Goal: Information Seeking & Learning: Compare options

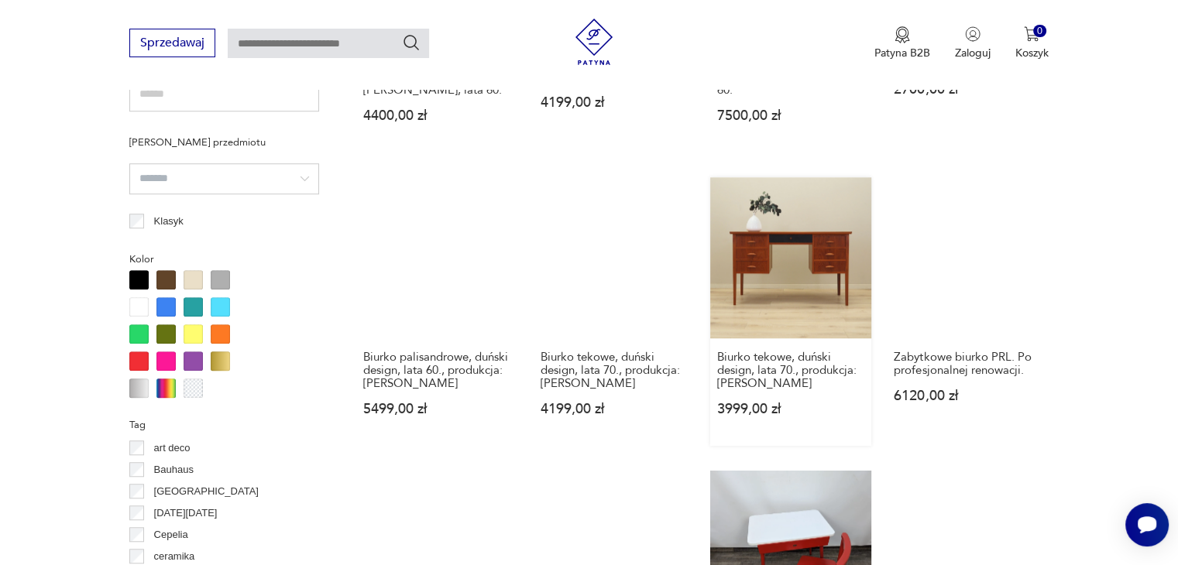
scroll to position [1340, 0]
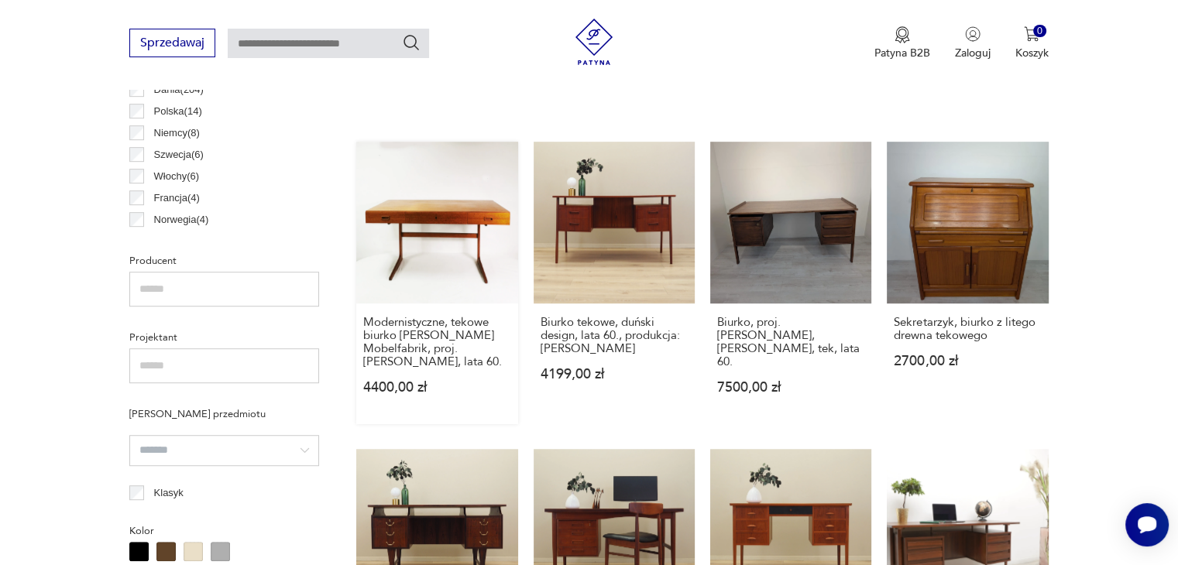
click at [455, 204] on link "Modernistyczne, tekowe biurko [PERSON_NAME] Mobelfabrik, proj. [PERSON_NAME], l…" at bounding box center [436, 283] width 161 height 282
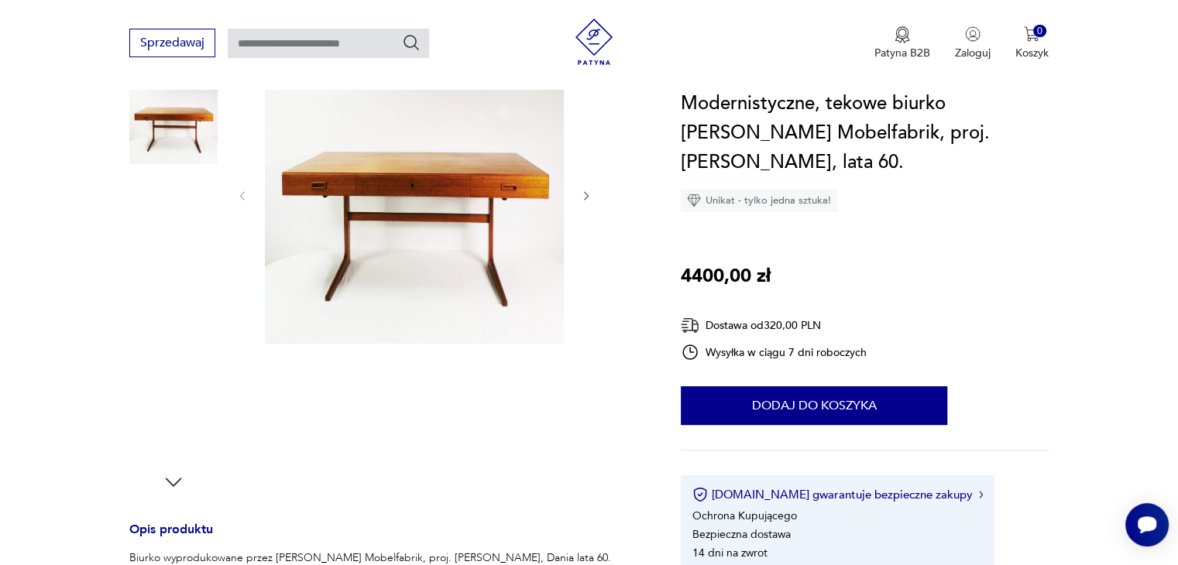
scroll to position [232, 0]
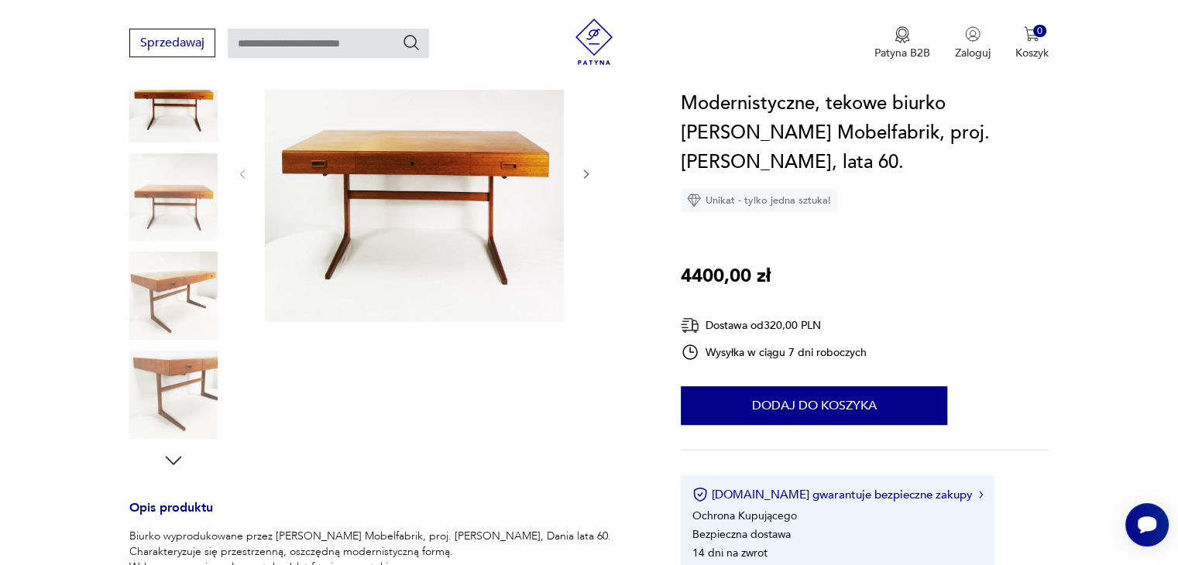
click at [188, 210] on img at bounding box center [173, 197] width 88 height 88
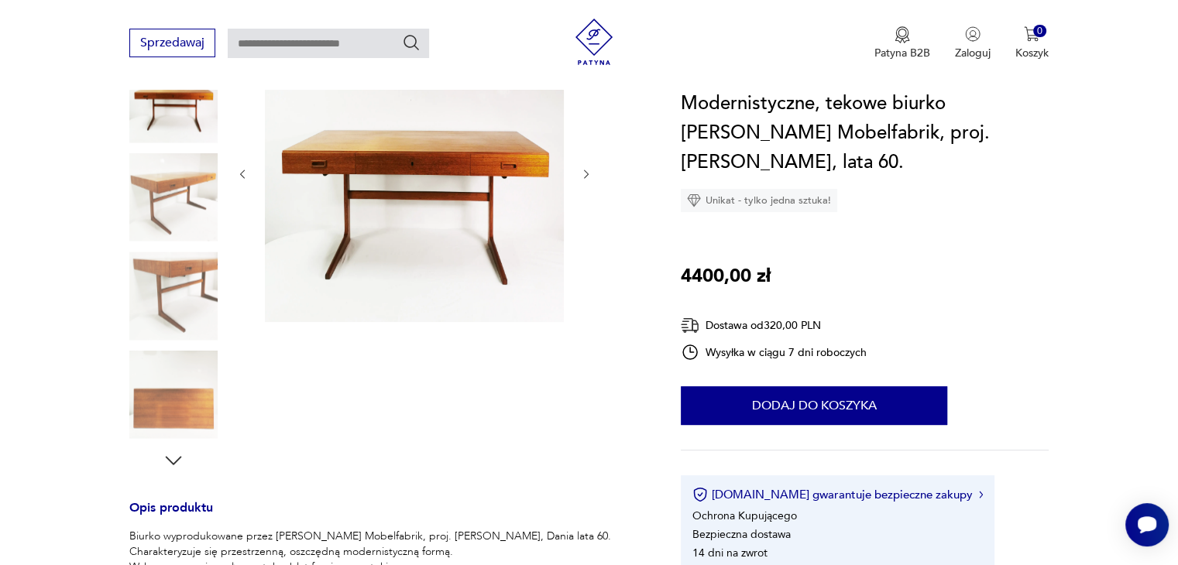
click at [158, 278] on img at bounding box center [173, 296] width 88 height 88
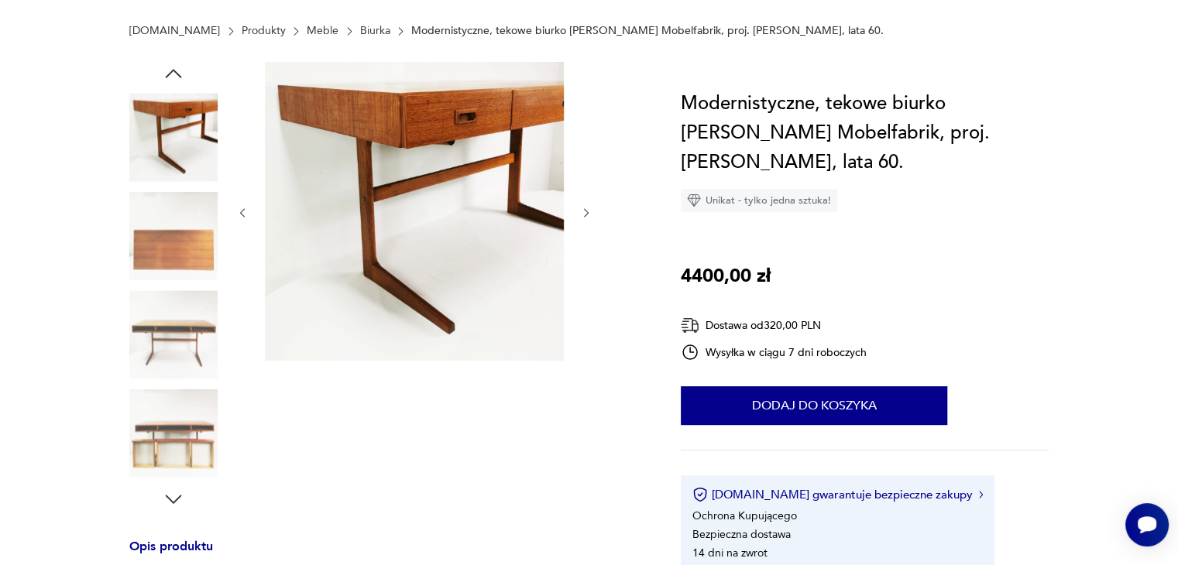
scroll to position [0, 0]
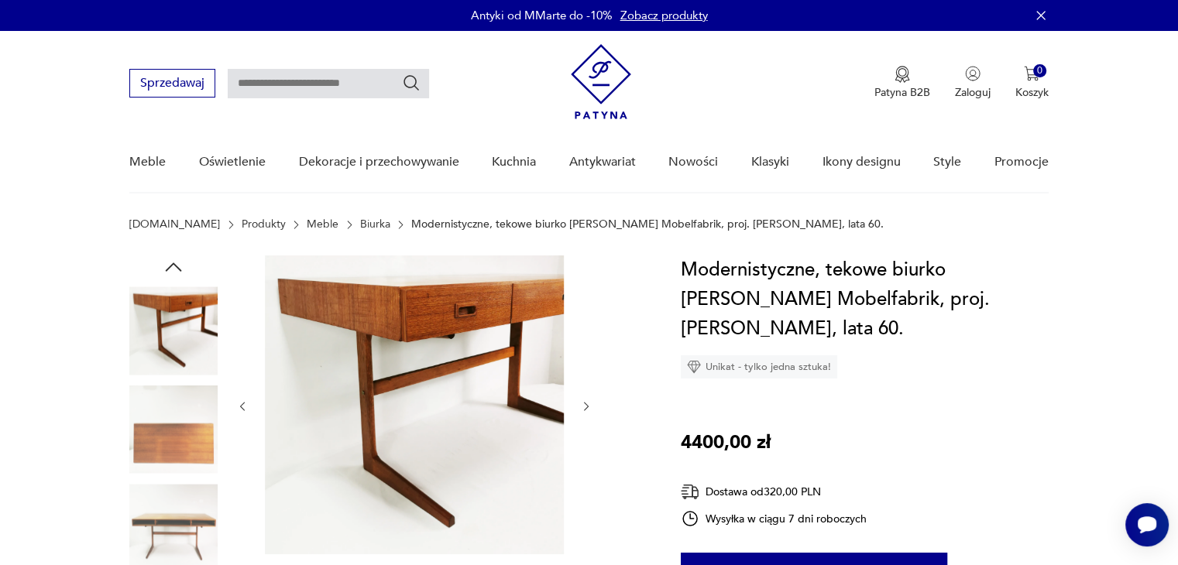
click at [167, 335] on img at bounding box center [173, 331] width 88 height 88
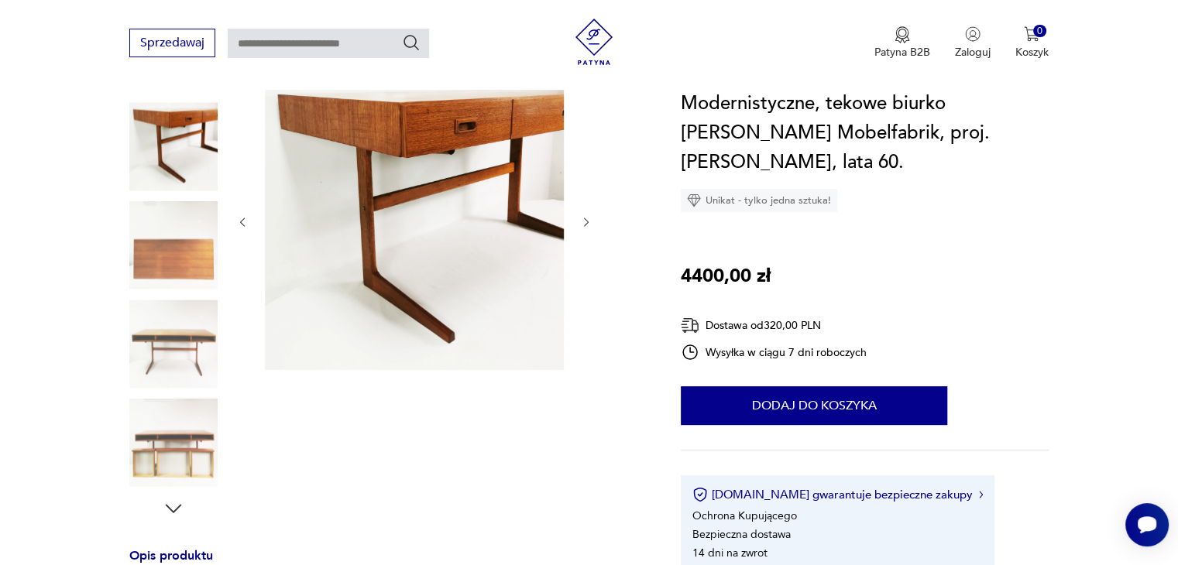
scroll to position [232, 0]
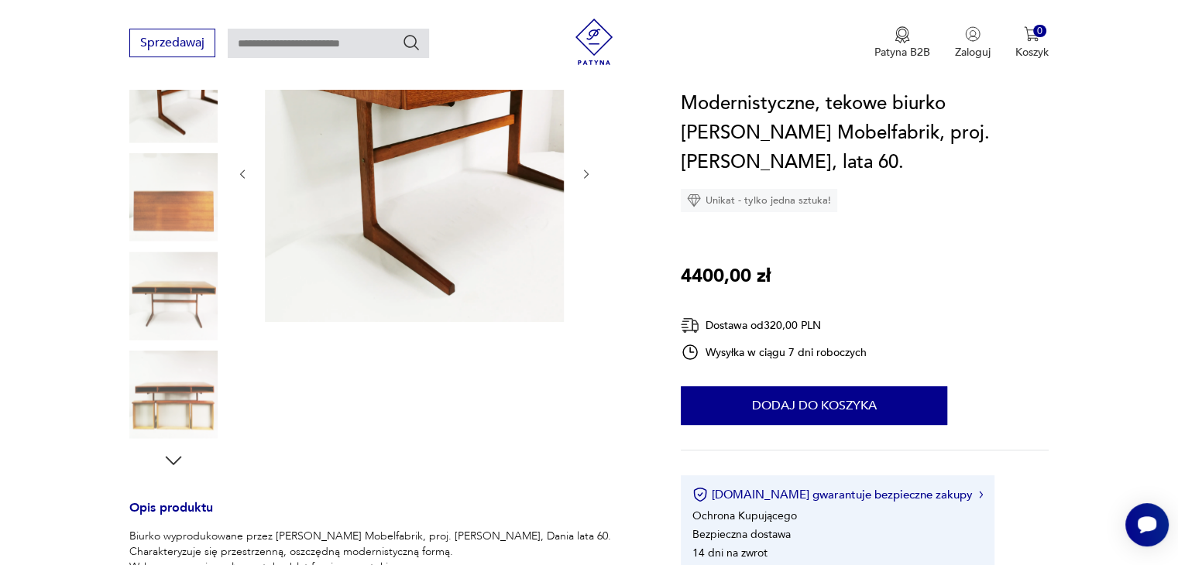
click at [190, 394] on img at bounding box center [173, 395] width 88 height 88
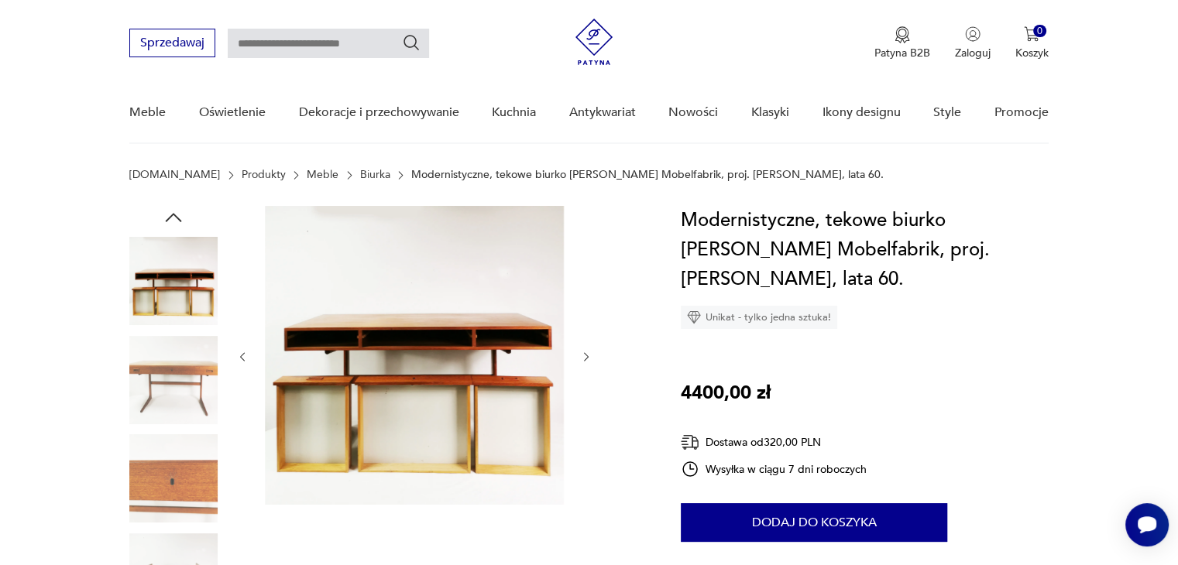
scroll to position [0, 0]
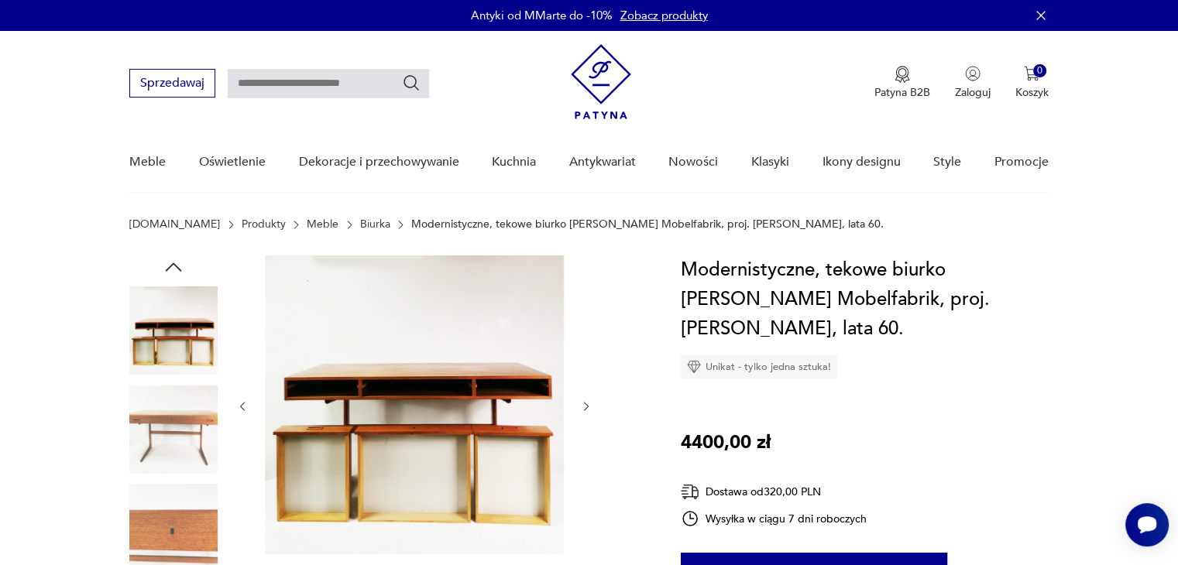
click at [172, 272] on icon "button" at bounding box center [173, 267] width 23 height 23
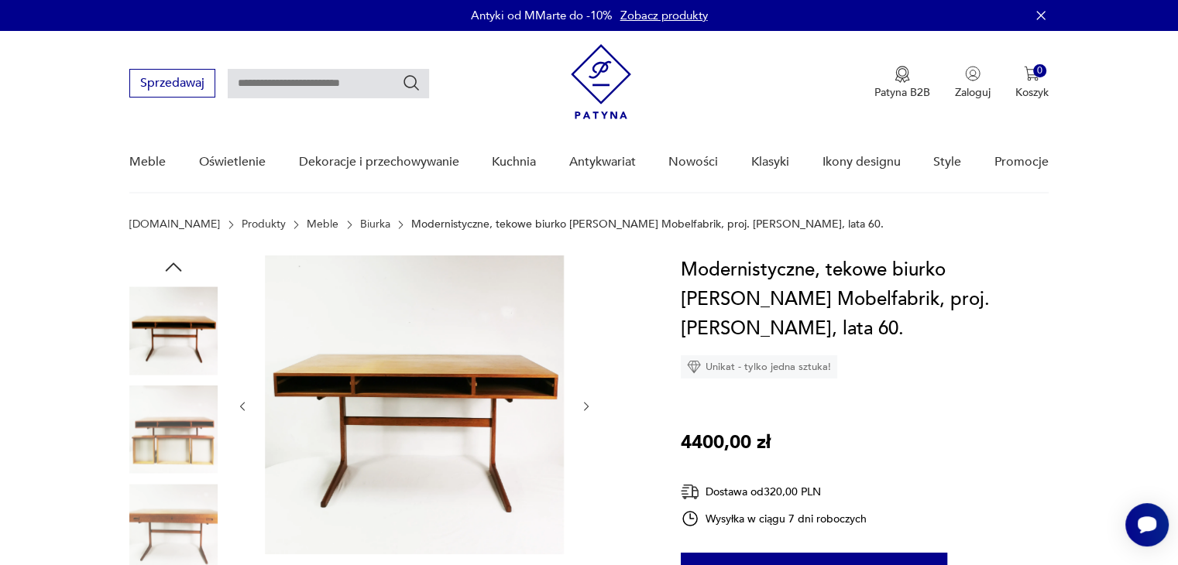
click at [174, 268] on icon "button" at bounding box center [173, 267] width 23 height 23
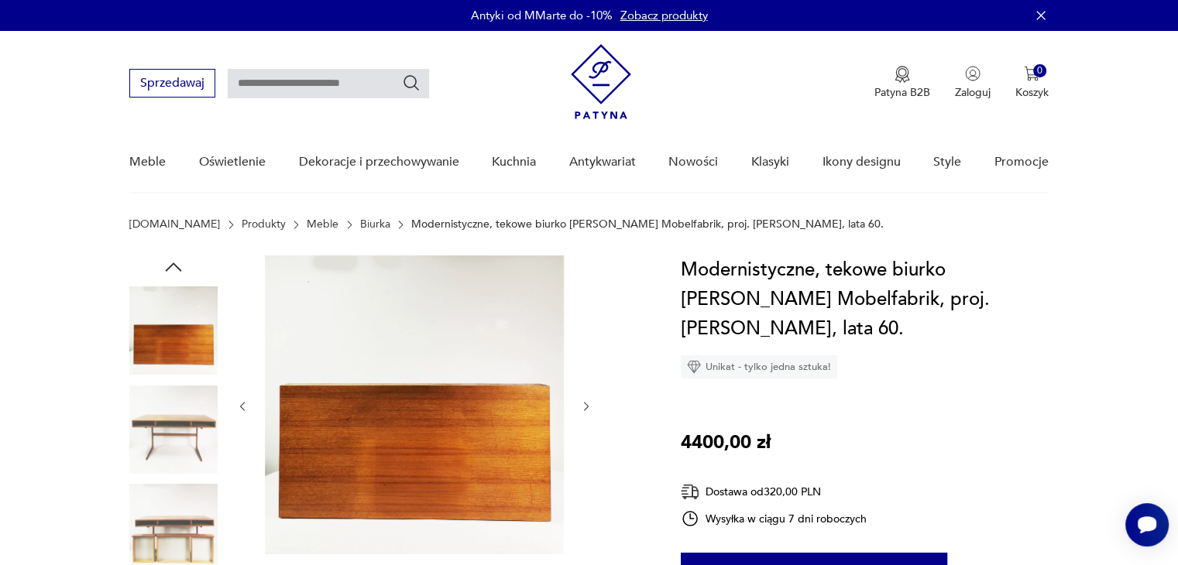
click at [174, 264] on icon "button" at bounding box center [173, 267] width 23 height 23
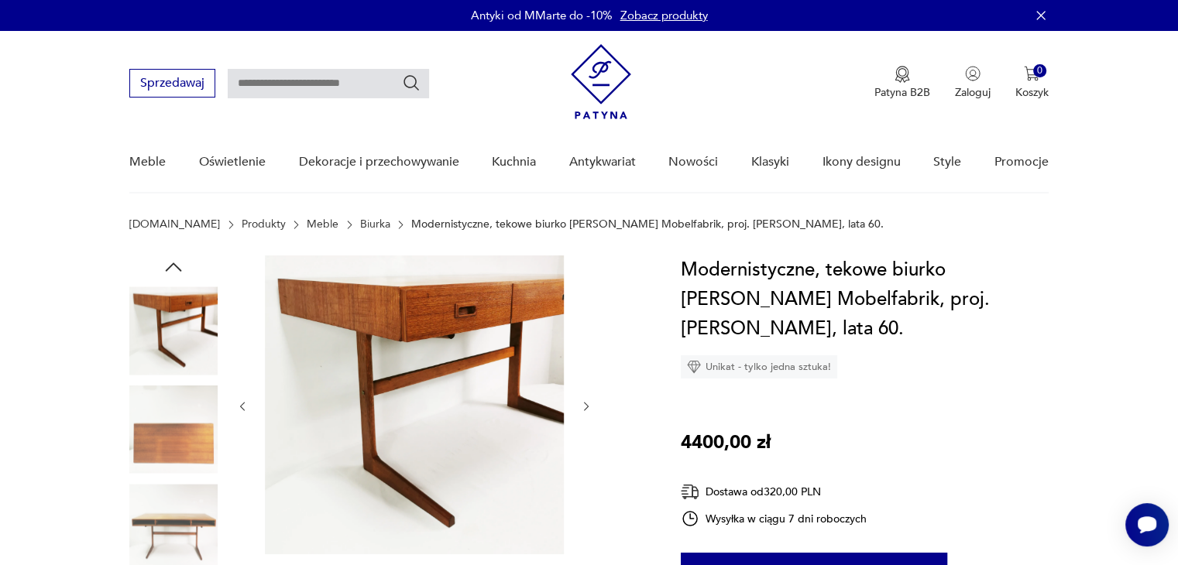
click at [173, 271] on icon "button" at bounding box center [173, 267] width 23 height 23
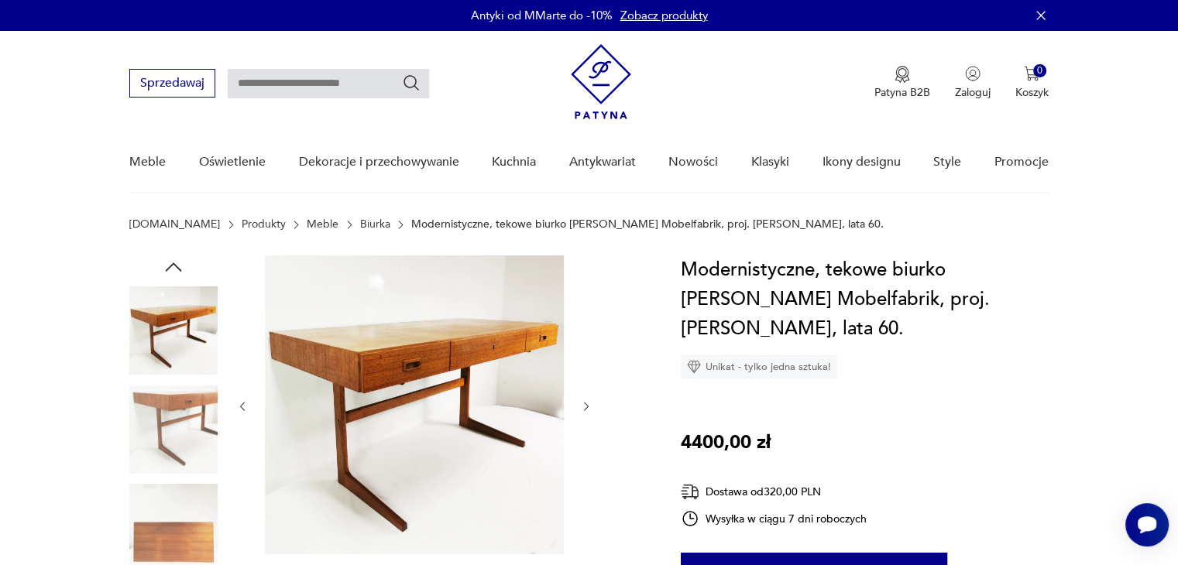
click at [173, 271] on icon "button" at bounding box center [173, 267] width 23 height 23
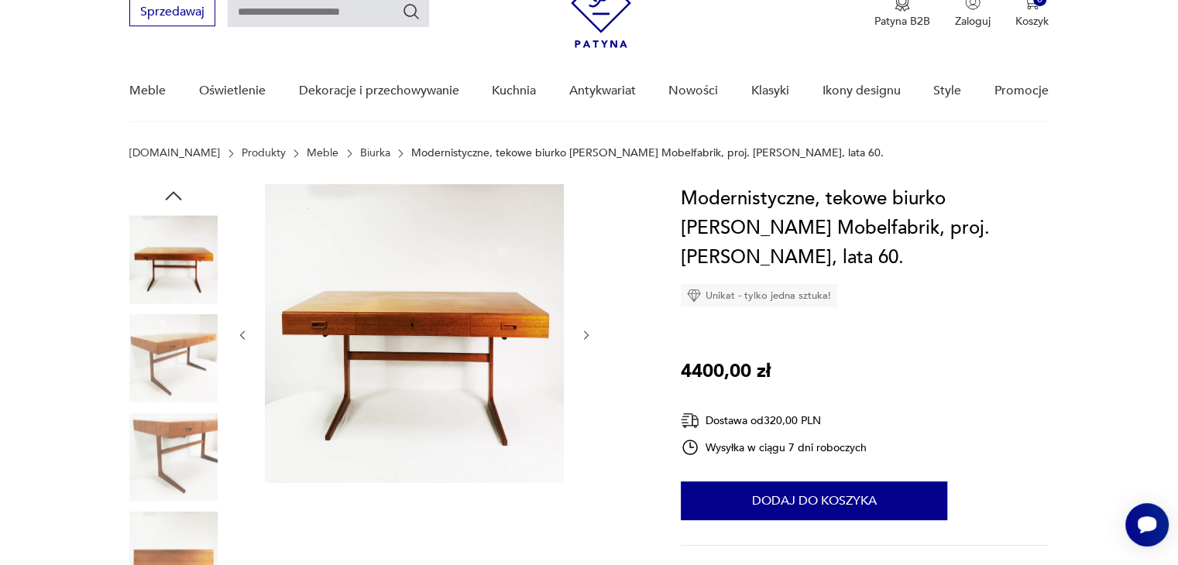
scroll to position [77, 0]
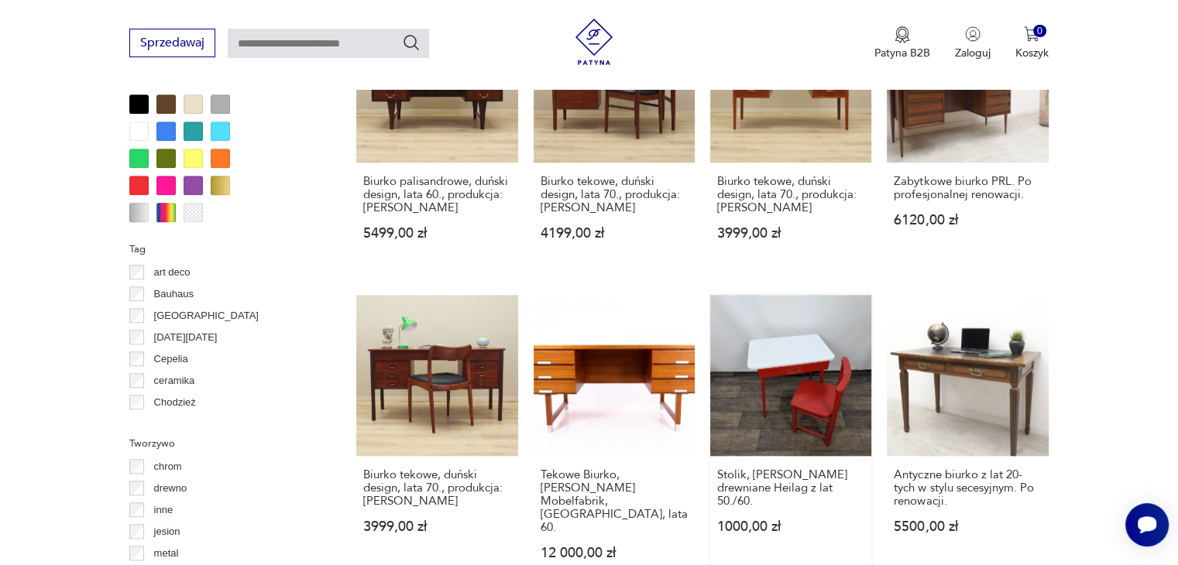
scroll to position [1472, 0]
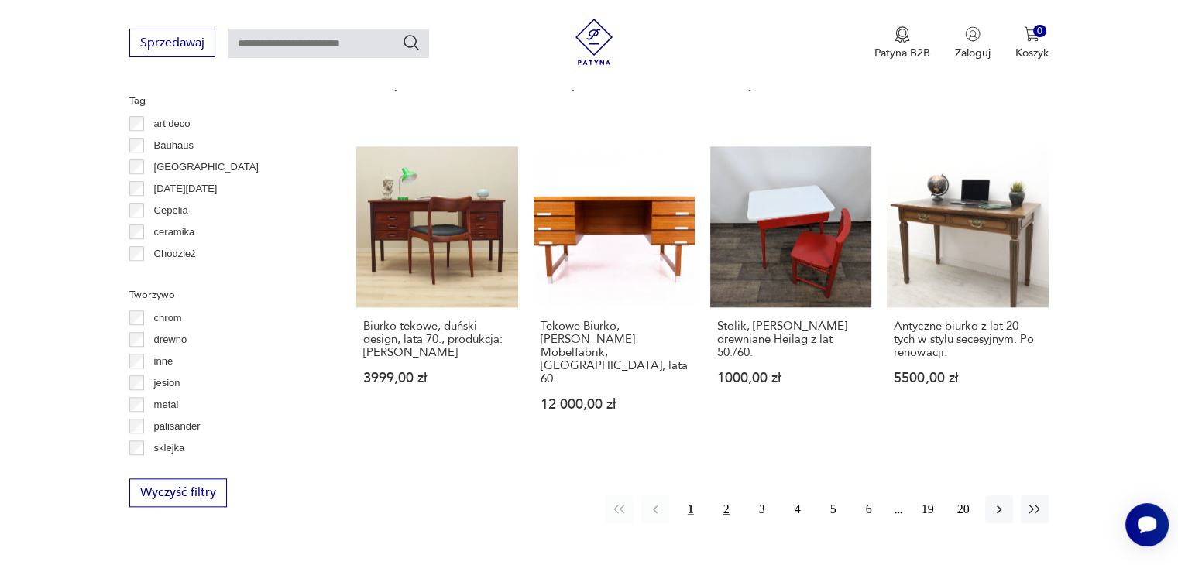
click at [728, 496] on button "2" at bounding box center [727, 510] width 28 height 28
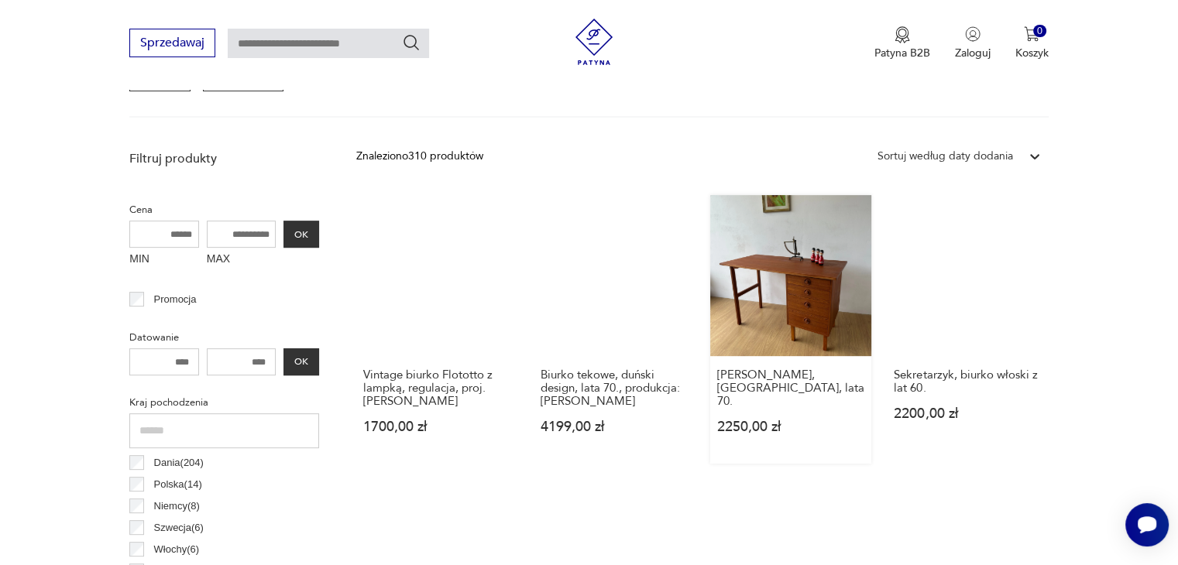
scroll to position [488, 0]
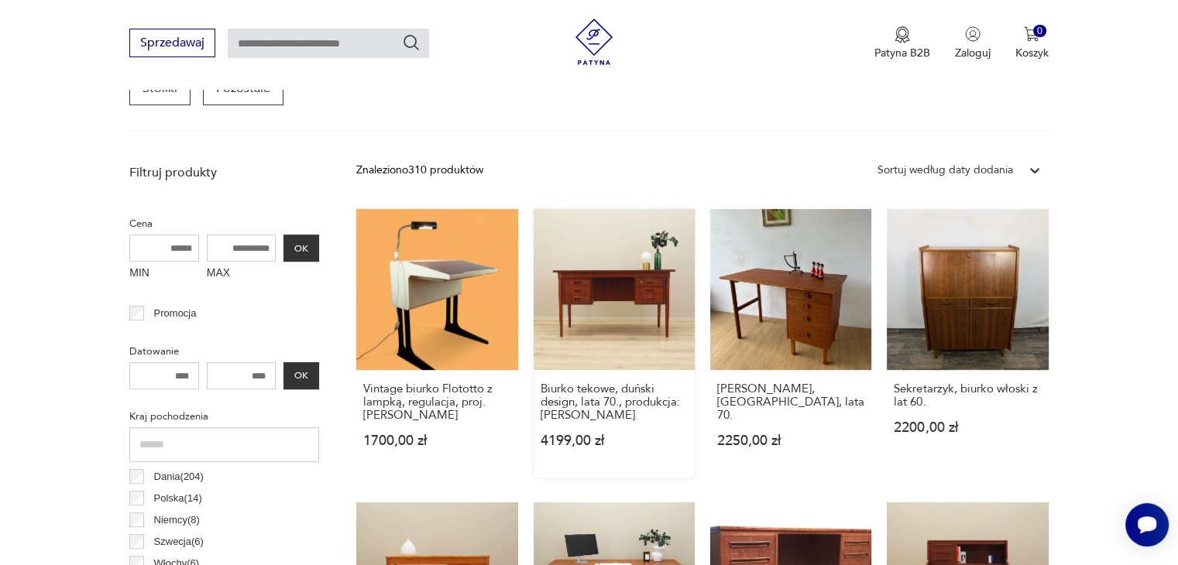
click at [644, 319] on link "Biurko tekowe, duński design, lata 70., produkcja: [PERSON_NAME] 4199,00 zł" at bounding box center [614, 343] width 161 height 269
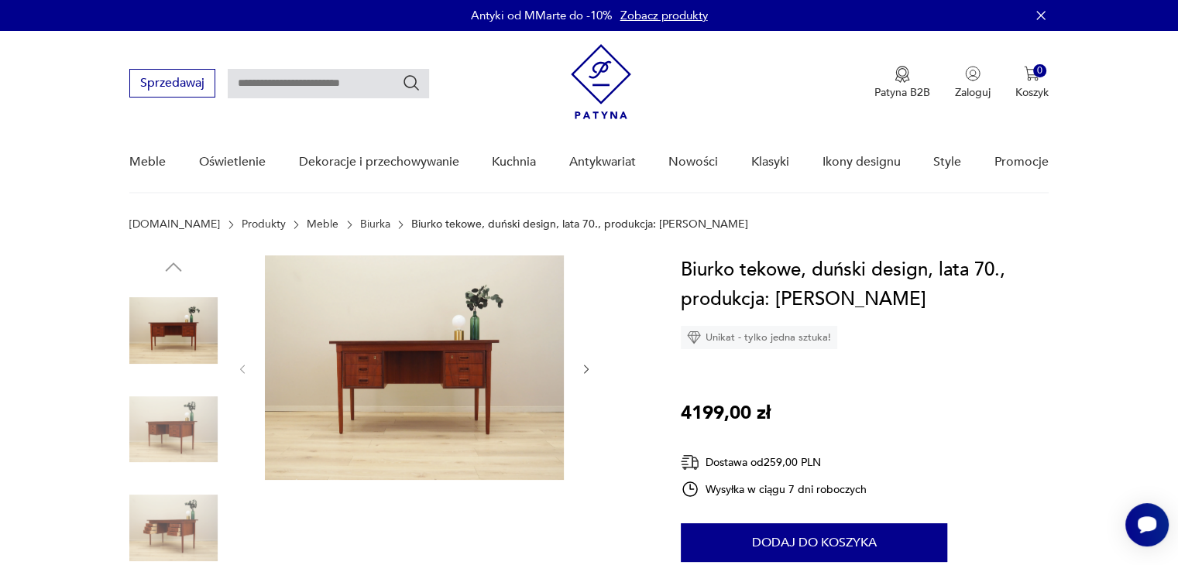
click at [188, 431] on img at bounding box center [173, 430] width 88 height 88
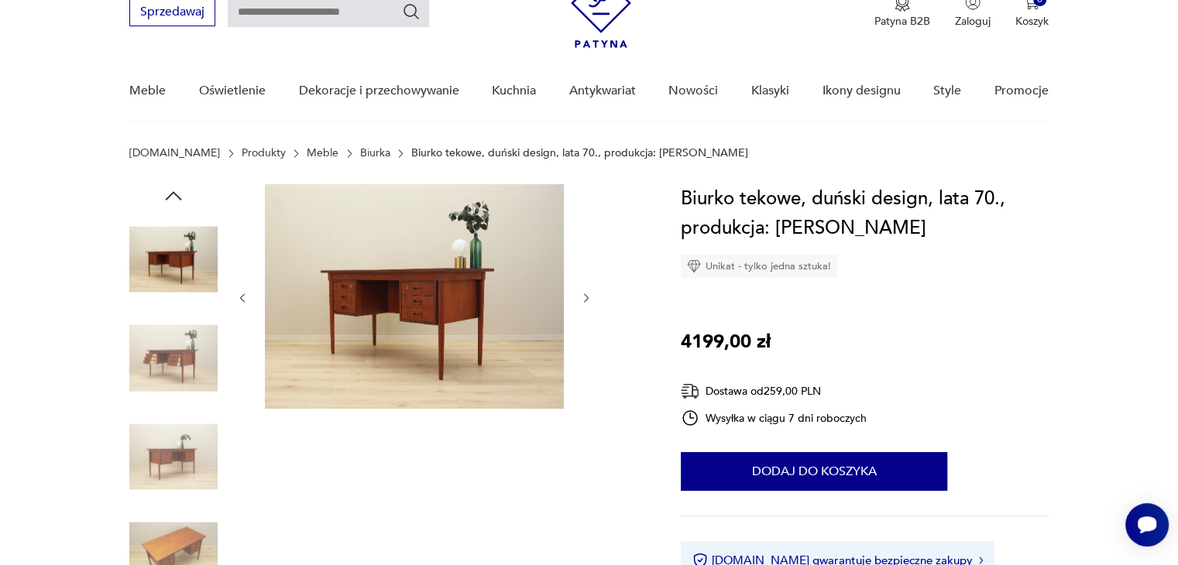
scroll to position [77, 0]
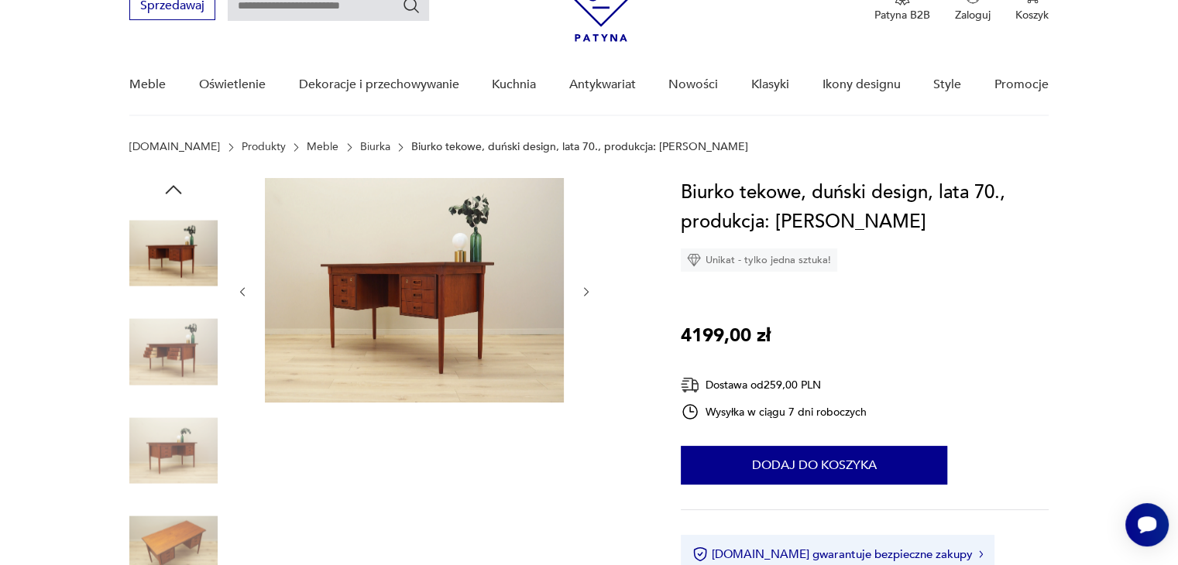
click at [186, 443] on img at bounding box center [173, 451] width 88 height 88
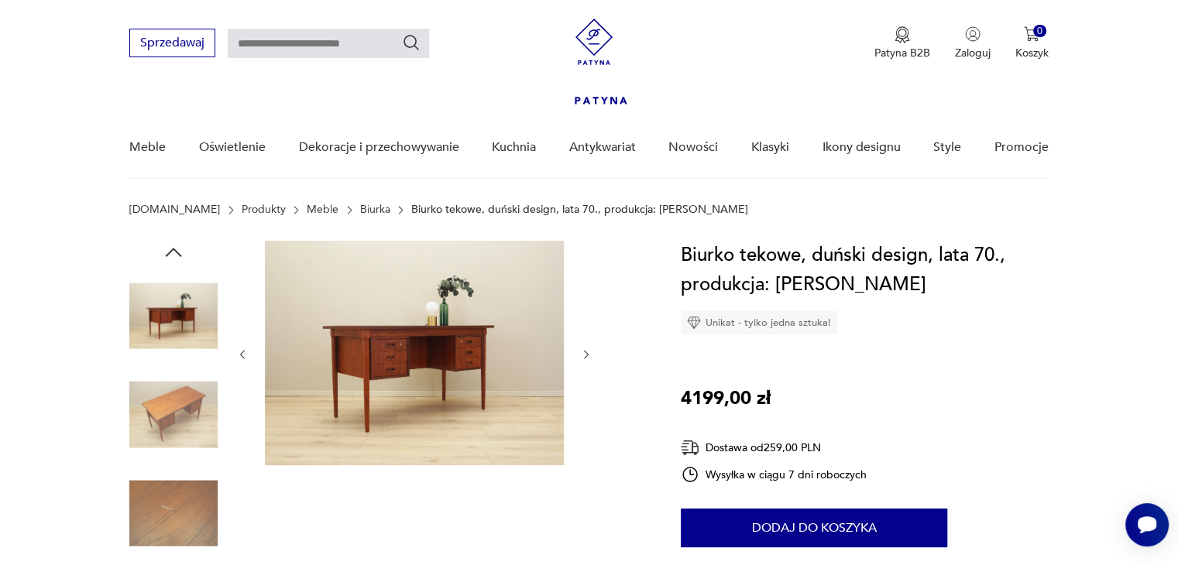
scroll to position [0, 0]
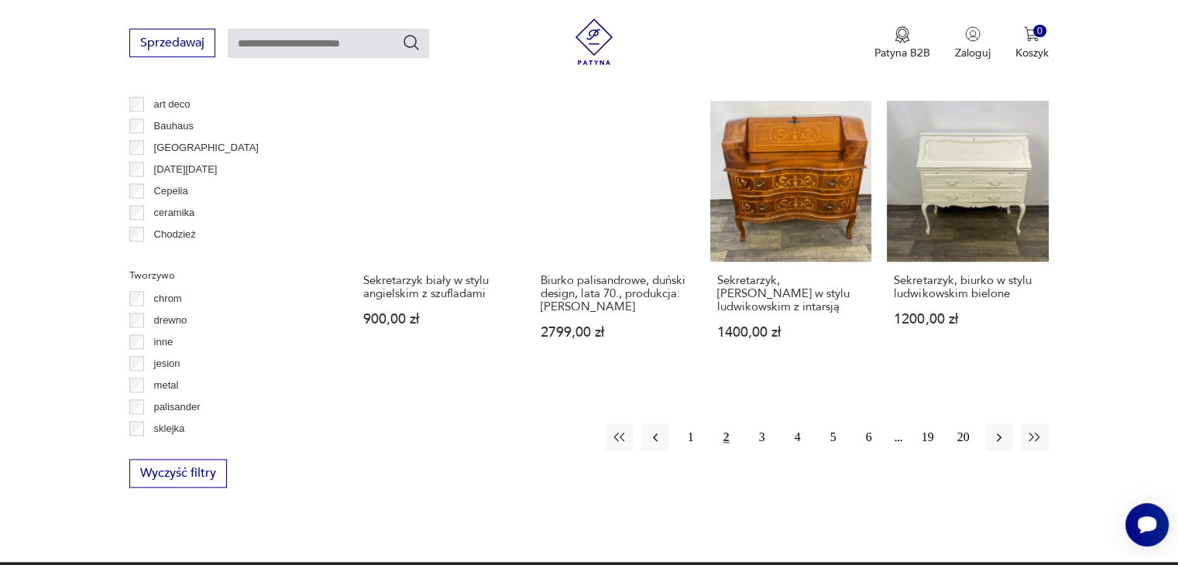
scroll to position [1495, 0]
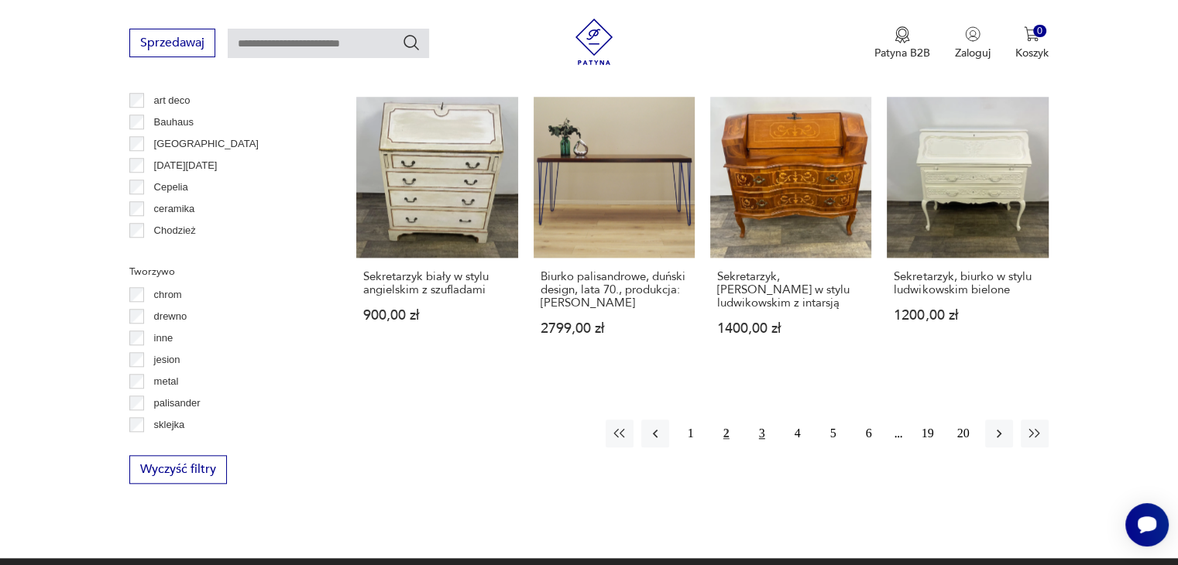
click at [761, 430] on button "3" at bounding box center [762, 434] width 28 height 28
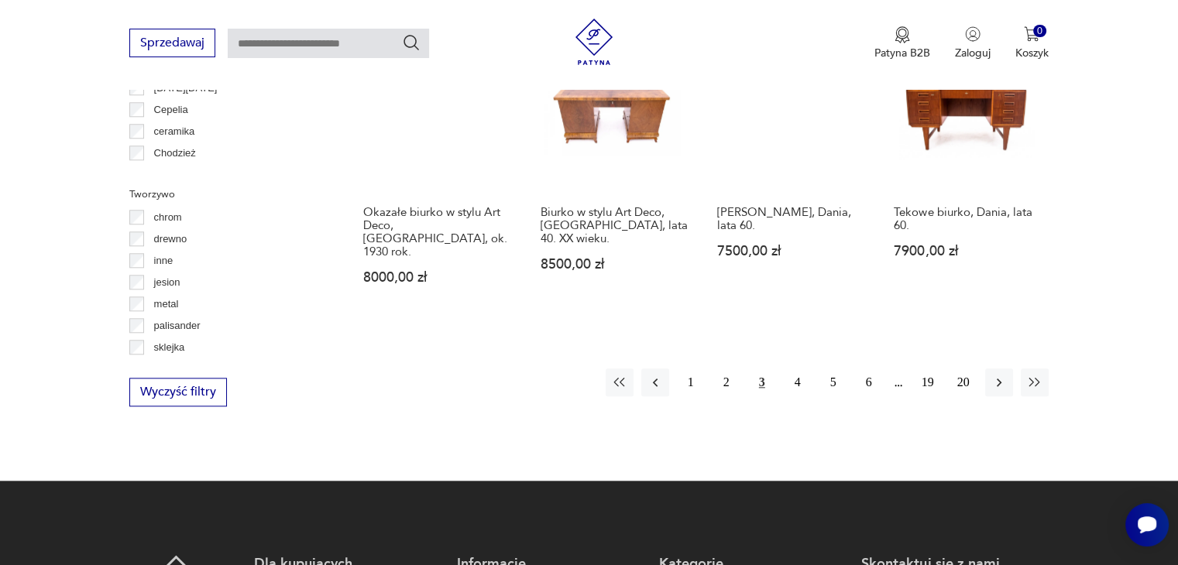
scroll to position [1650, 0]
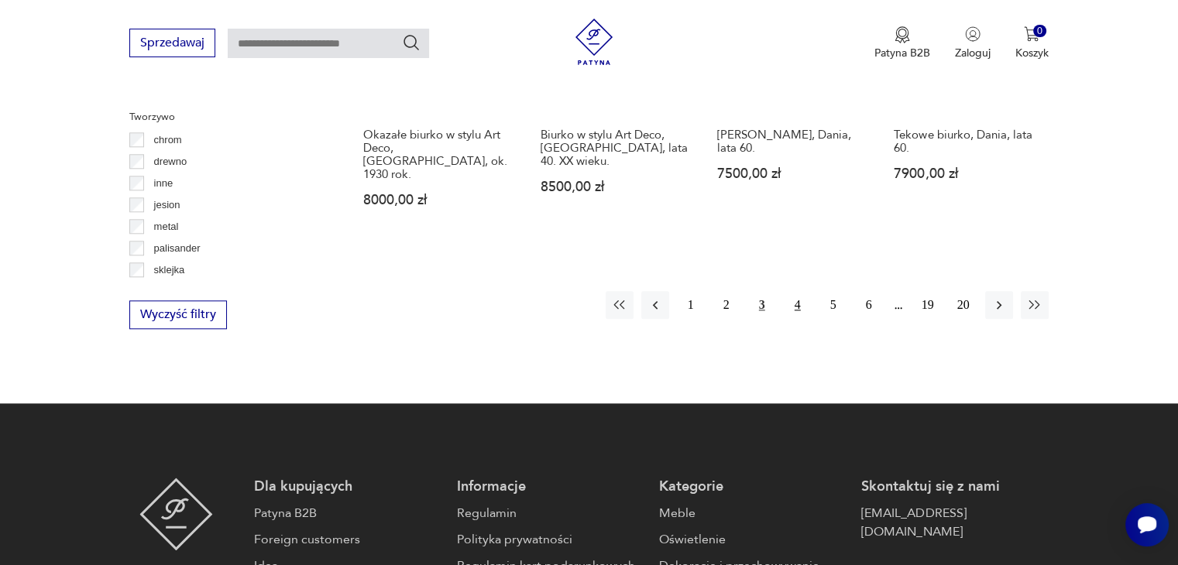
click at [792, 291] on button "4" at bounding box center [798, 305] width 28 height 28
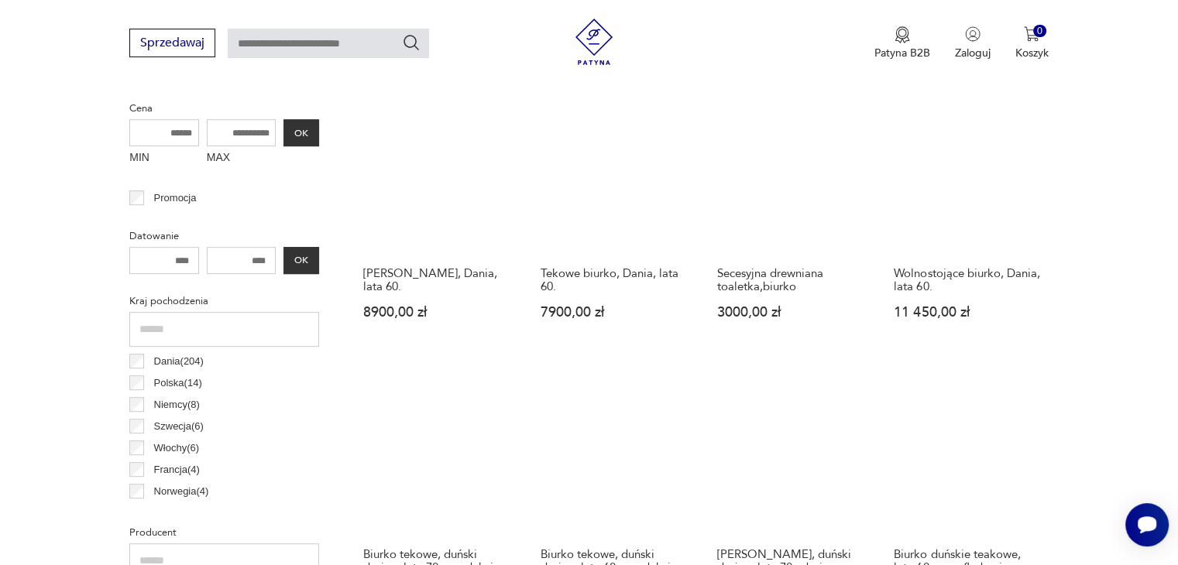
scroll to position [643, 0]
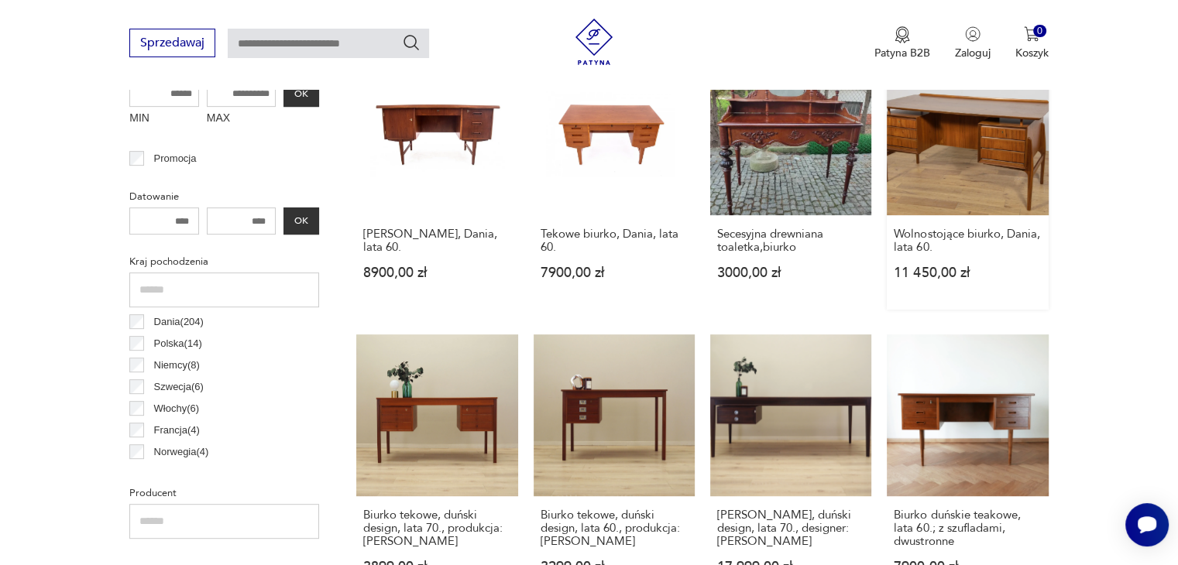
click at [998, 181] on link "Wolnostojące biurko, Dania, lata 60. 11 450,00 zł" at bounding box center [967, 182] width 161 height 256
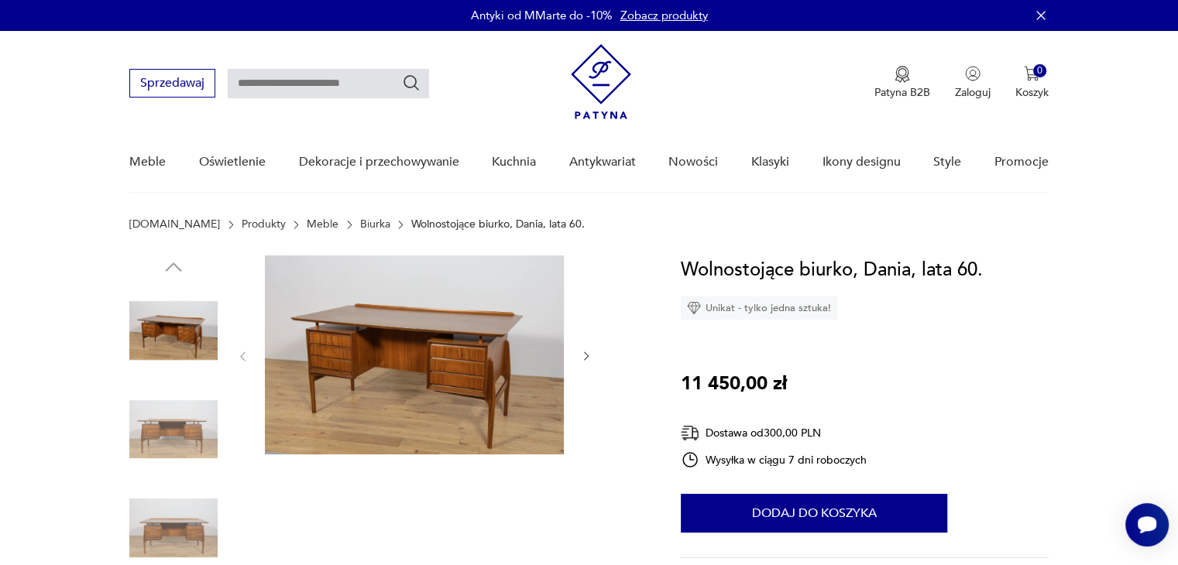
click at [586, 357] on icon "button" at bounding box center [586, 356] width 13 height 13
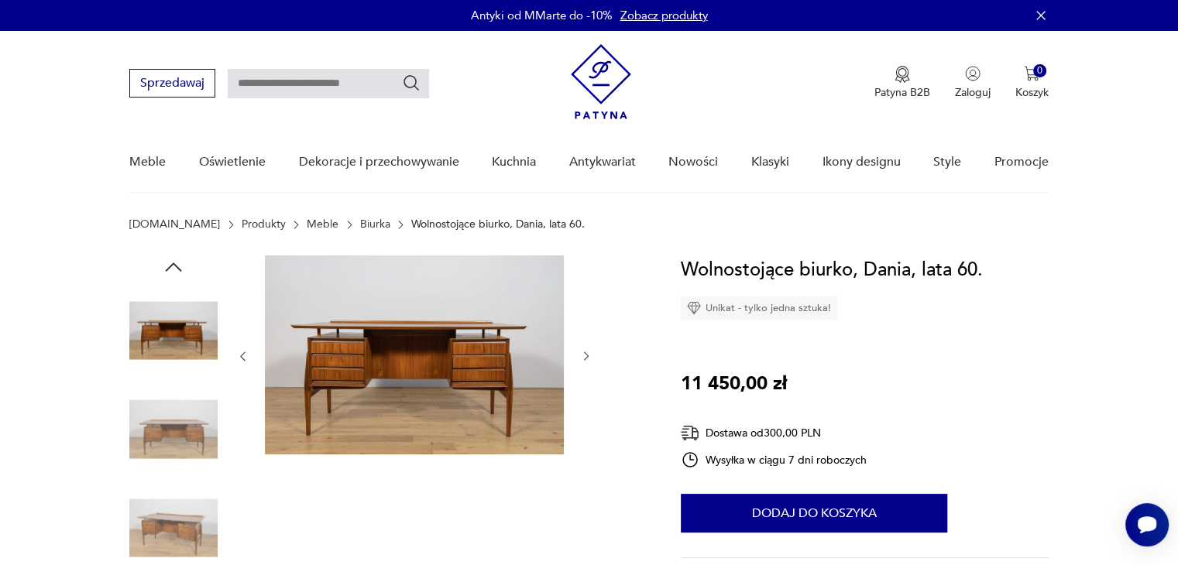
click at [586, 358] on icon "button" at bounding box center [586, 356] width 13 height 13
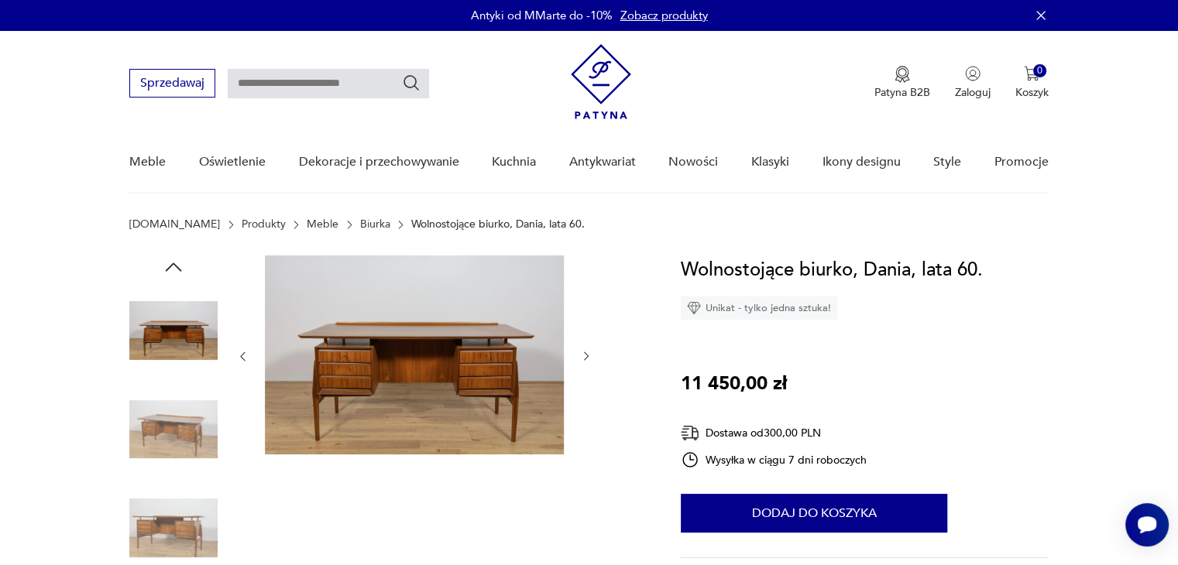
click at [586, 358] on icon "button" at bounding box center [586, 356] width 13 height 13
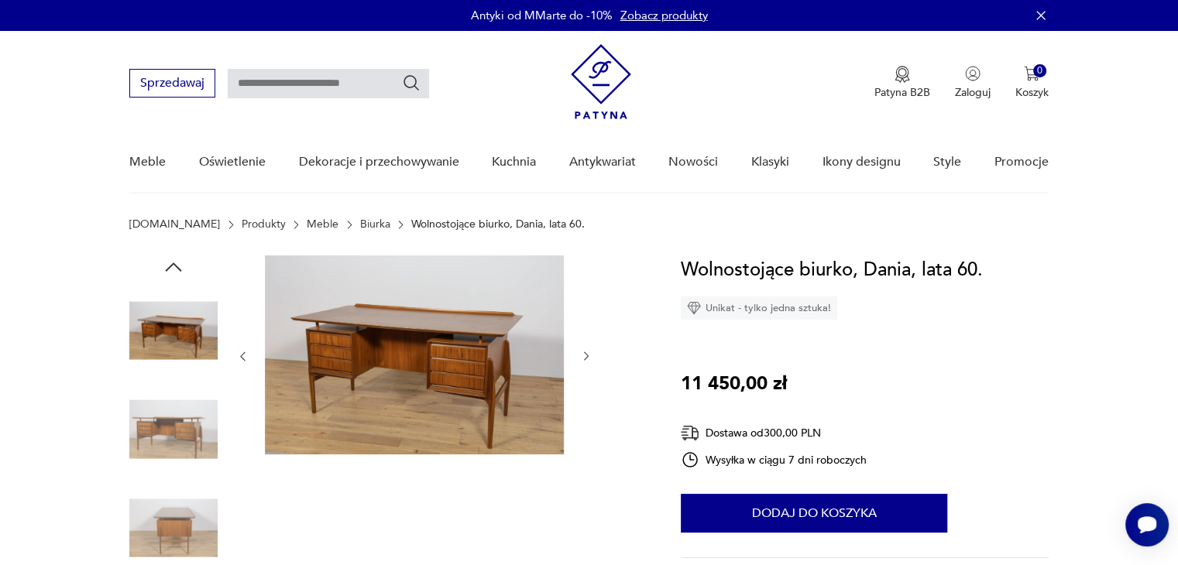
click at [586, 358] on icon "button" at bounding box center [586, 356] width 13 height 13
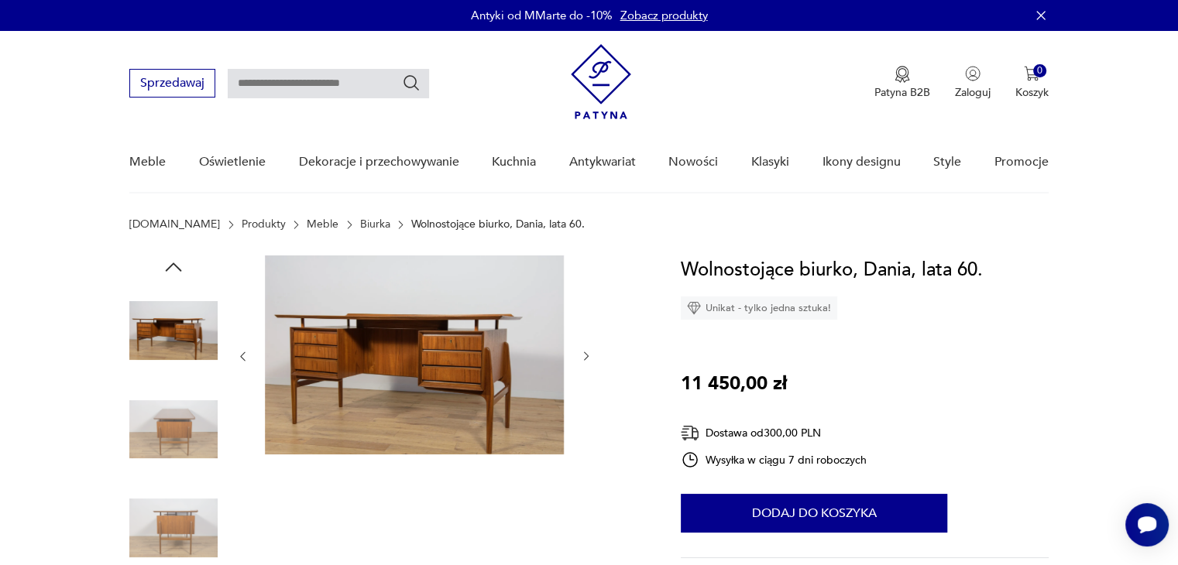
drag, startPoint x: 352, startPoint y: 84, endPoint x: 366, endPoint y: 90, distance: 15.3
click at [350, 84] on input "text" at bounding box center [328, 83] width 201 height 29
type input "**********"
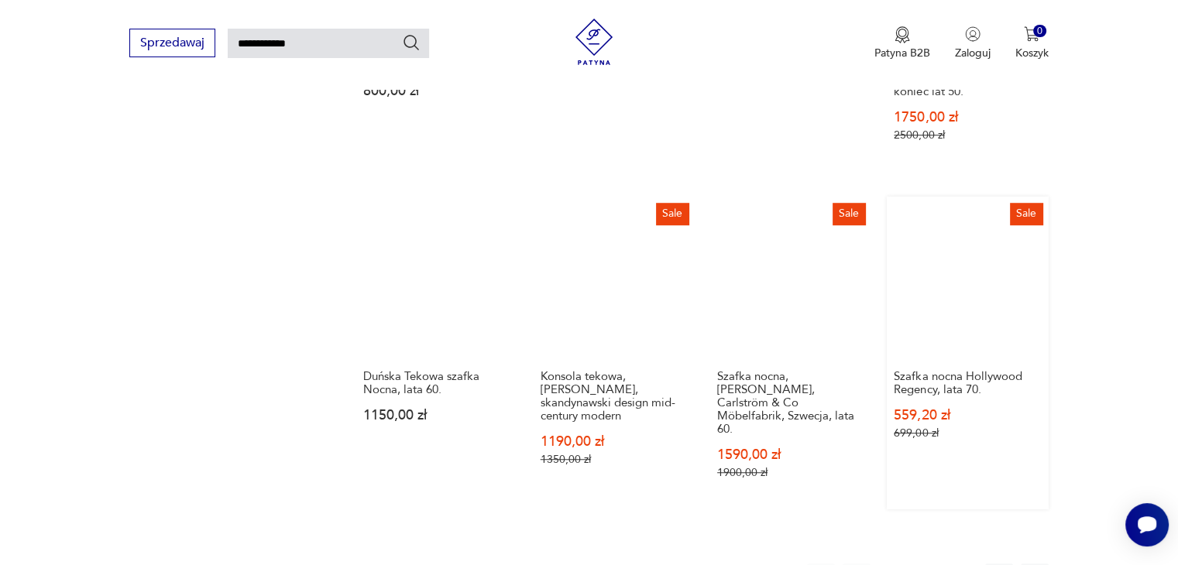
scroll to position [1071, 0]
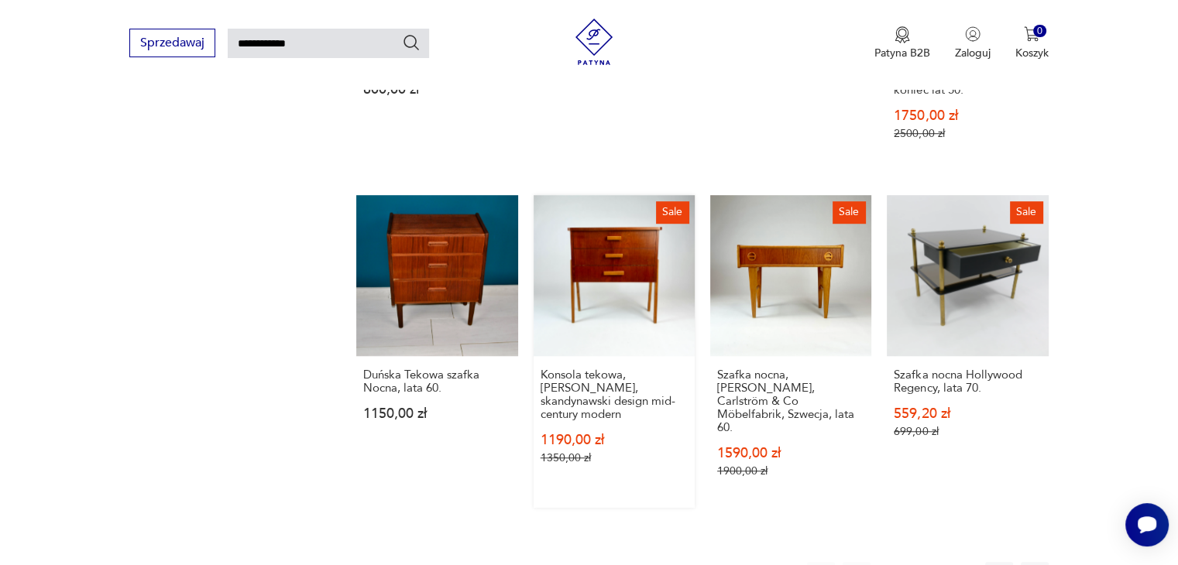
click at [634, 287] on link "Sale Konsola tekowa, szafka nocna, skandynawski design mid-century modern 1190,…" at bounding box center [614, 351] width 161 height 313
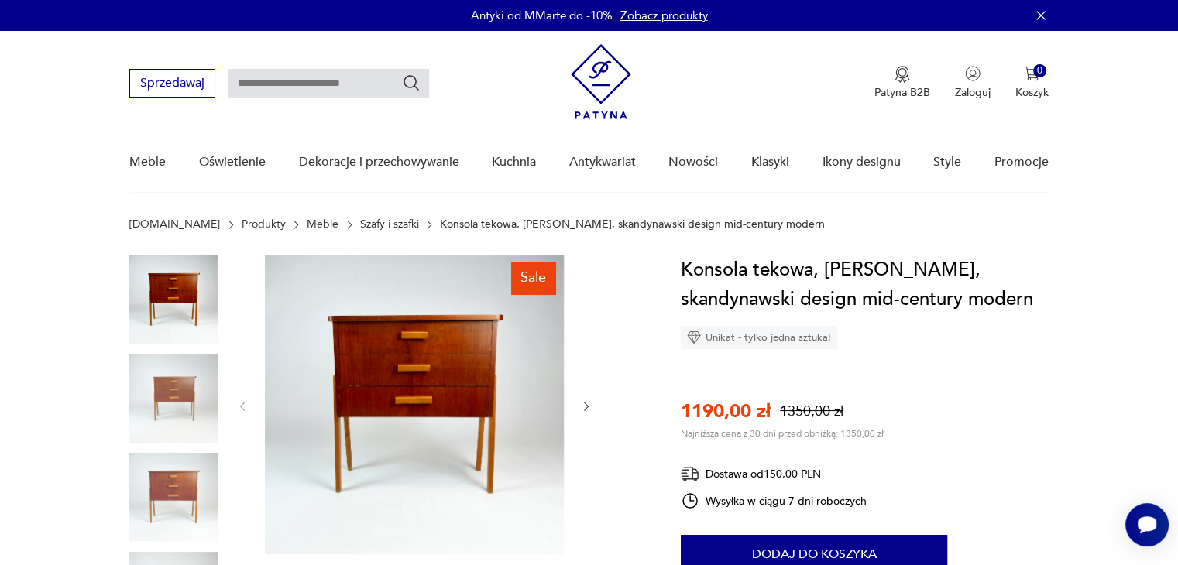
click at [177, 400] on img at bounding box center [173, 399] width 88 height 88
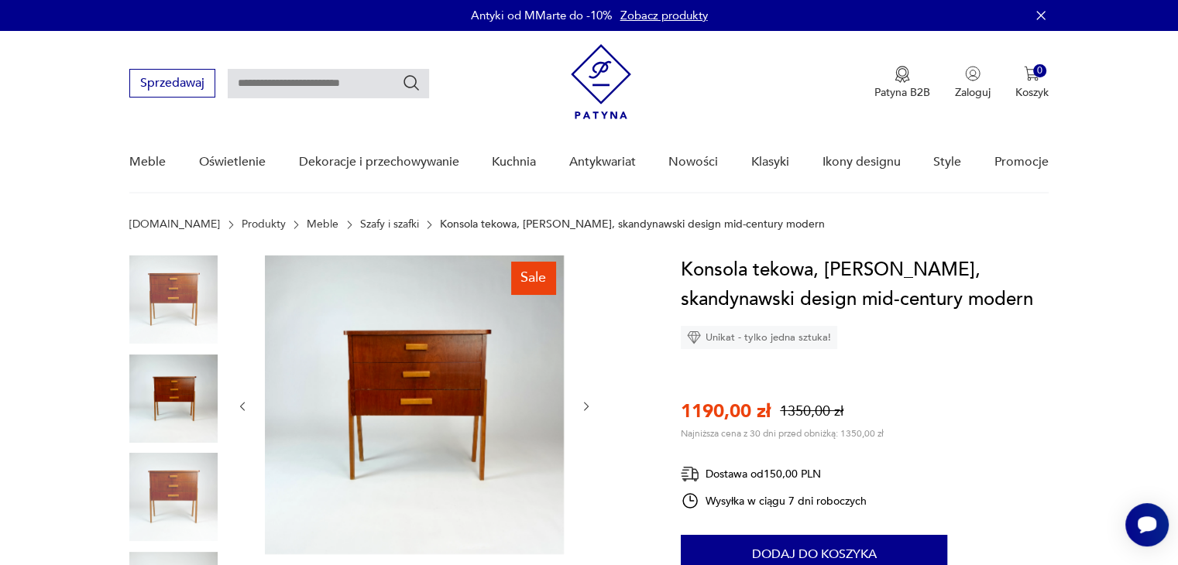
click at [176, 481] on img at bounding box center [173, 497] width 88 height 88
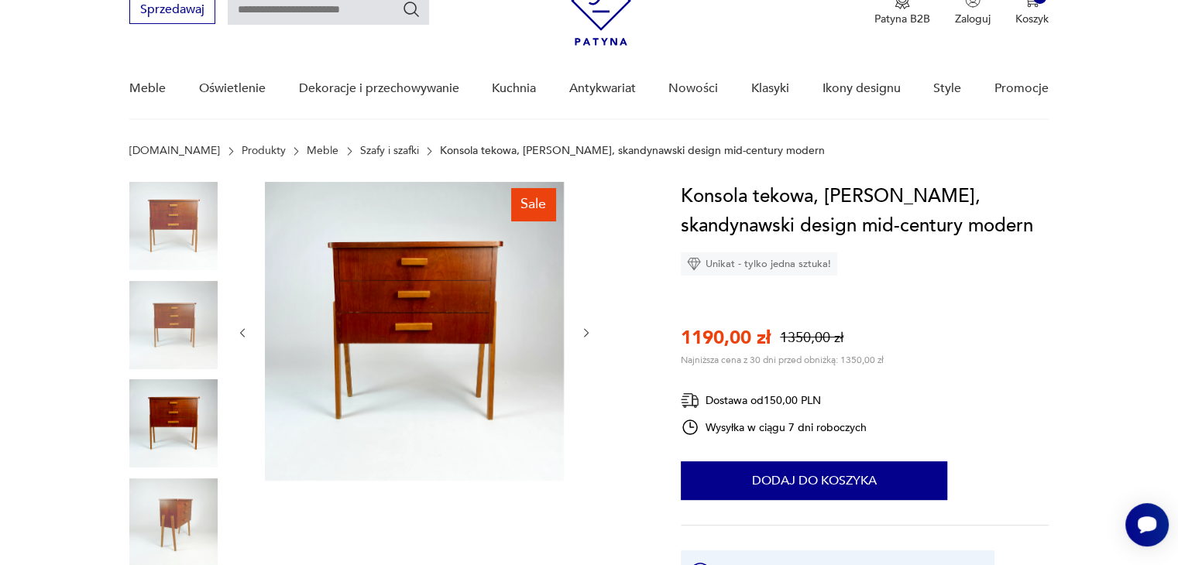
scroll to position [77, 0]
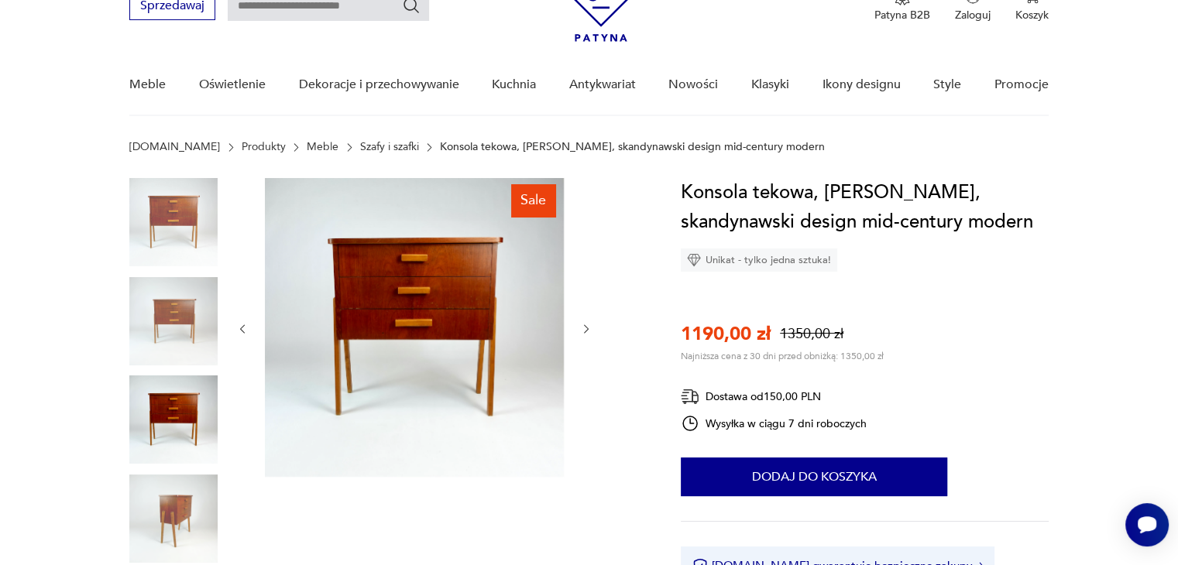
type input "**********"
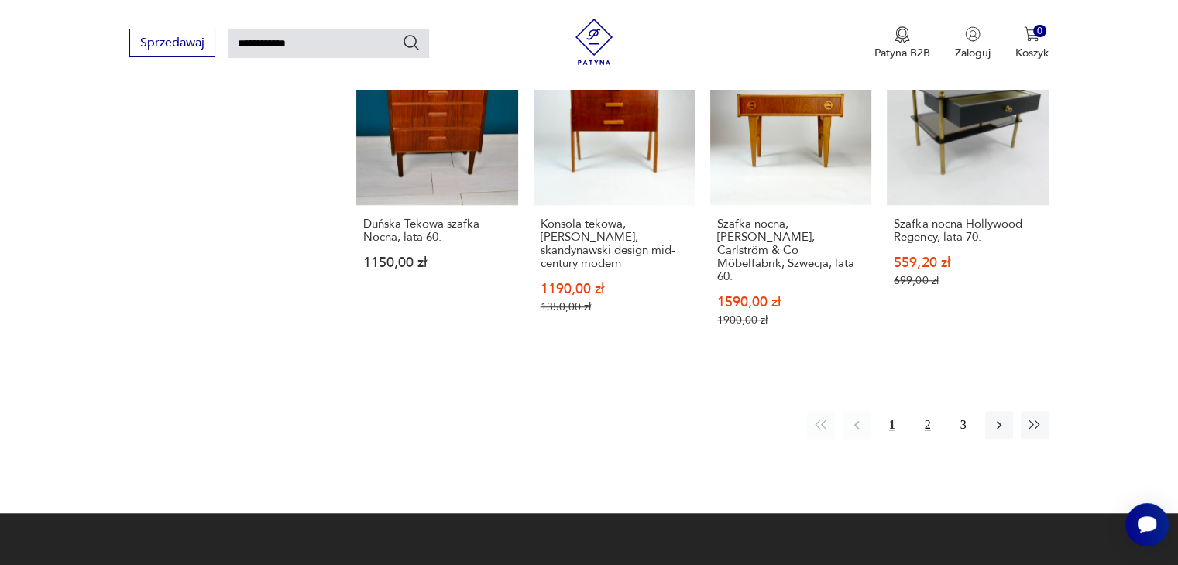
scroll to position [1208, 0]
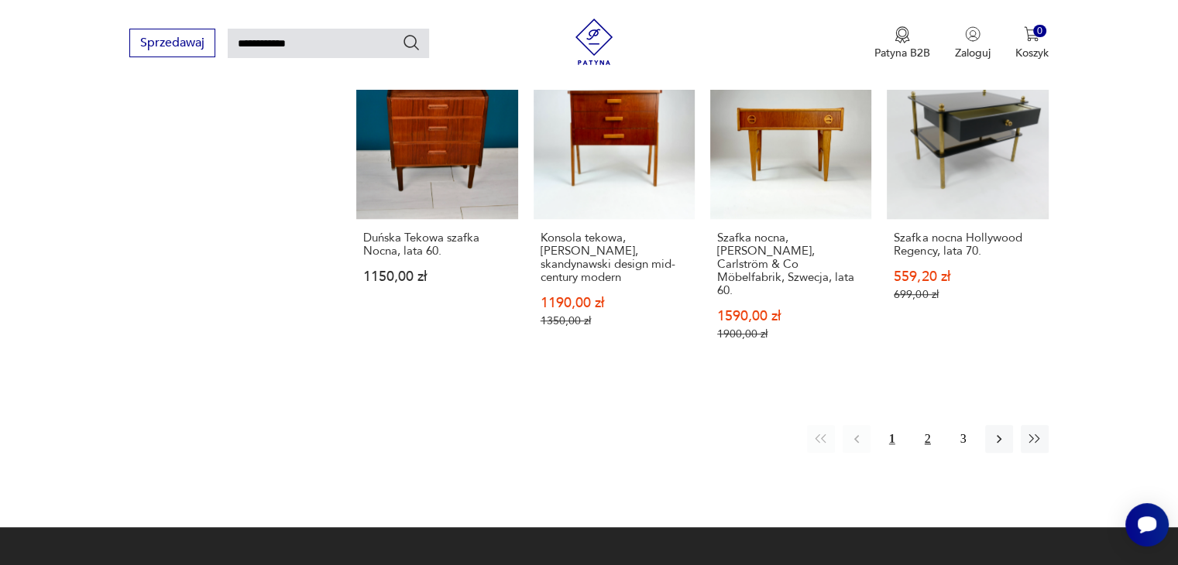
click at [933, 425] on button "2" at bounding box center [928, 439] width 28 height 28
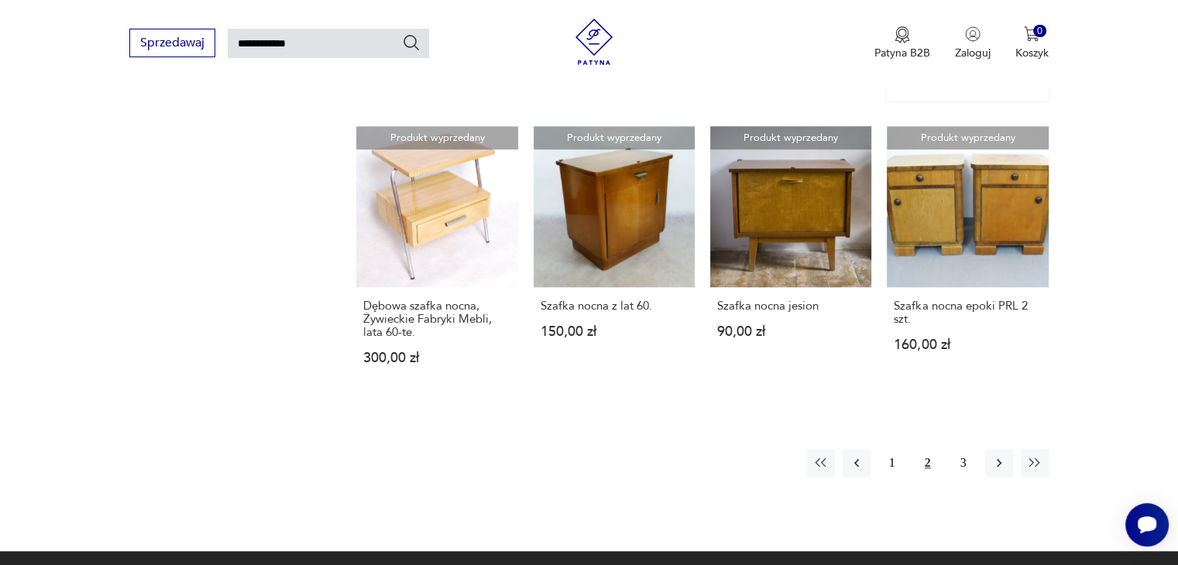
scroll to position [1139, 0]
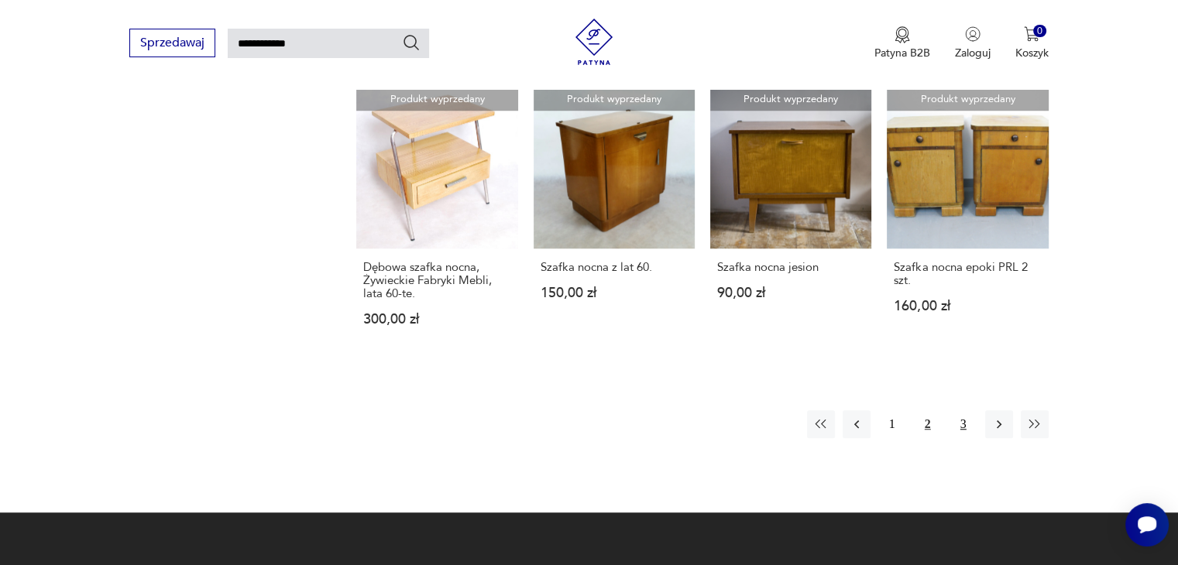
click at [962, 411] on button "3" at bounding box center [964, 425] width 28 height 28
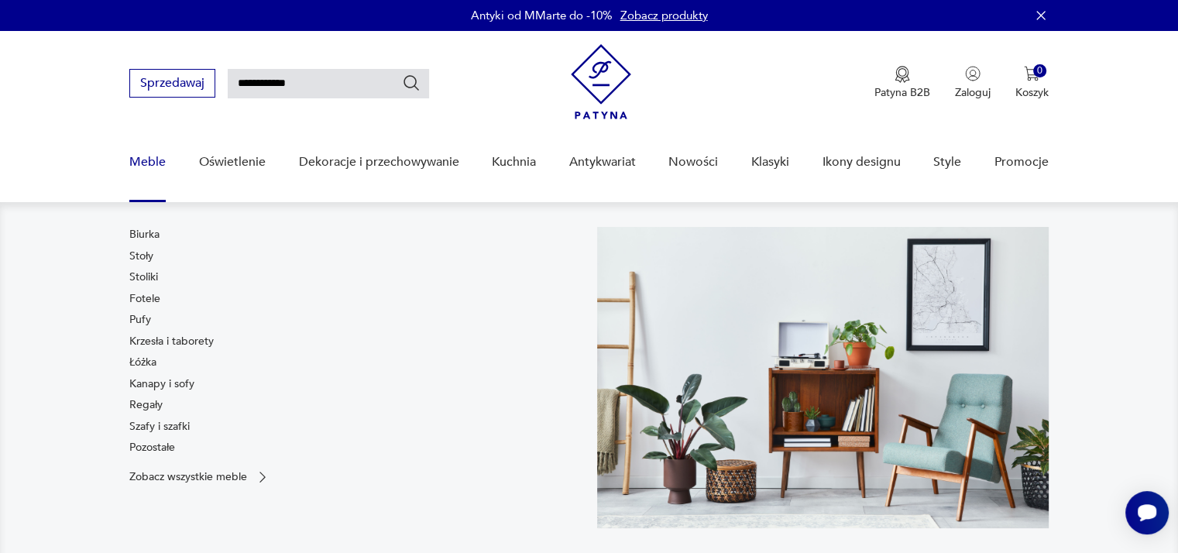
click at [151, 366] on link "Łóżka" at bounding box center [142, 362] width 27 height 15
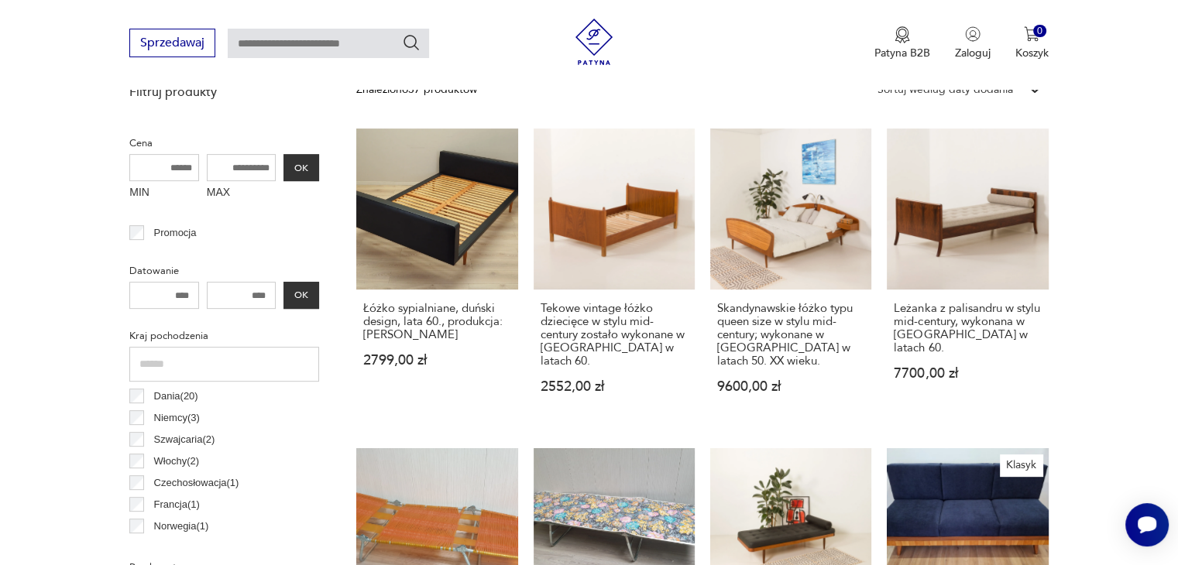
scroll to position [572, 0]
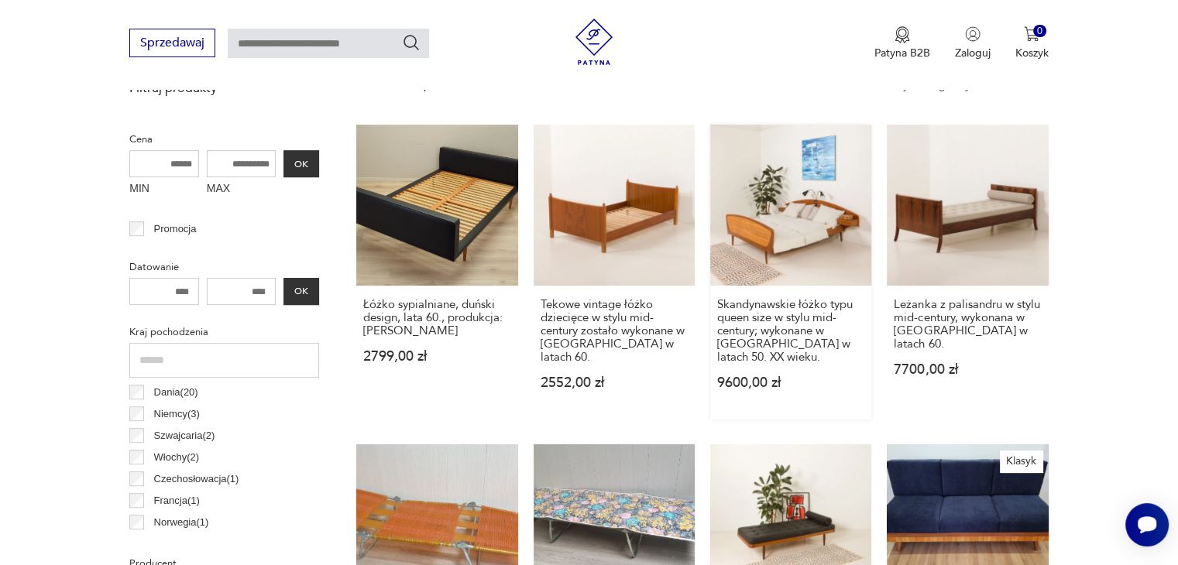
click at [807, 231] on link "Skandynawskie łóżko typu queen size w stylu mid-century; wykonane w [GEOGRAPHIC…" at bounding box center [790, 272] width 161 height 295
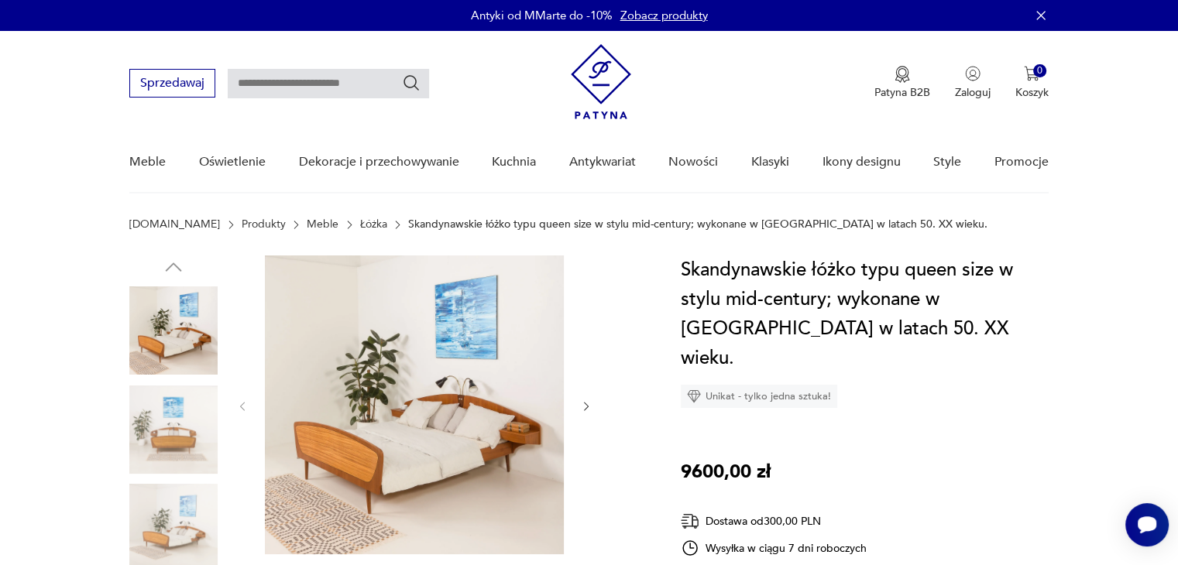
click at [160, 427] on img at bounding box center [173, 430] width 88 height 88
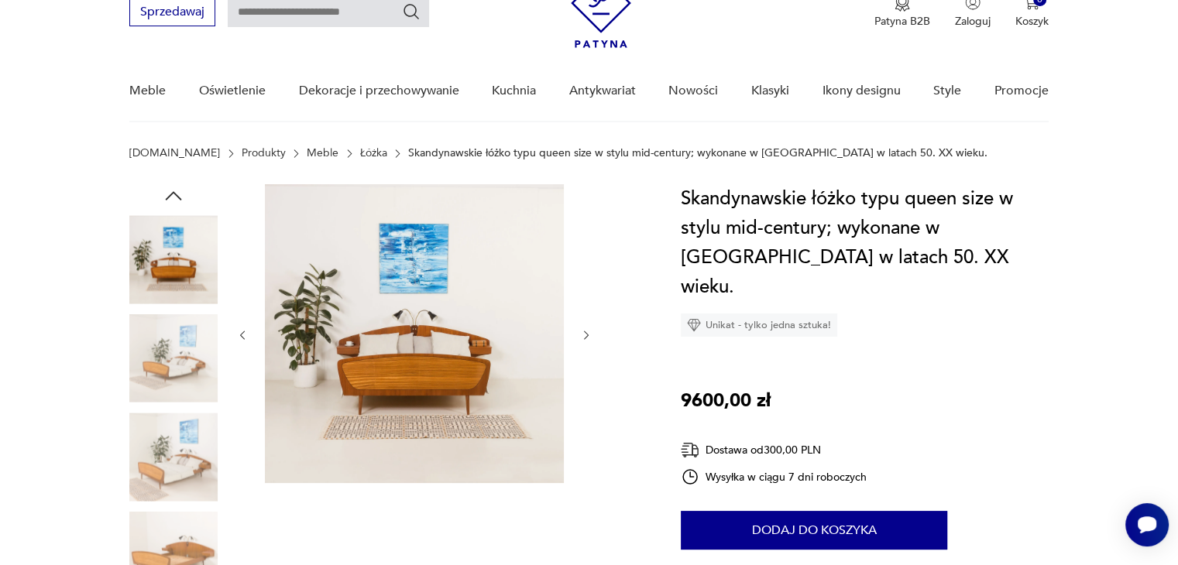
scroll to position [77, 0]
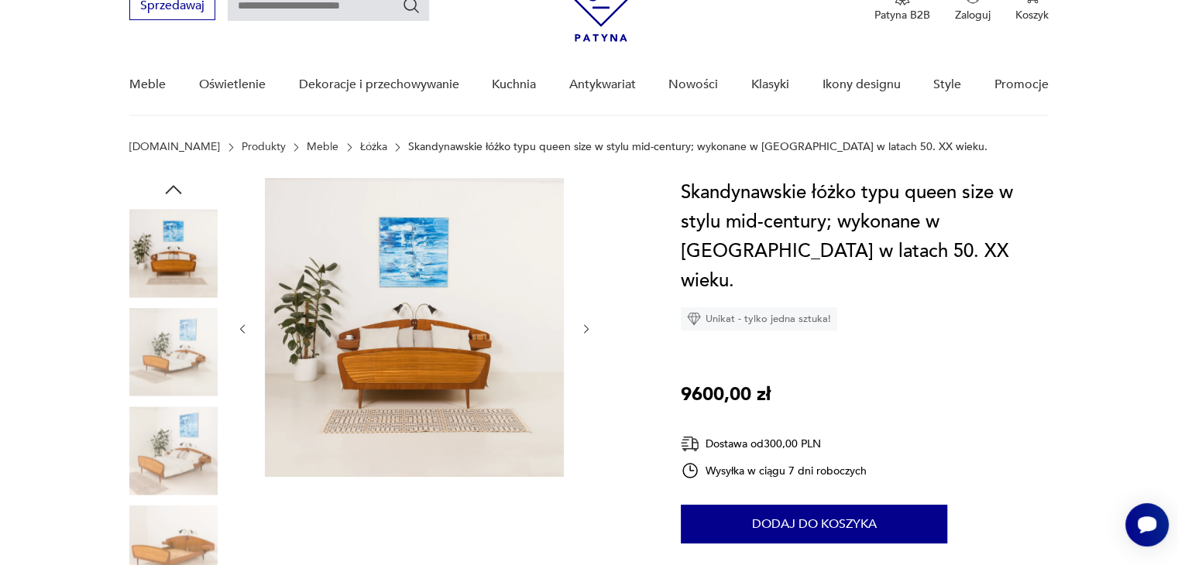
click at [174, 443] on img at bounding box center [173, 451] width 88 height 88
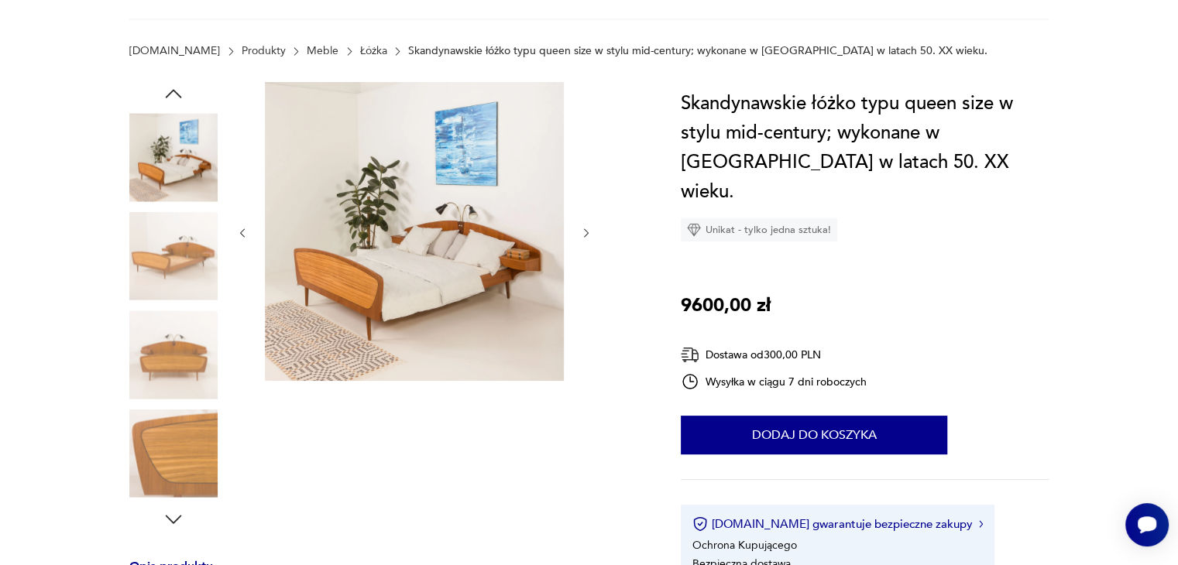
scroll to position [0, 0]
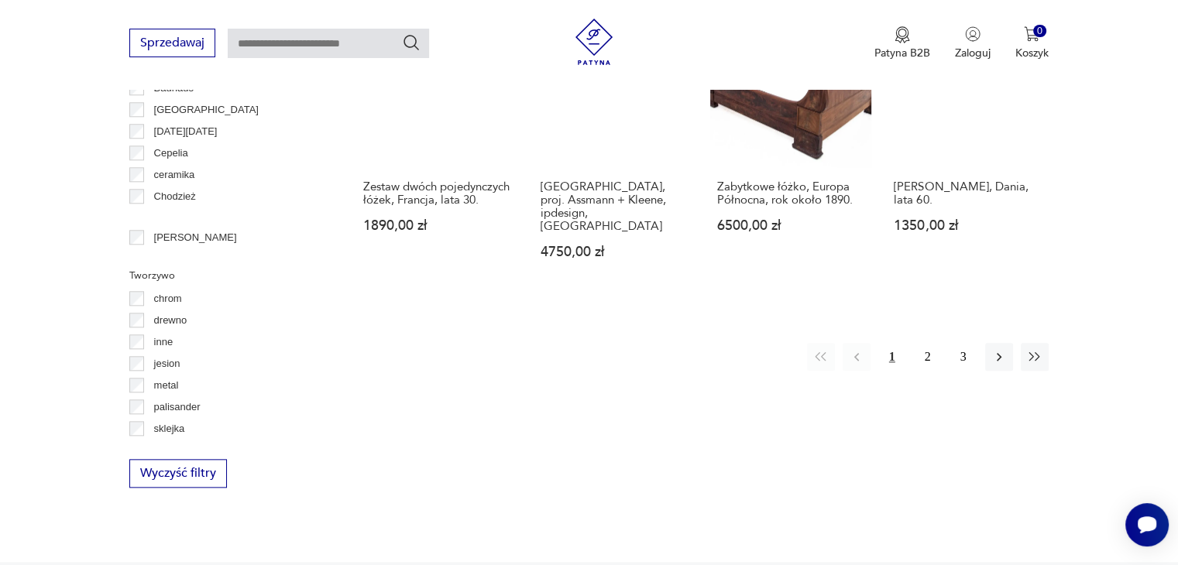
scroll to position [1657, 0]
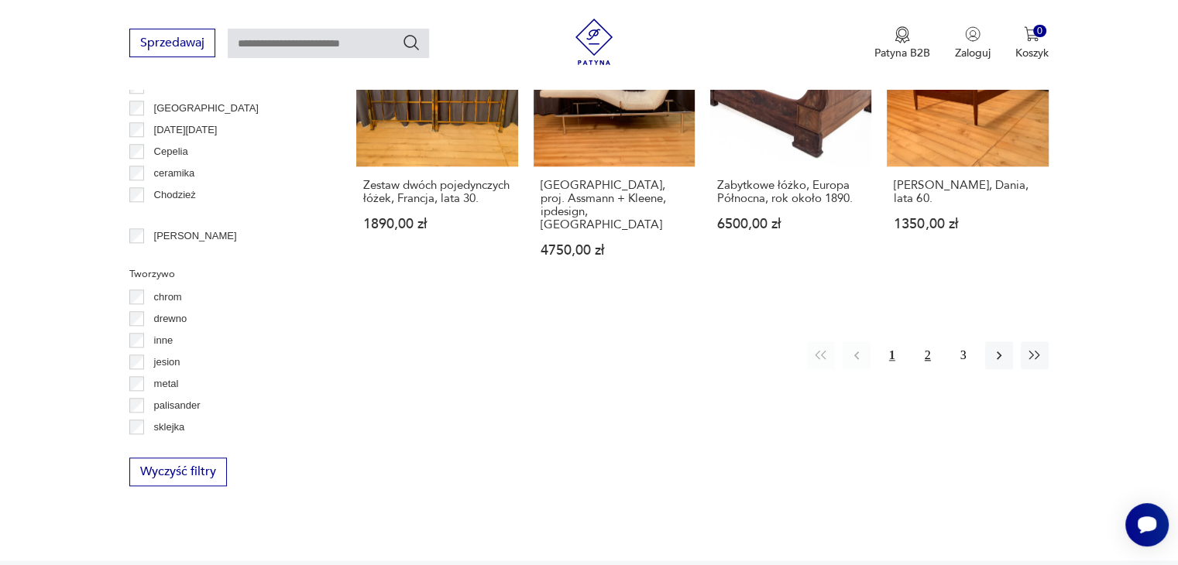
click at [935, 342] on button "2" at bounding box center [928, 356] width 28 height 28
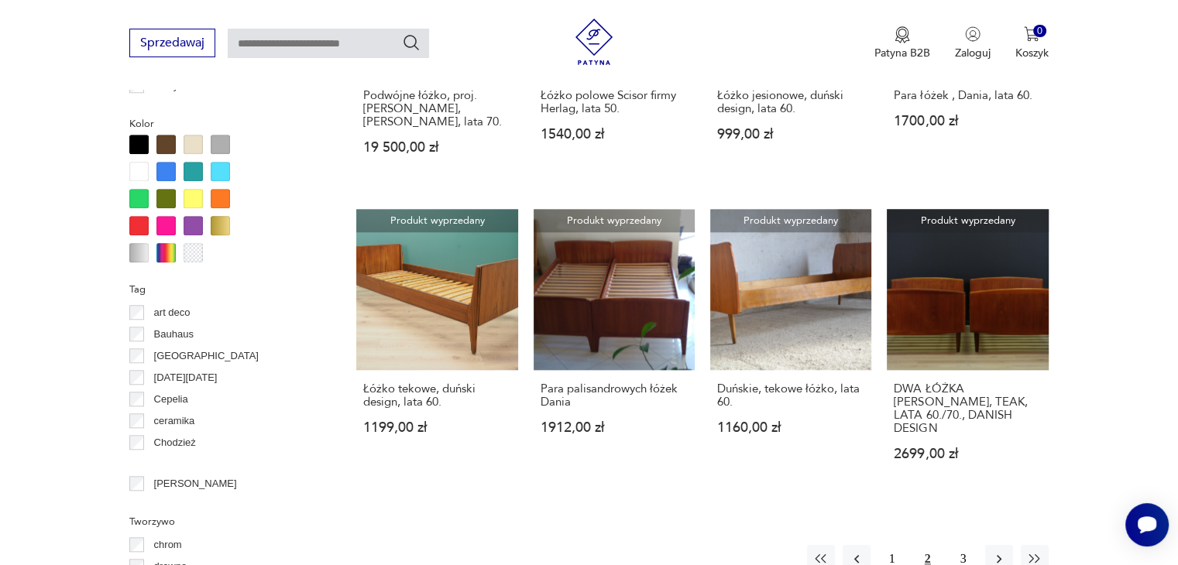
scroll to position [1417, 0]
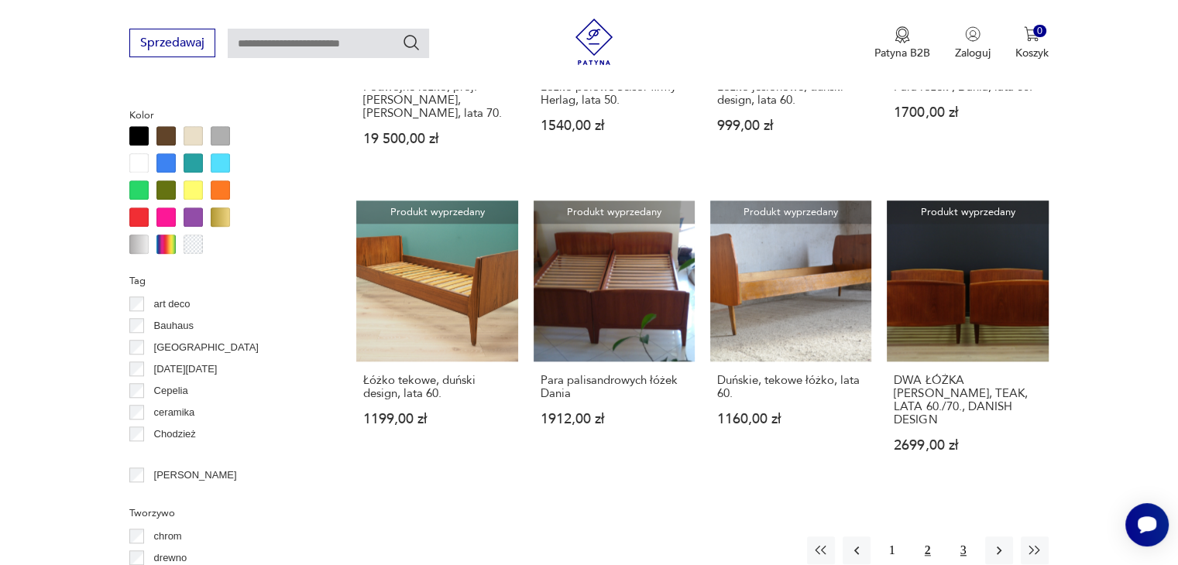
click at [957, 537] on button "3" at bounding box center [964, 551] width 28 height 28
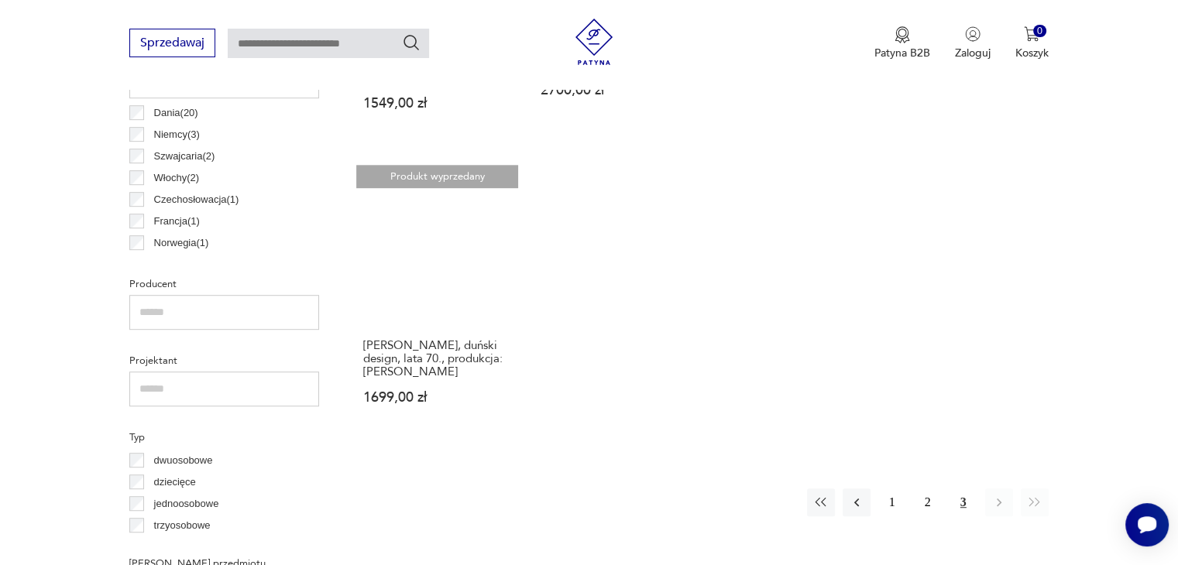
scroll to position [1030, 0]
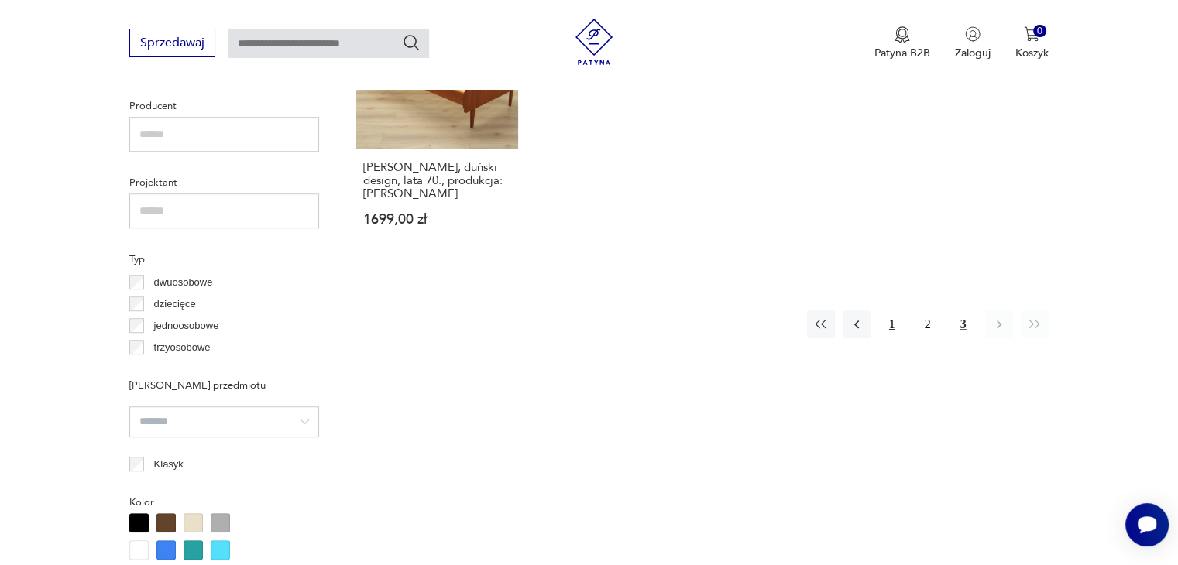
click at [899, 311] on button "1" at bounding box center [892, 325] width 28 height 28
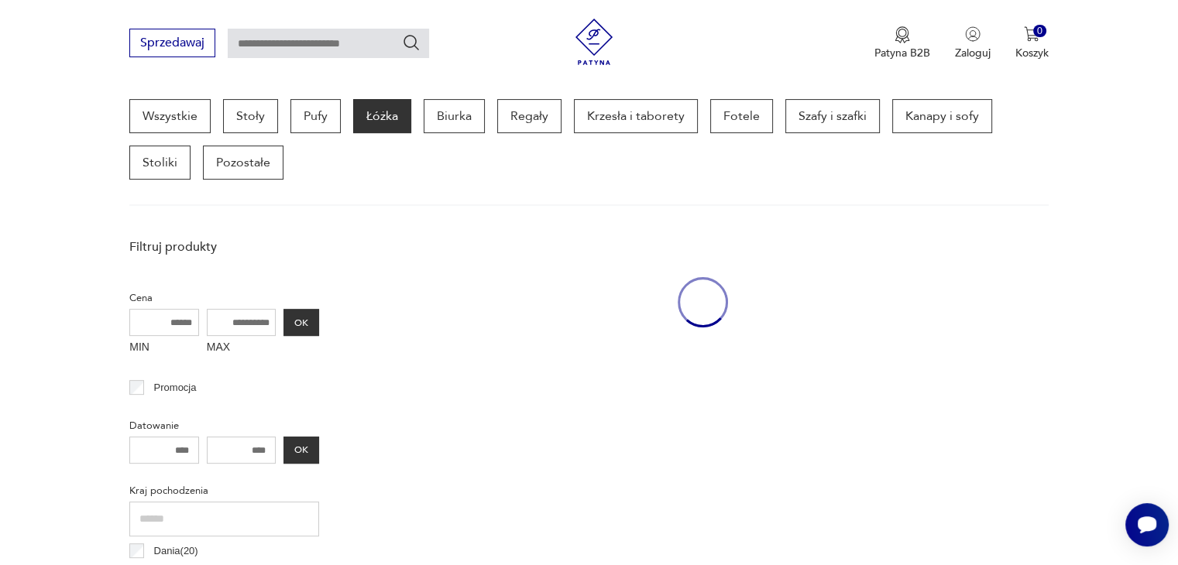
scroll to position [411, 0]
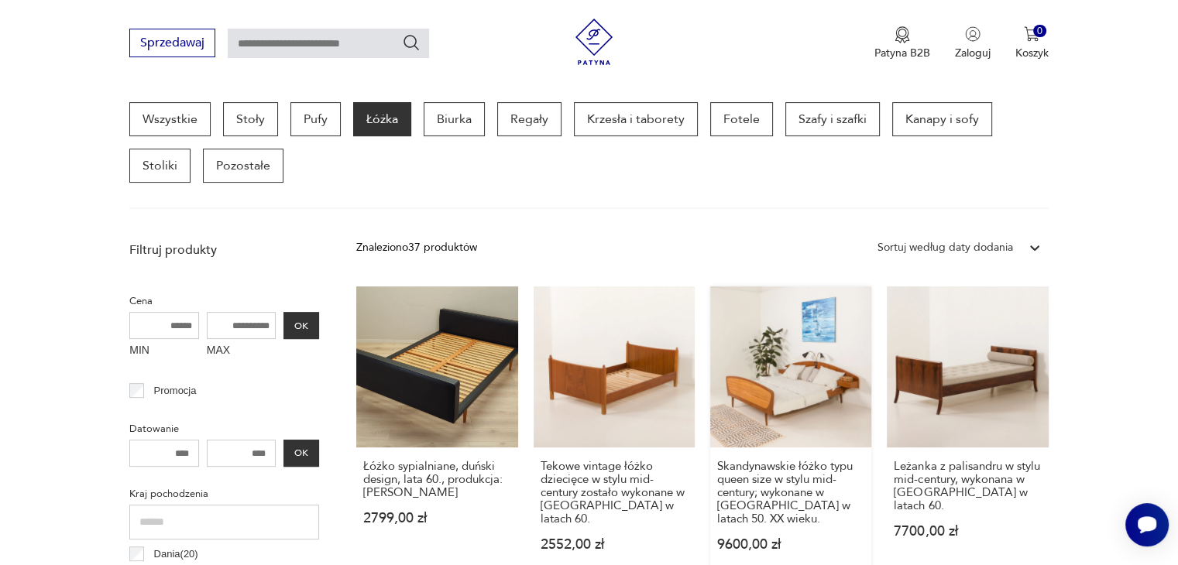
drag, startPoint x: 778, startPoint y: 375, endPoint x: 792, endPoint y: 335, distance: 42.2
click at [792, 335] on link "Skandynawskie łóżko typu queen size w stylu mid-century; wykonane w [GEOGRAPHIC…" at bounding box center [790, 434] width 161 height 295
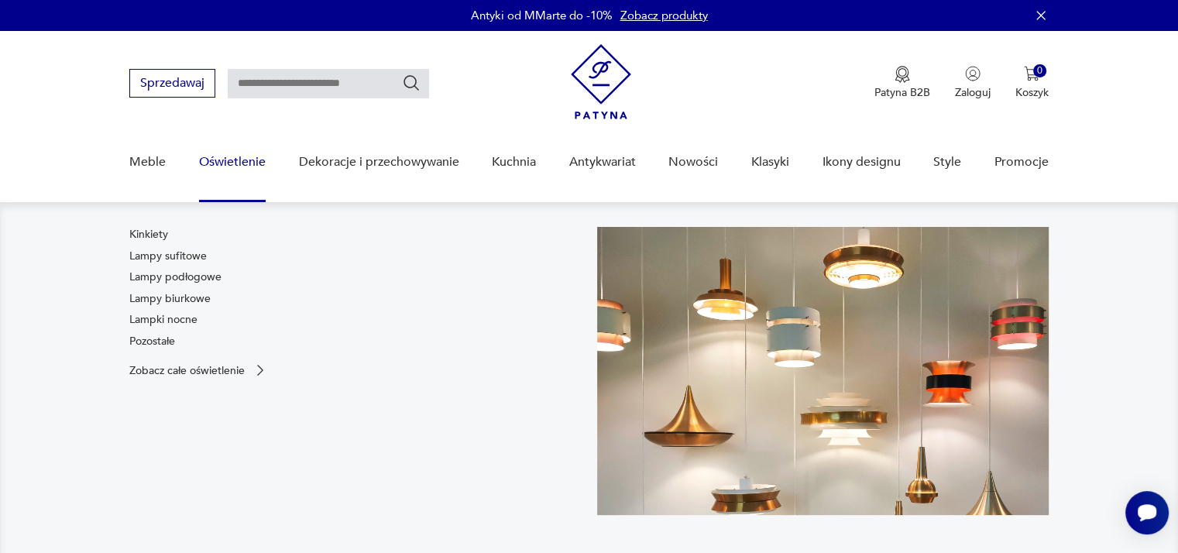
click at [228, 159] on link "Oświetlenie" at bounding box center [232, 162] width 67 height 60
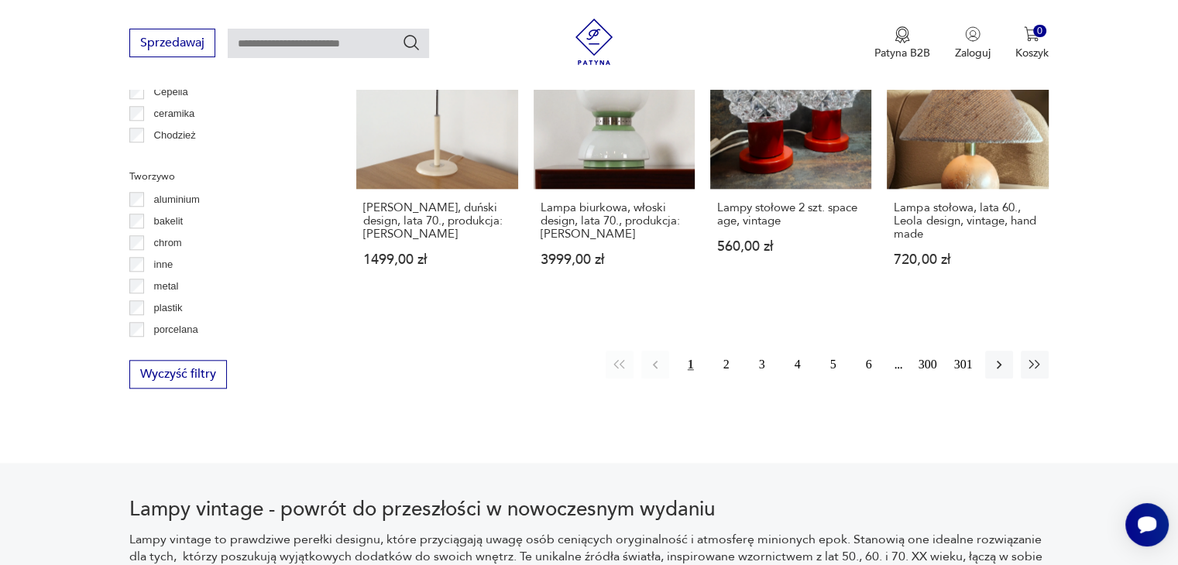
scroll to position [1548, 0]
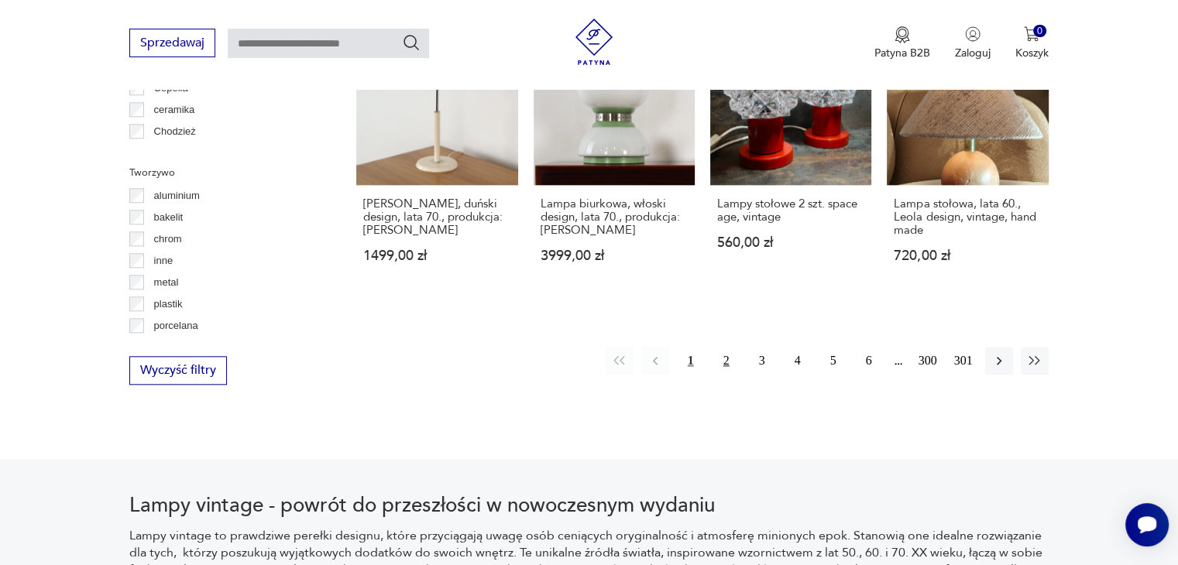
click at [730, 347] on button "2" at bounding box center [727, 361] width 28 height 28
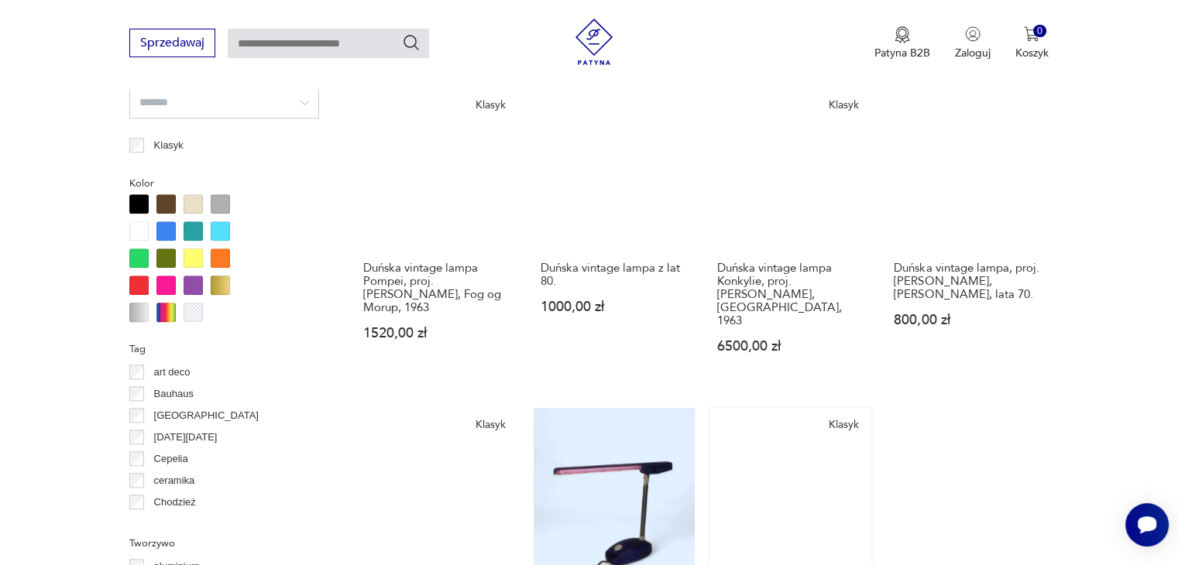
scroll to position [1139, 0]
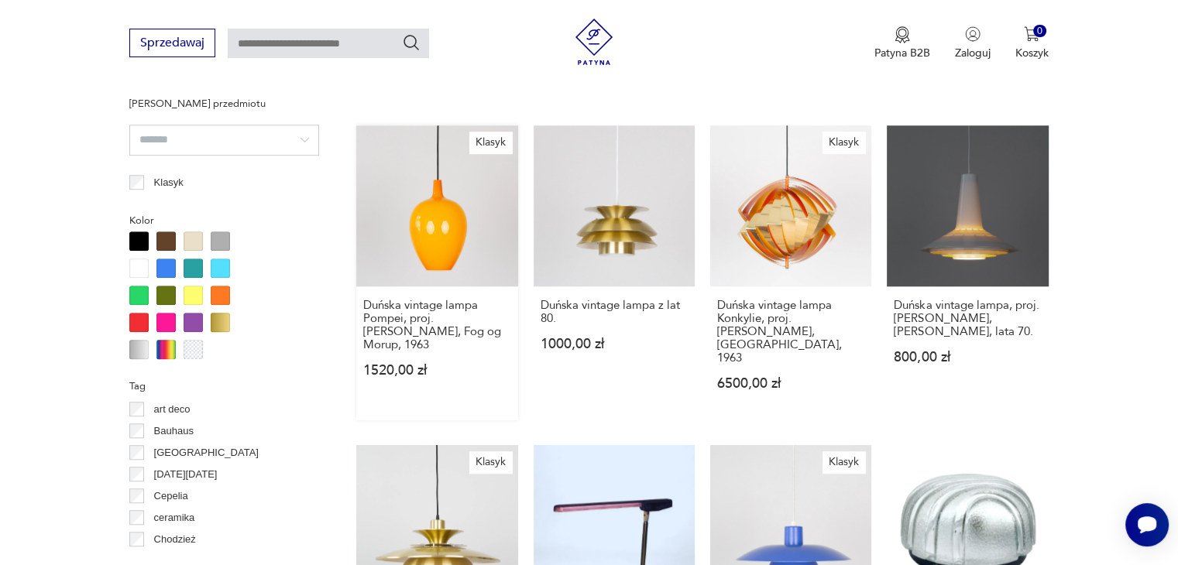
click at [471, 247] on link "Klasyk Duńska vintage lampa Pompei, proj. [PERSON_NAME], Fog og Morup, 1963 152…" at bounding box center [436, 272] width 161 height 295
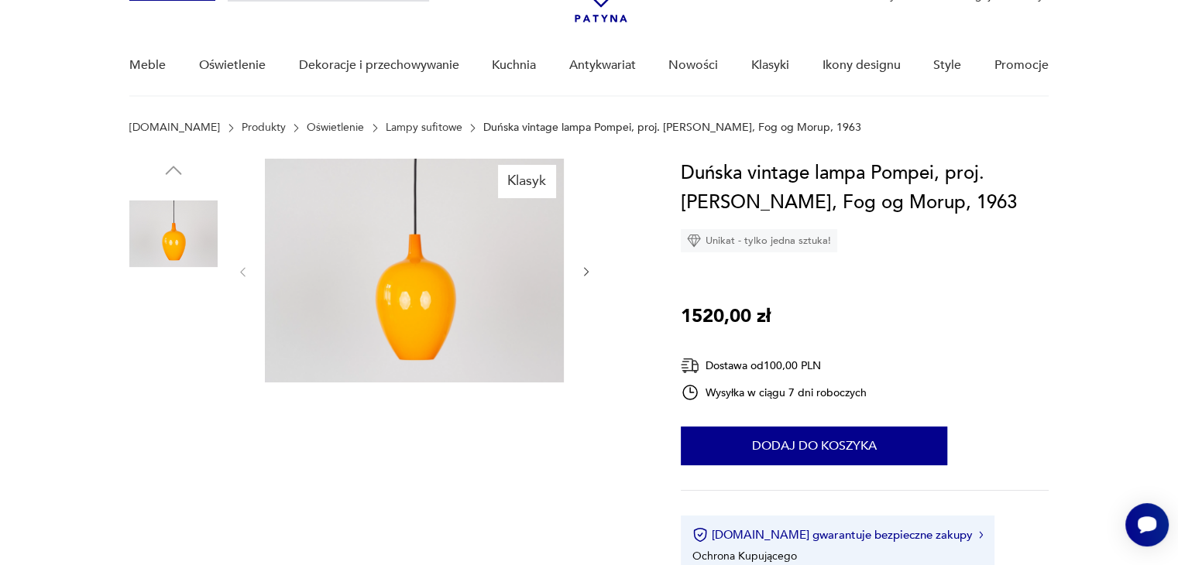
scroll to position [155, 0]
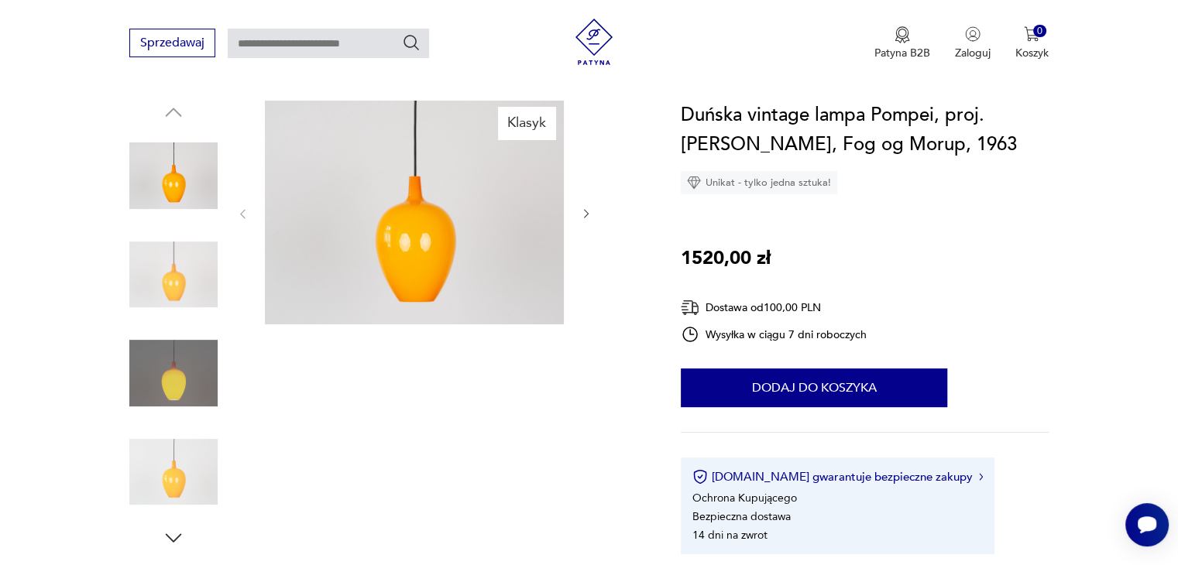
click at [167, 287] on img at bounding box center [173, 275] width 88 height 88
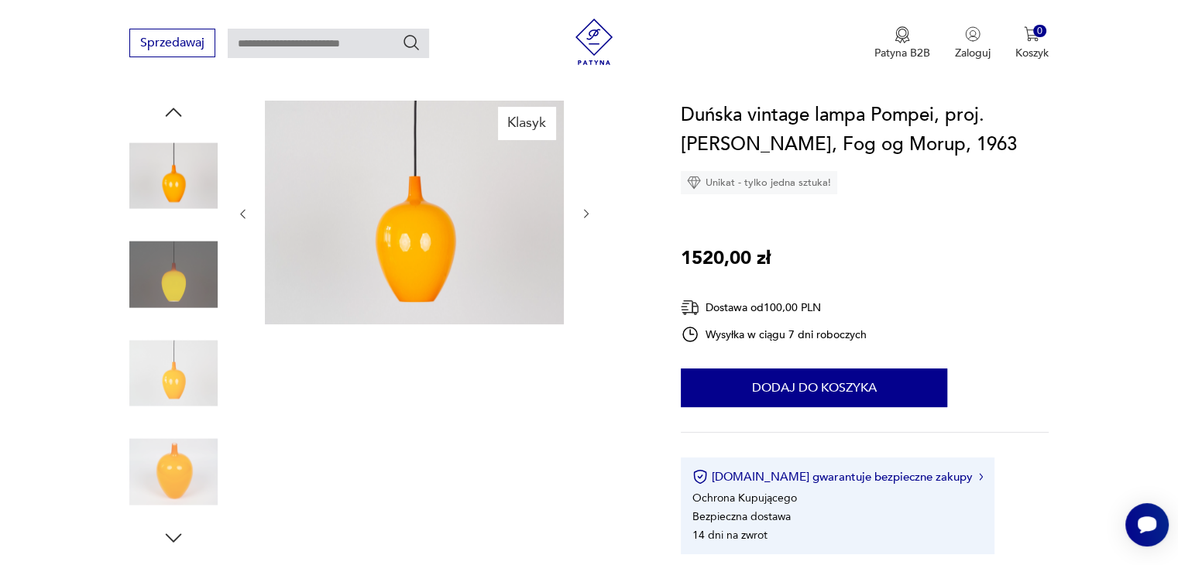
click at [187, 473] on img at bounding box center [173, 472] width 88 height 88
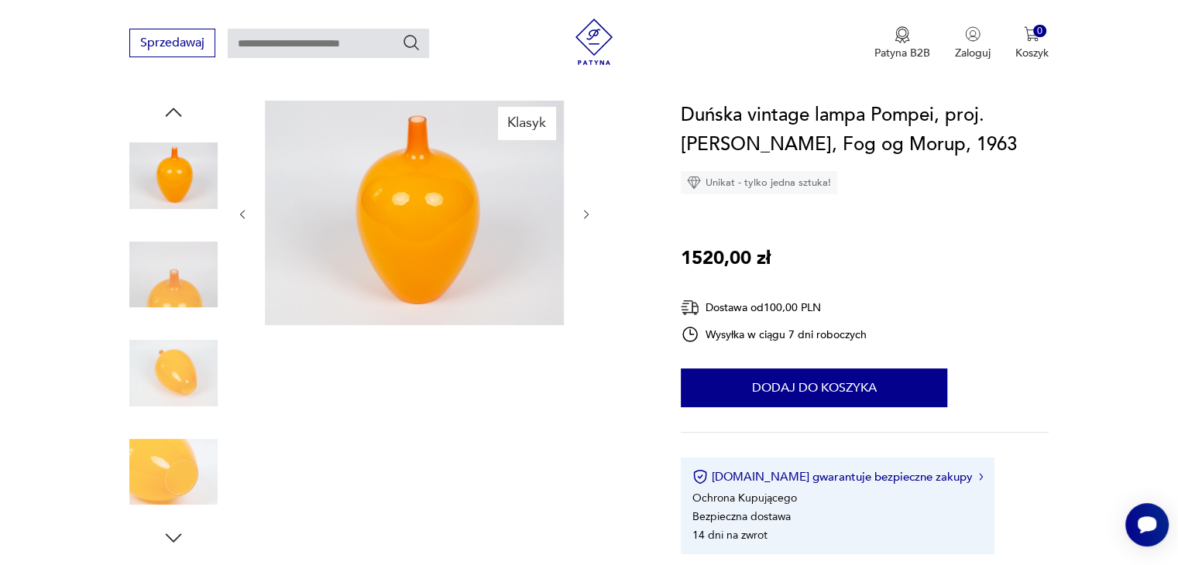
click at [172, 166] on img at bounding box center [173, 176] width 88 height 88
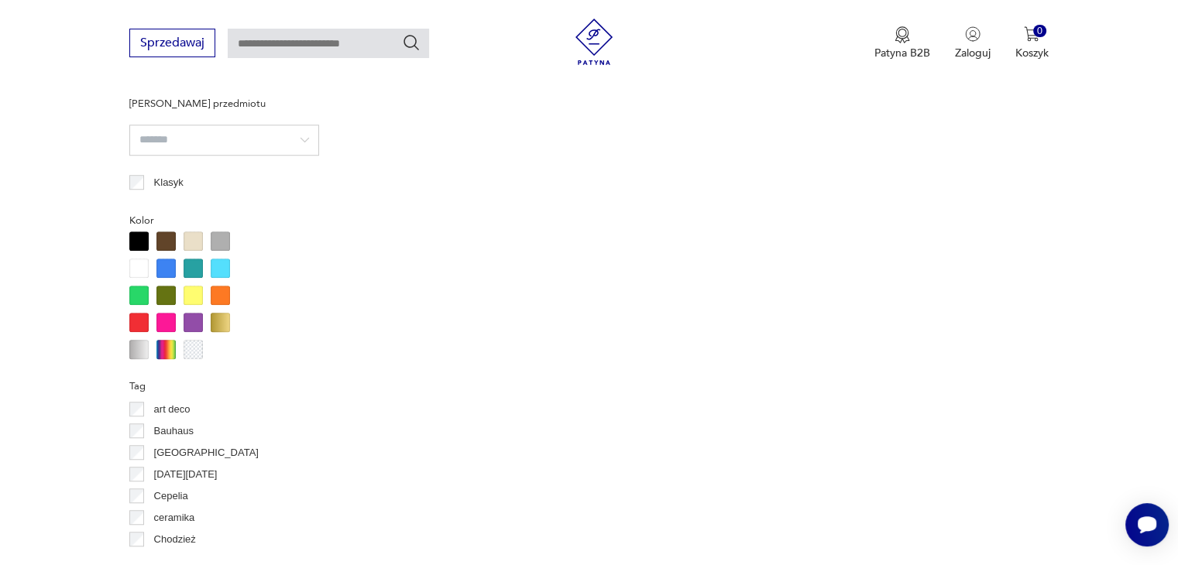
scroll to position [1282, 0]
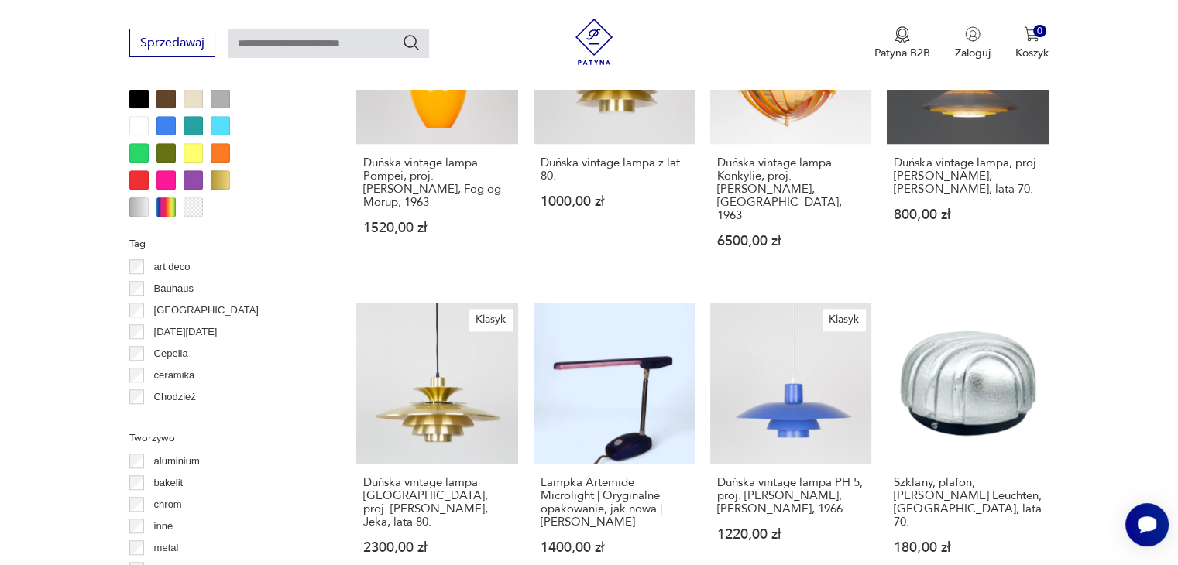
click at [134, 180] on div at bounding box center [138, 179] width 19 height 19
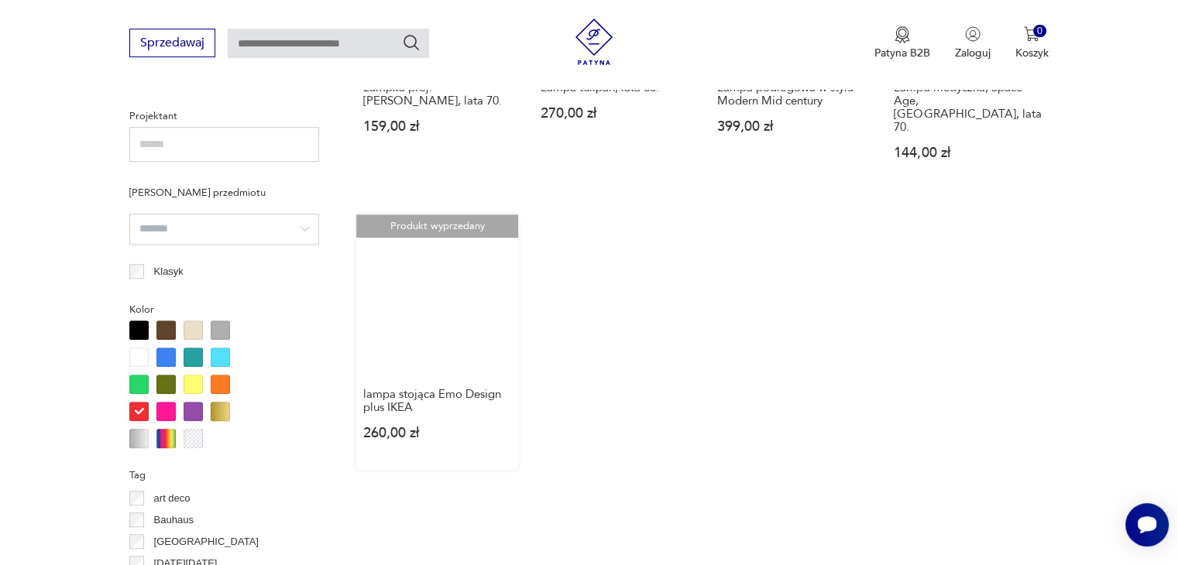
scroll to position [1061, 0]
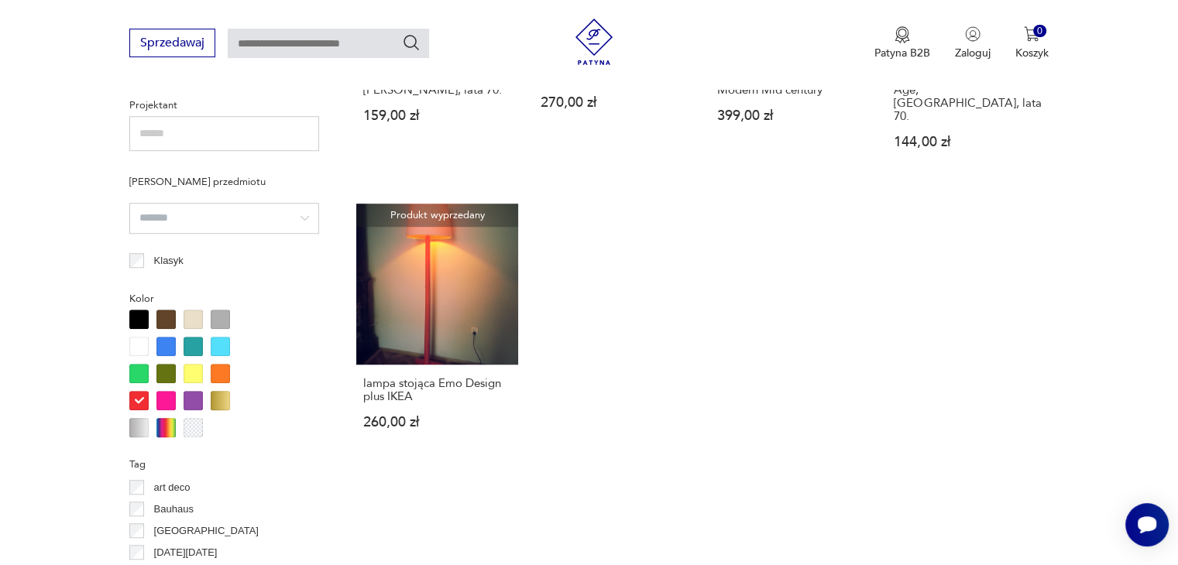
click at [164, 369] on div at bounding box center [165, 373] width 19 height 19
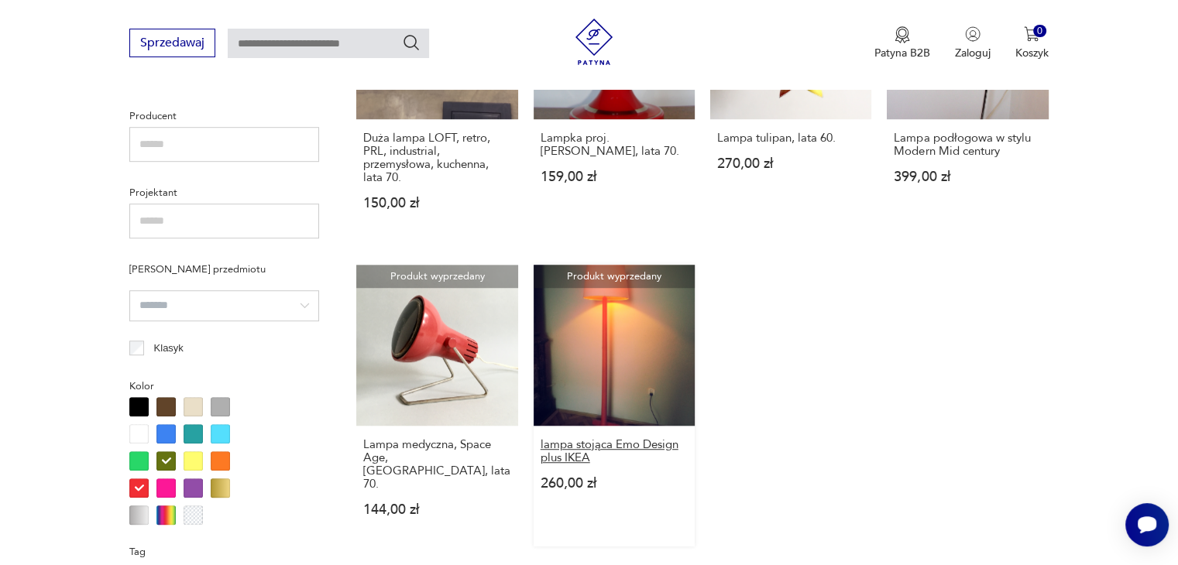
scroll to position [984, 0]
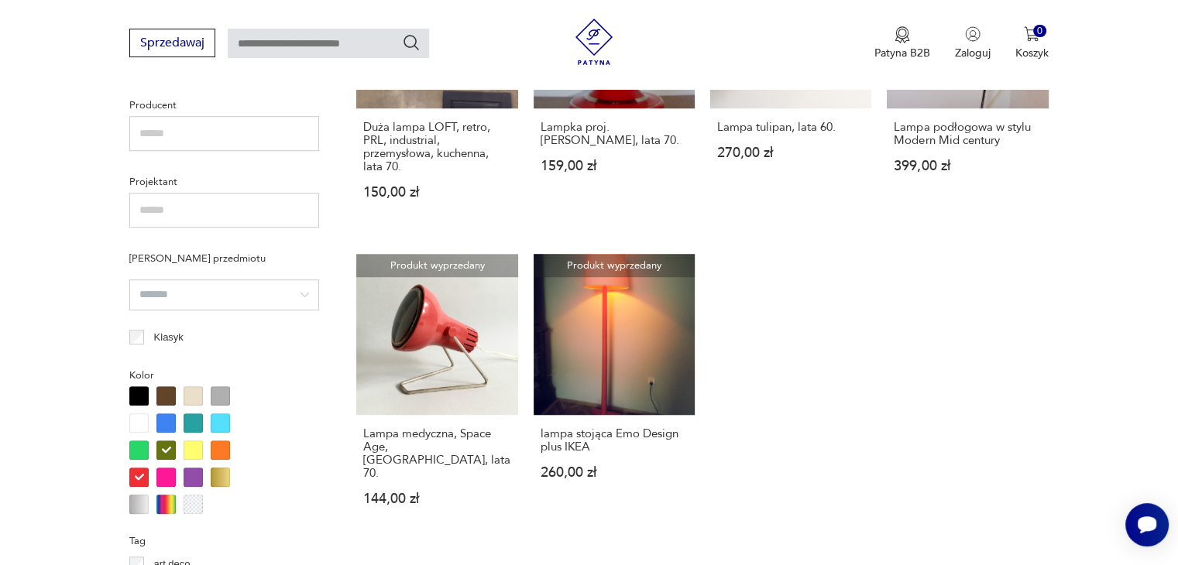
click at [221, 449] on div at bounding box center [220, 450] width 19 height 19
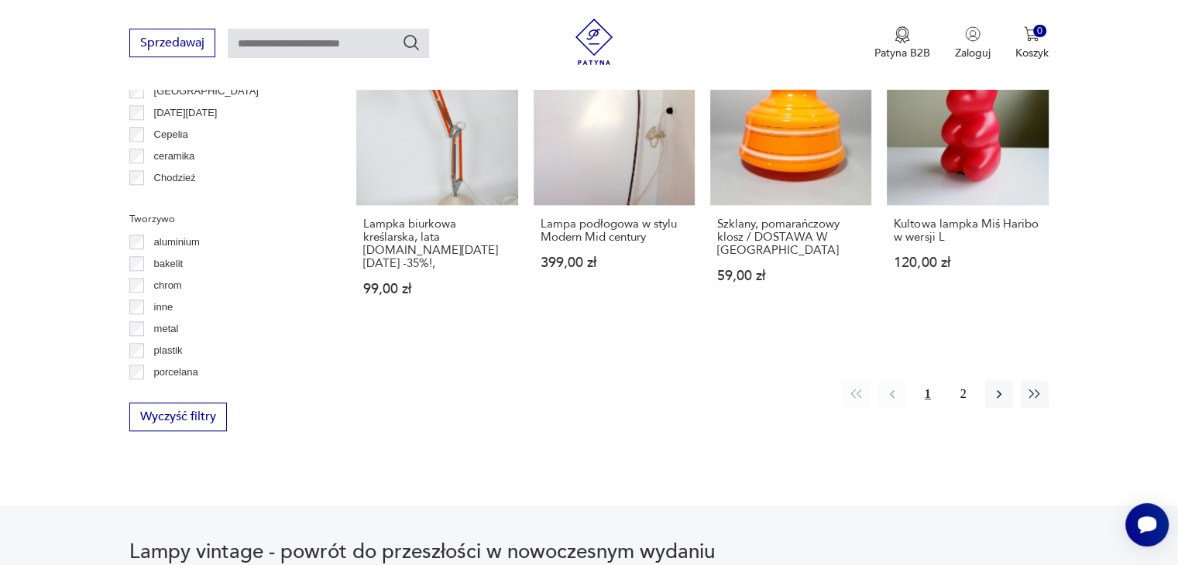
scroll to position [1526, 0]
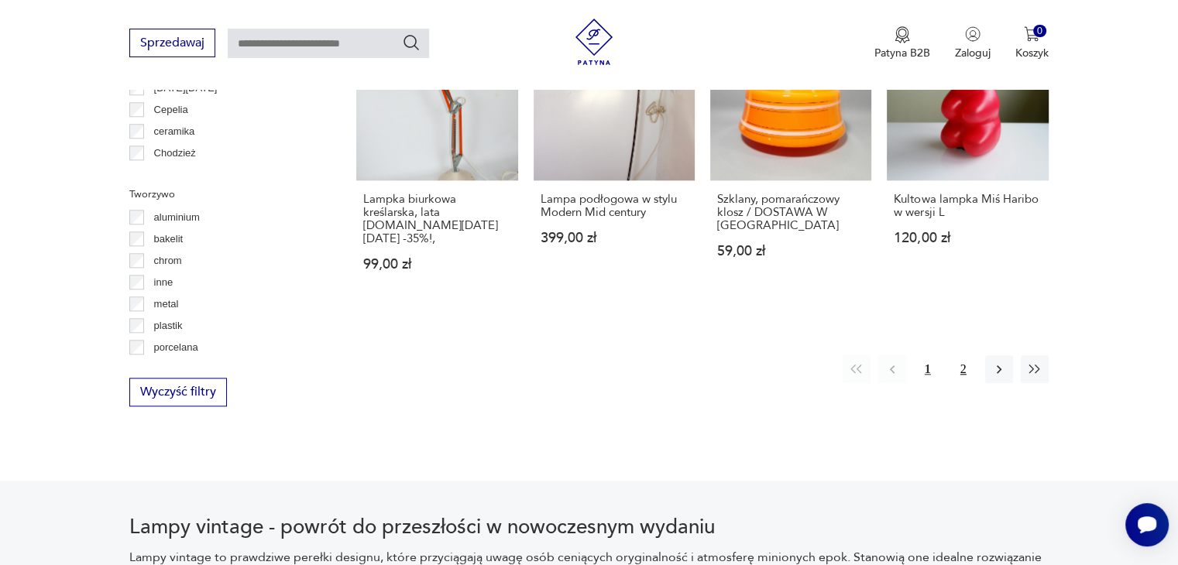
click at [953, 356] on button "2" at bounding box center [964, 370] width 28 height 28
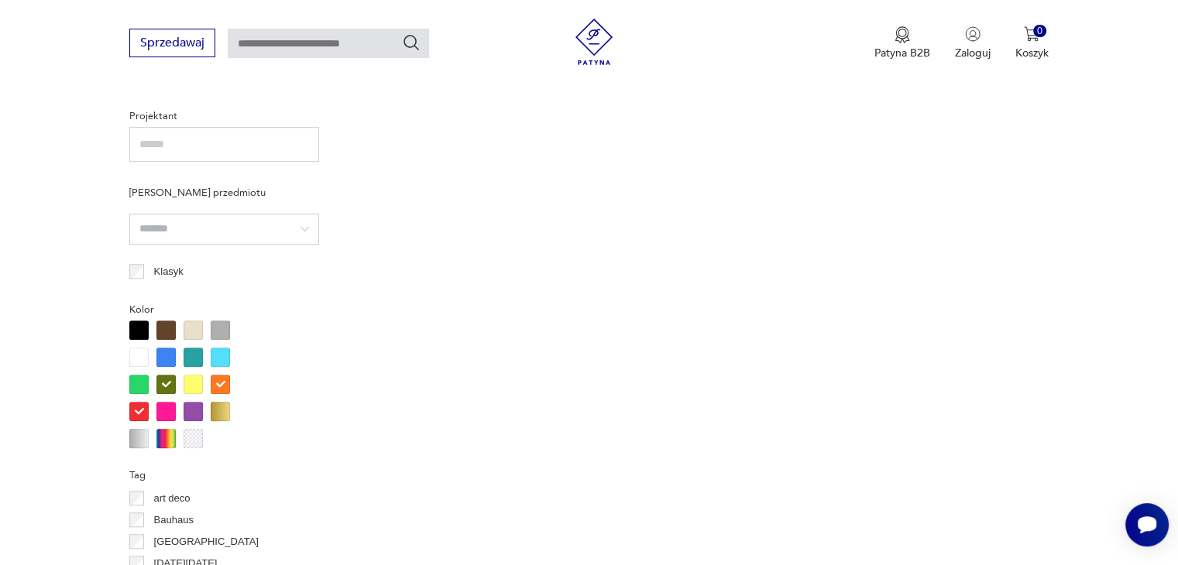
scroll to position [1062, 0]
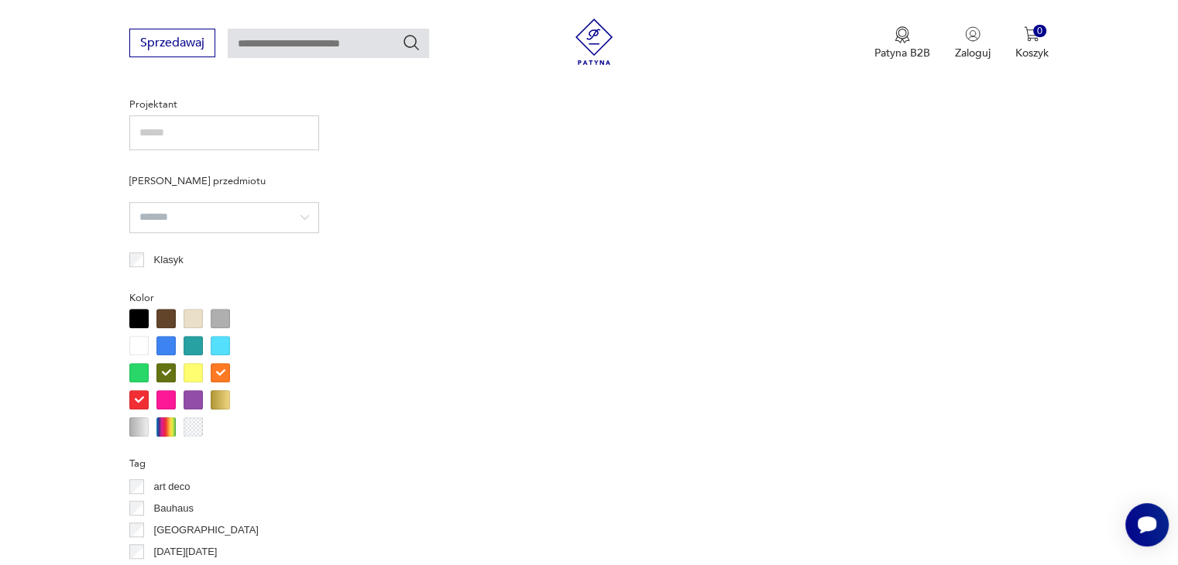
click at [143, 396] on div at bounding box center [138, 399] width 19 height 19
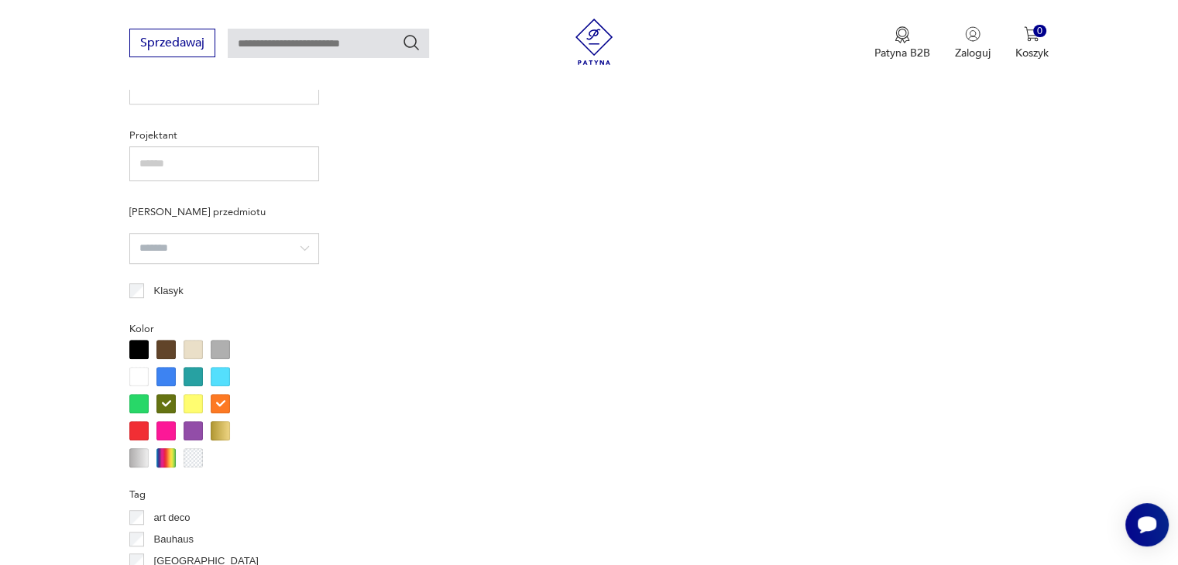
click at [167, 371] on div at bounding box center [187, 404] width 116 height 128
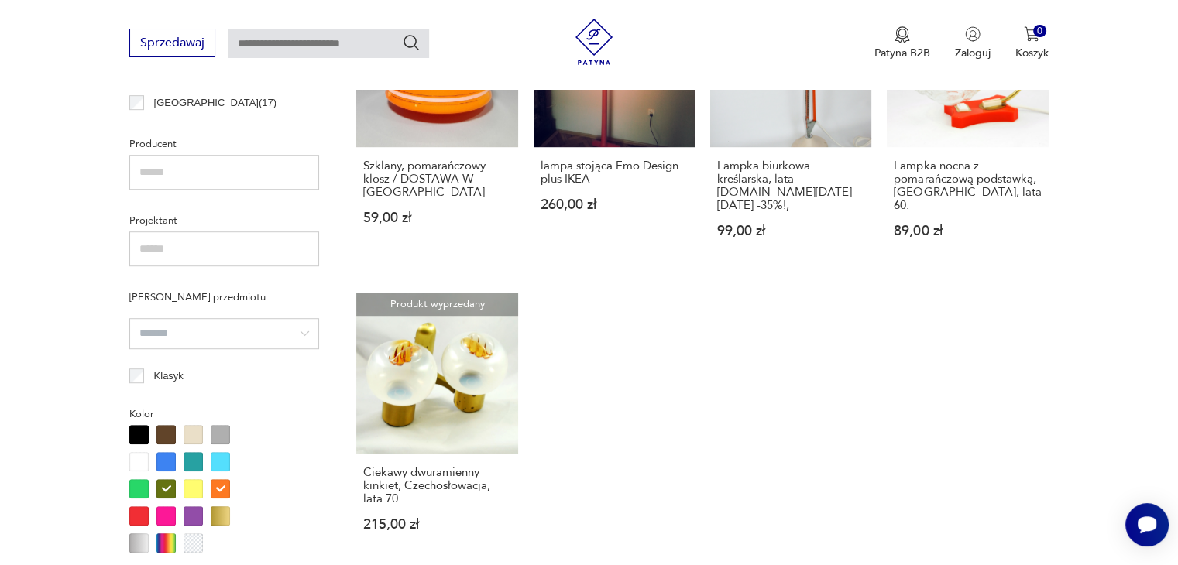
scroll to position [1063, 0]
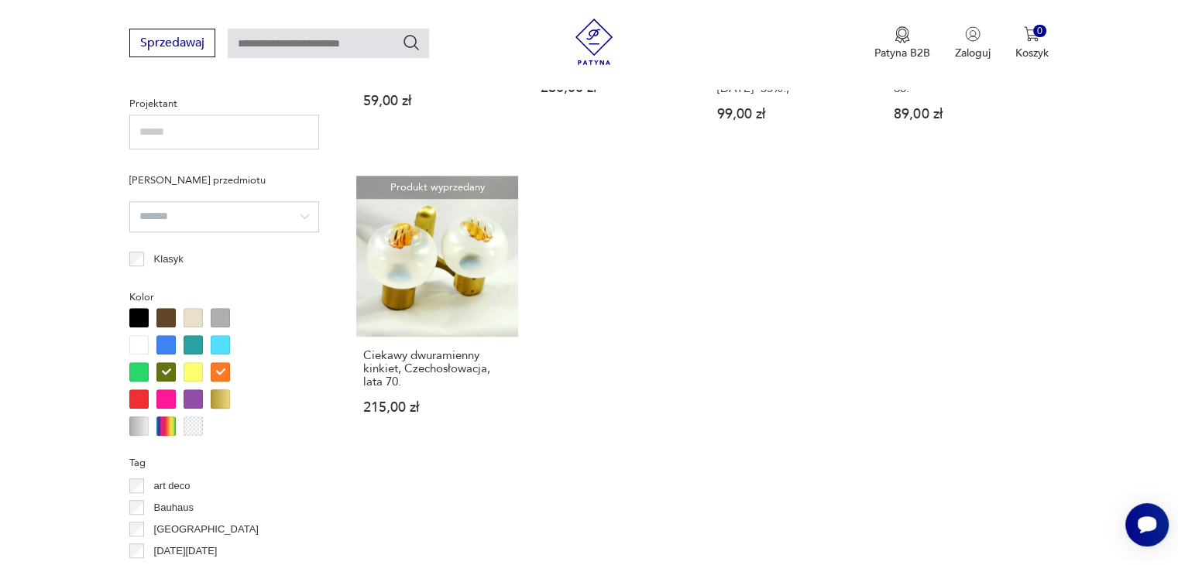
click at [217, 373] on div at bounding box center [220, 372] width 19 height 19
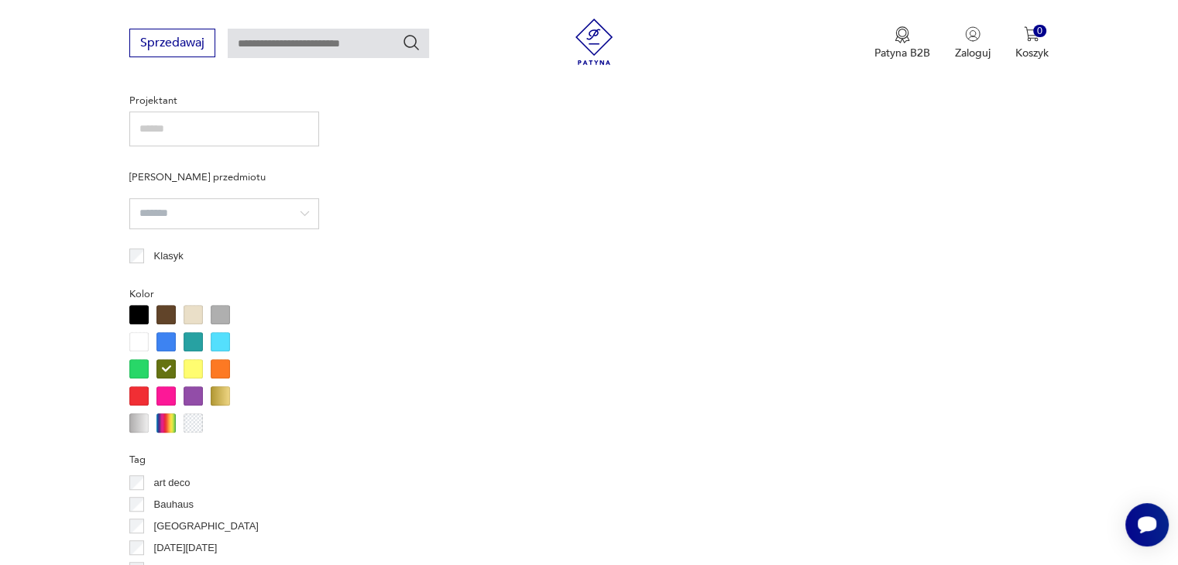
click at [164, 366] on div at bounding box center [165, 368] width 19 height 19
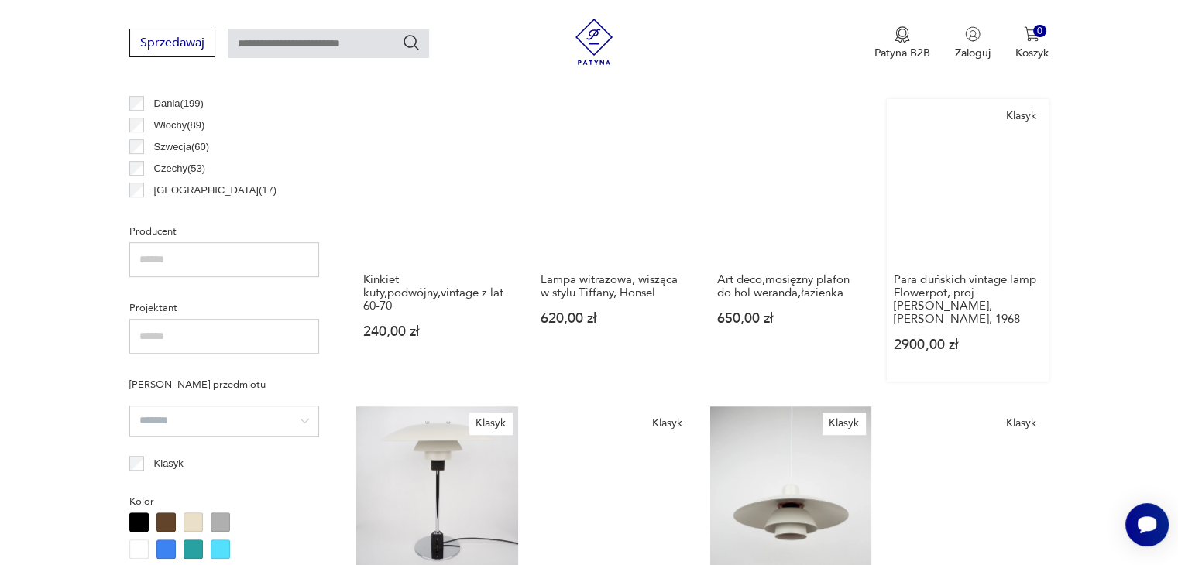
scroll to position [907, 0]
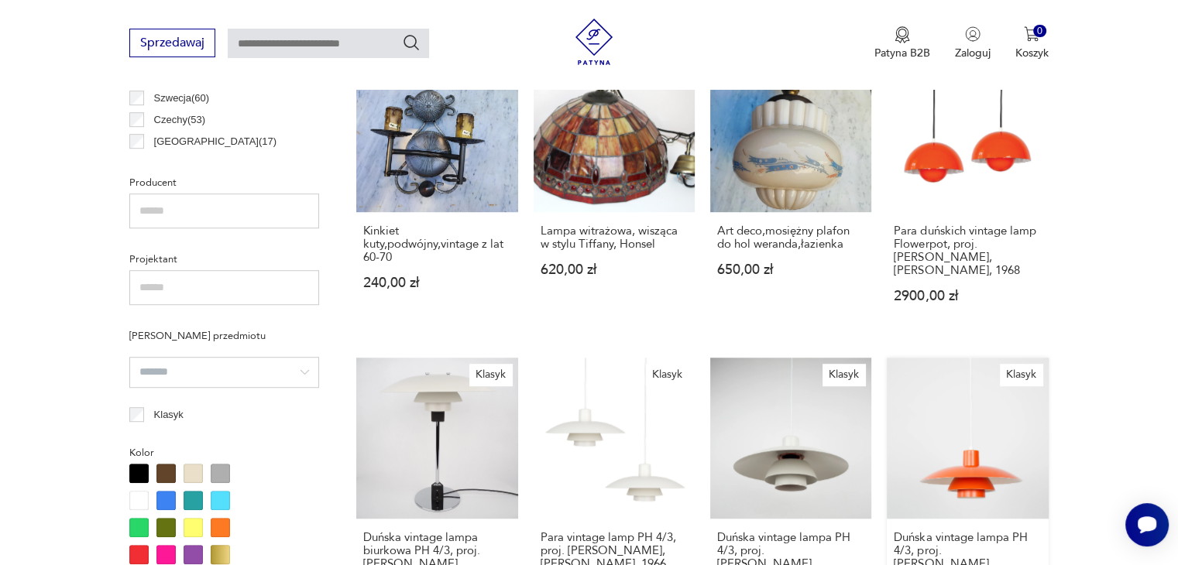
click at [969, 410] on link "Klasyk Duńska vintage lampa PH 4/3, proj. [PERSON_NAME], [PERSON_NAME], 1966 18…" at bounding box center [967, 499] width 161 height 282
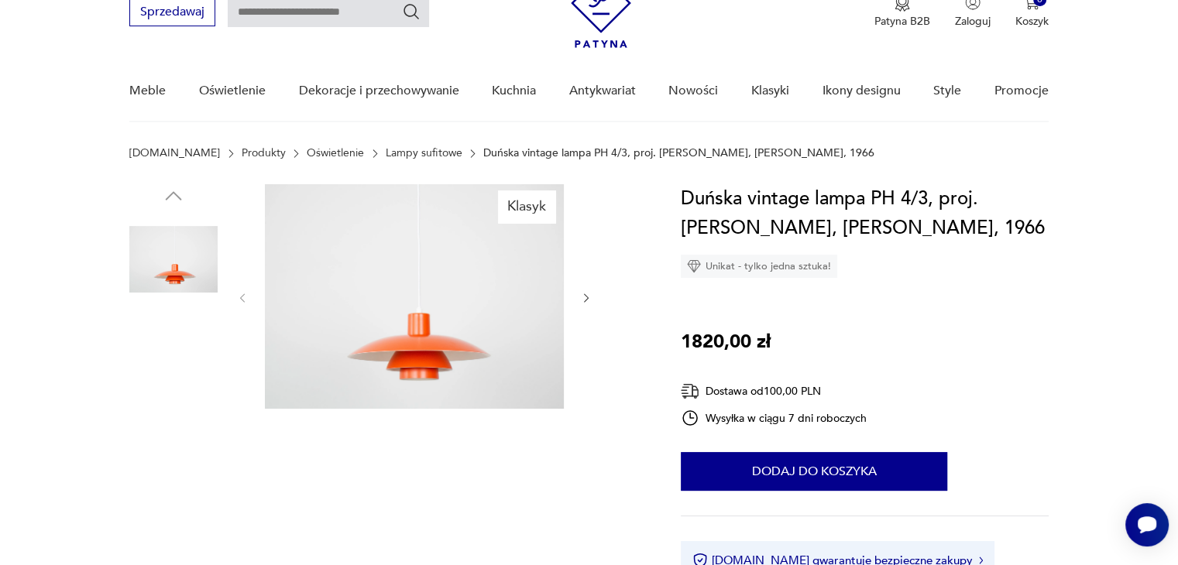
scroll to position [77, 0]
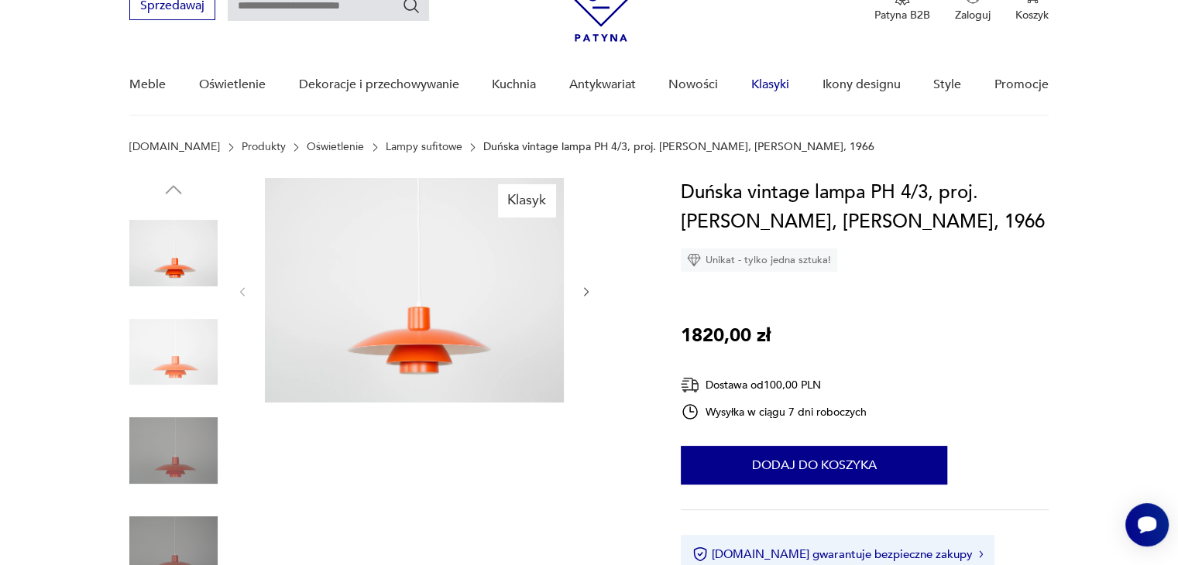
click at [776, 91] on link "Klasyki" at bounding box center [770, 85] width 38 height 60
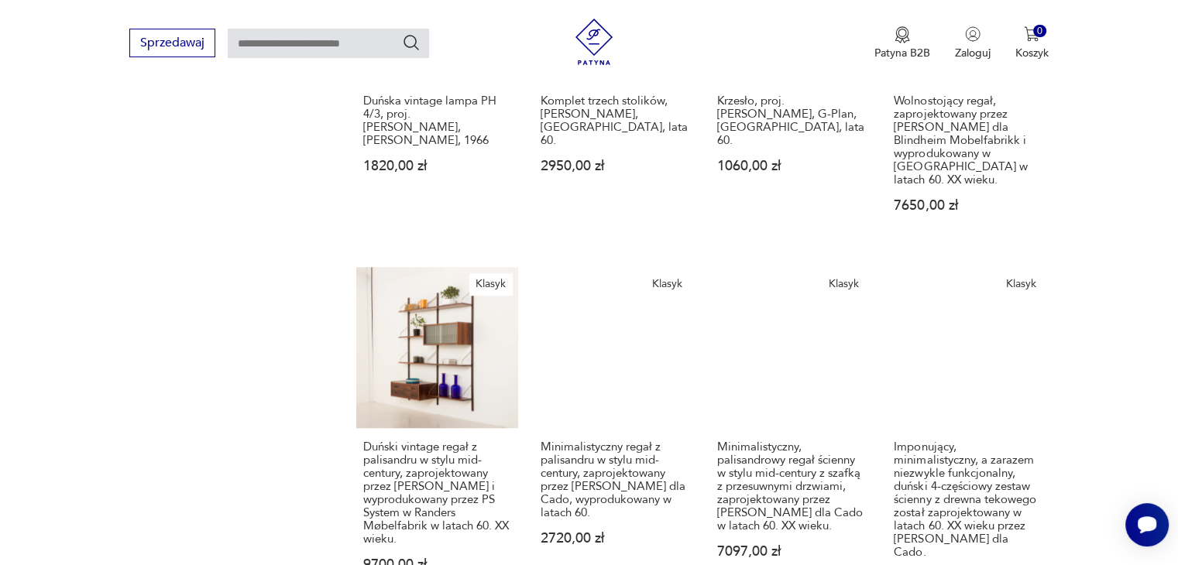
scroll to position [1284, 0]
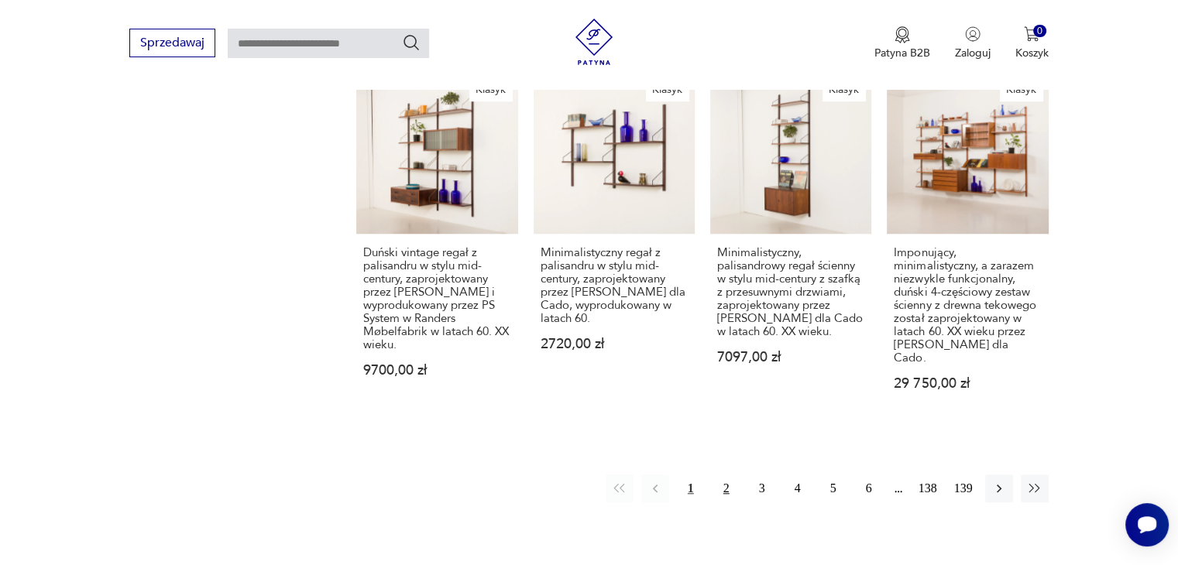
click at [719, 475] on button "2" at bounding box center [727, 489] width 28 height 28
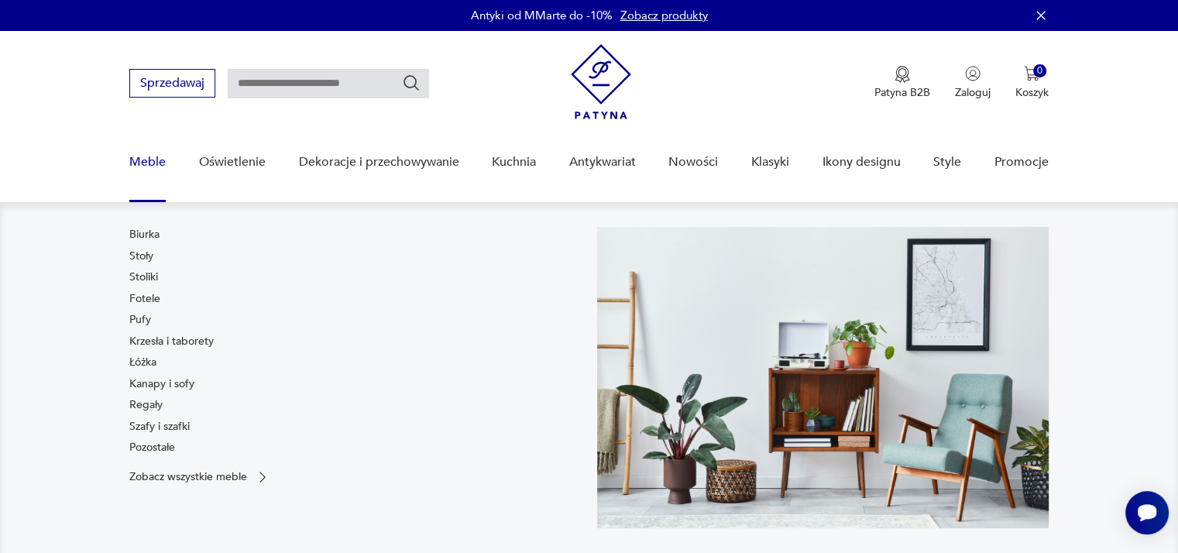
click at [153, 301] on link "Fotele" at bounding box center [144, 298] width 31 height 15
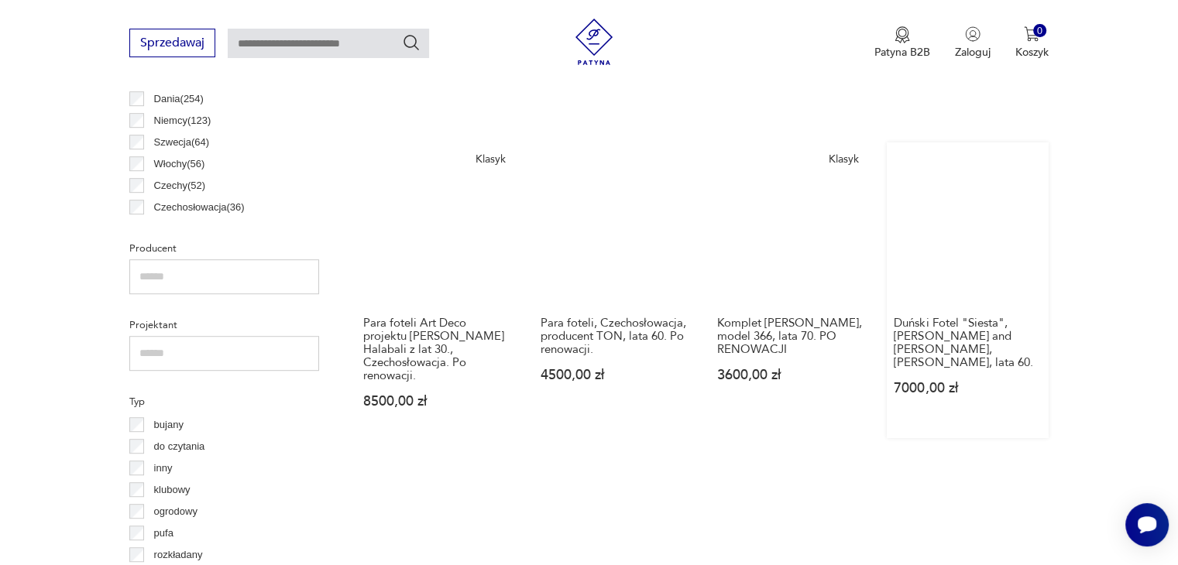
scroll to position [928, 0]
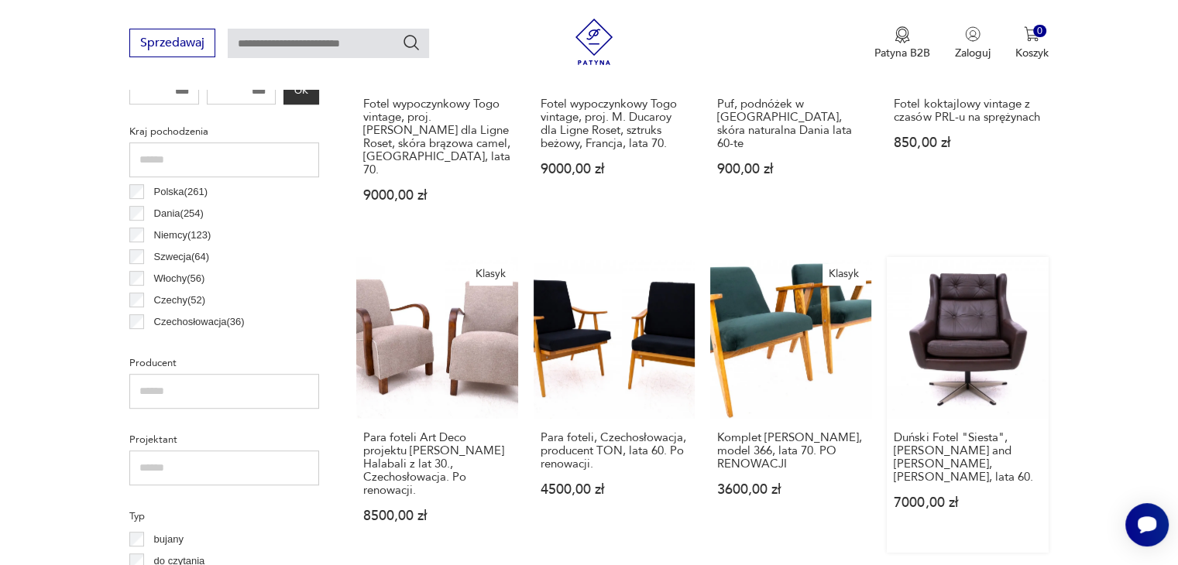
click at [957, 334] on link "Duński Fotel "Siesta", [PERSON_NAME] and [PERSON_NAME], [PERSON_NAME], lata 60.…" at bounding box center [967, 404] width 161 height 295
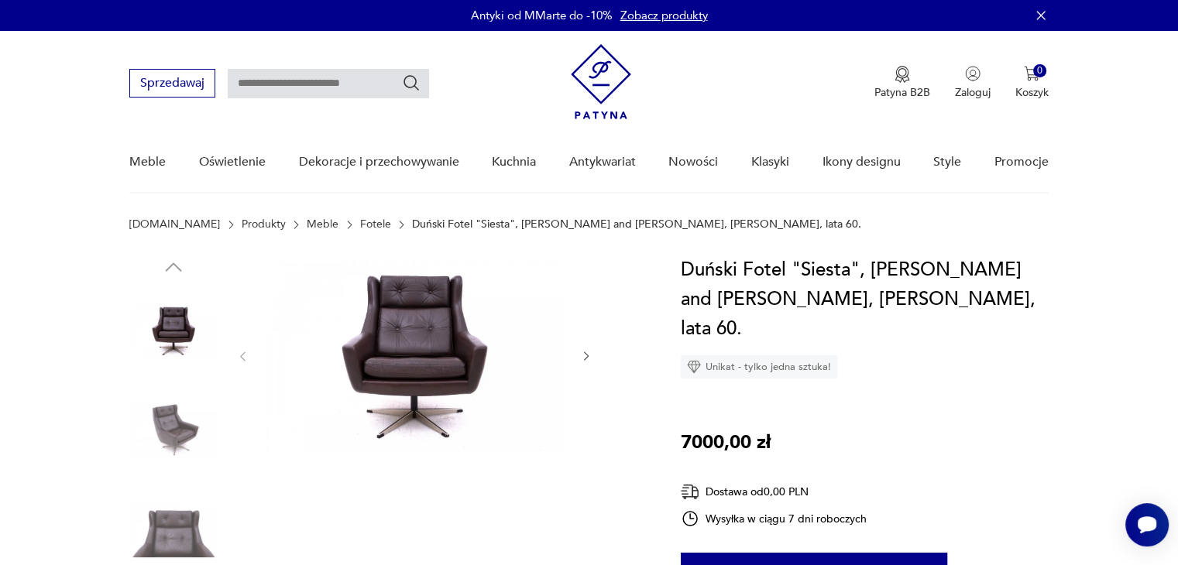
click at [176, 429] on img at bounding box center [173, 430] width 88 height 88
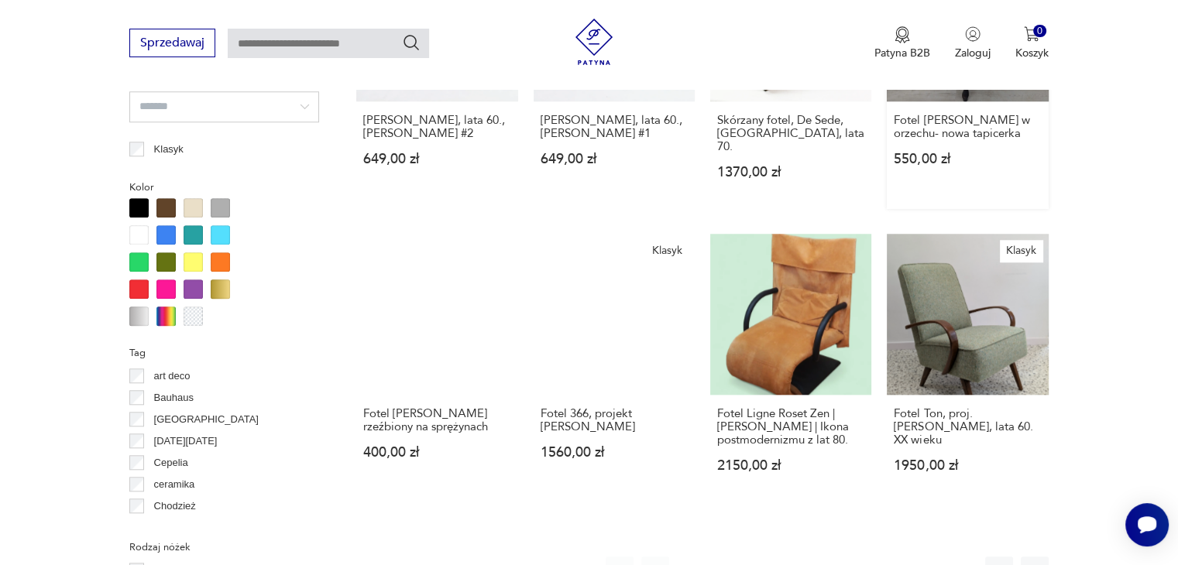
scroll to position [1415, 0]
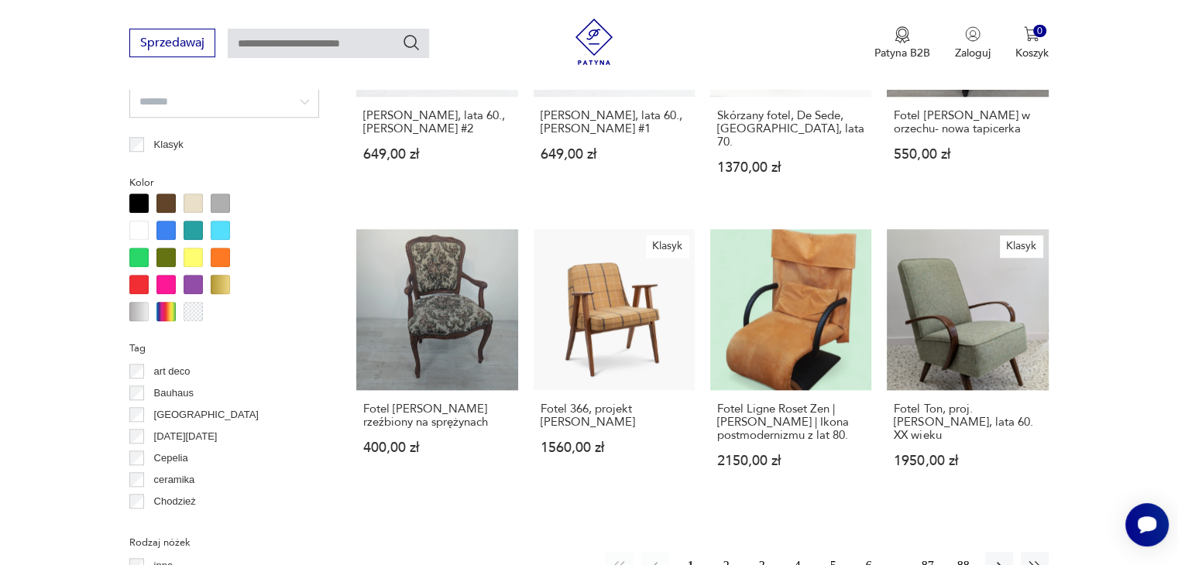
click at [731, 552] on button "2" at bounding box center [727, 566] width 28 height 28
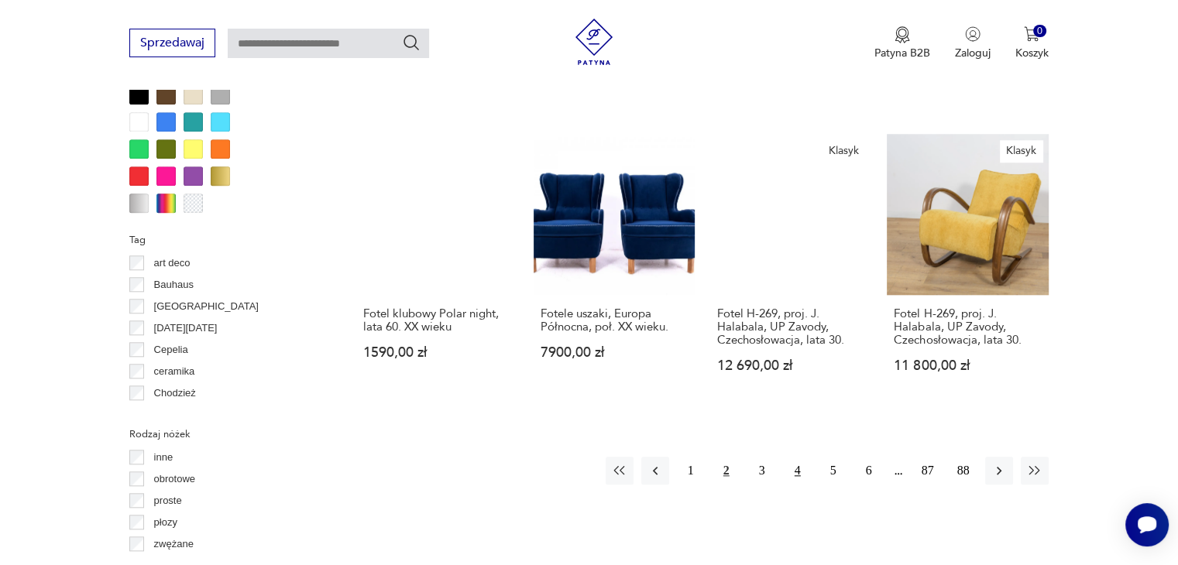
scroll to position [1572, 0]
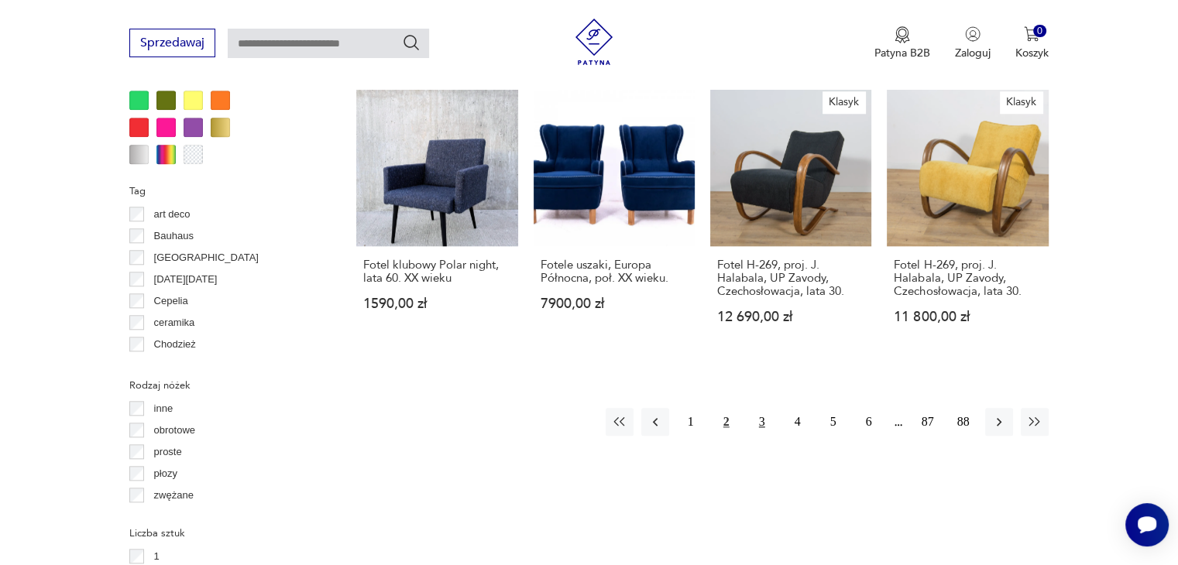
click at [761, 413] on button "3" at bounding box center [762, 422] width 28 height 28
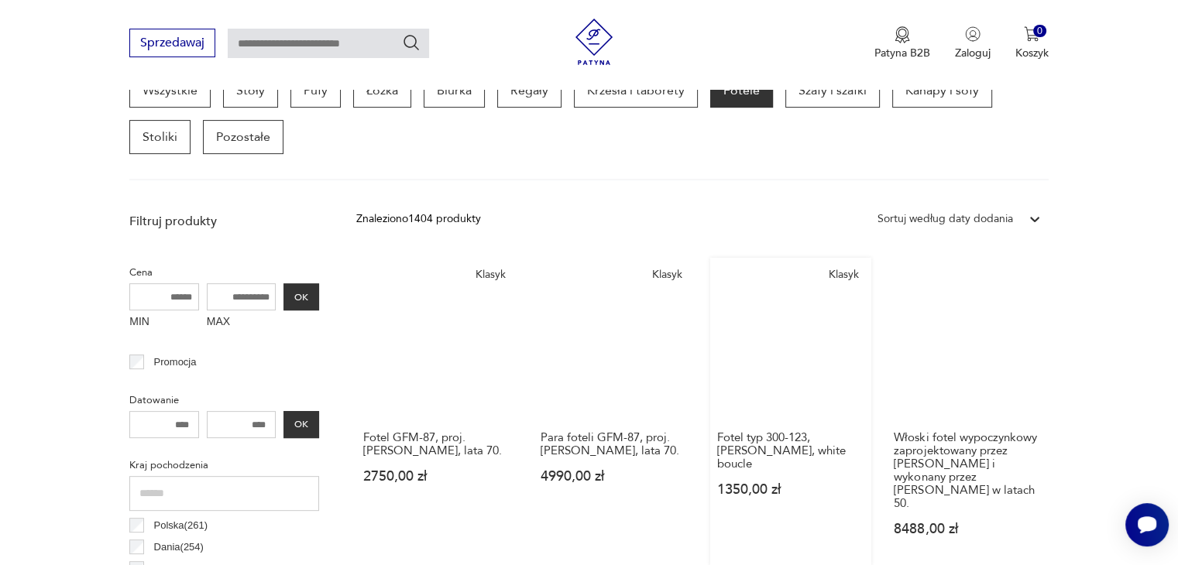
scroll to position [488, 0]
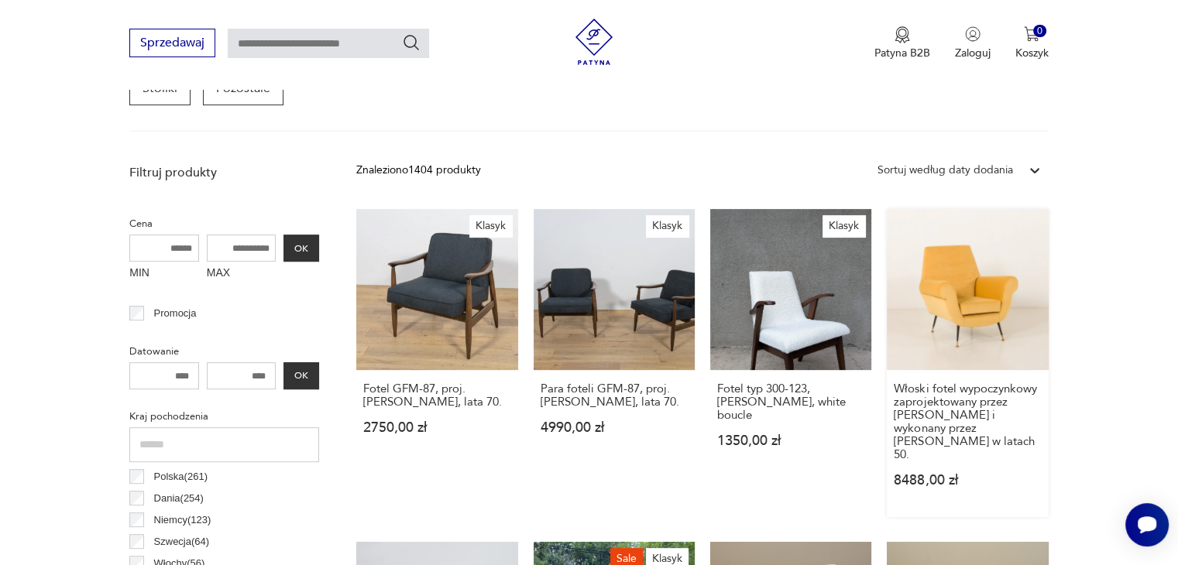
drag, startPoint x: 943, startPoint y: 285, endPoint x: 1001, endPoint y: 266, distance: 60.3
click at [1001, 266] on link "Włoski fotel wypoczynkowy zaprojektowany przez [PERSON_NAME] i wykonany przez […" at bounding box center [967, 363] width 161 height 308
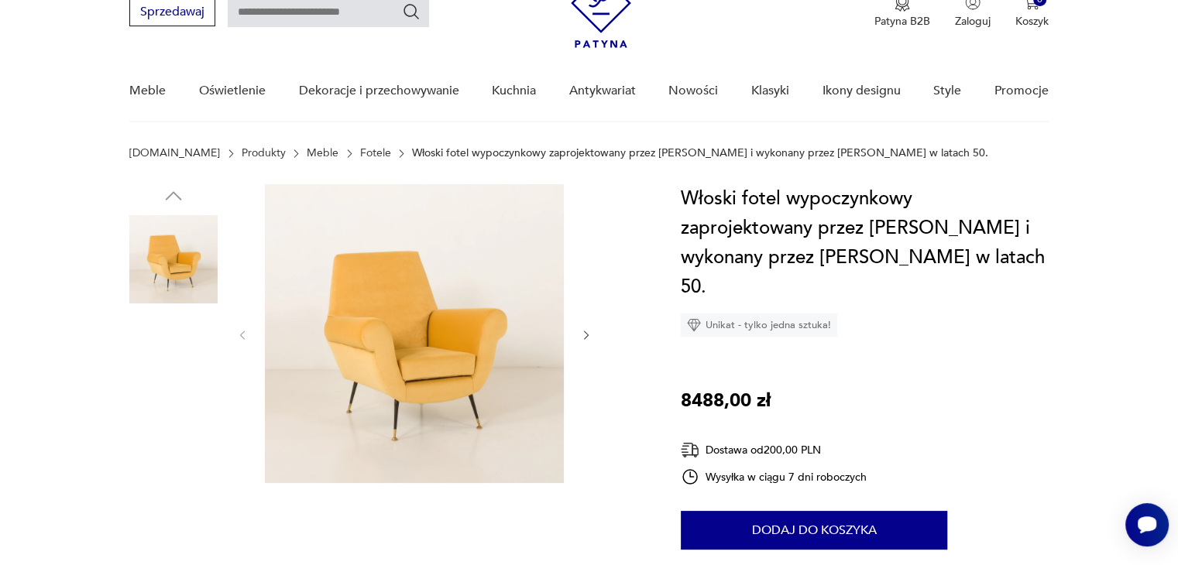
scroll to position [77, 0]
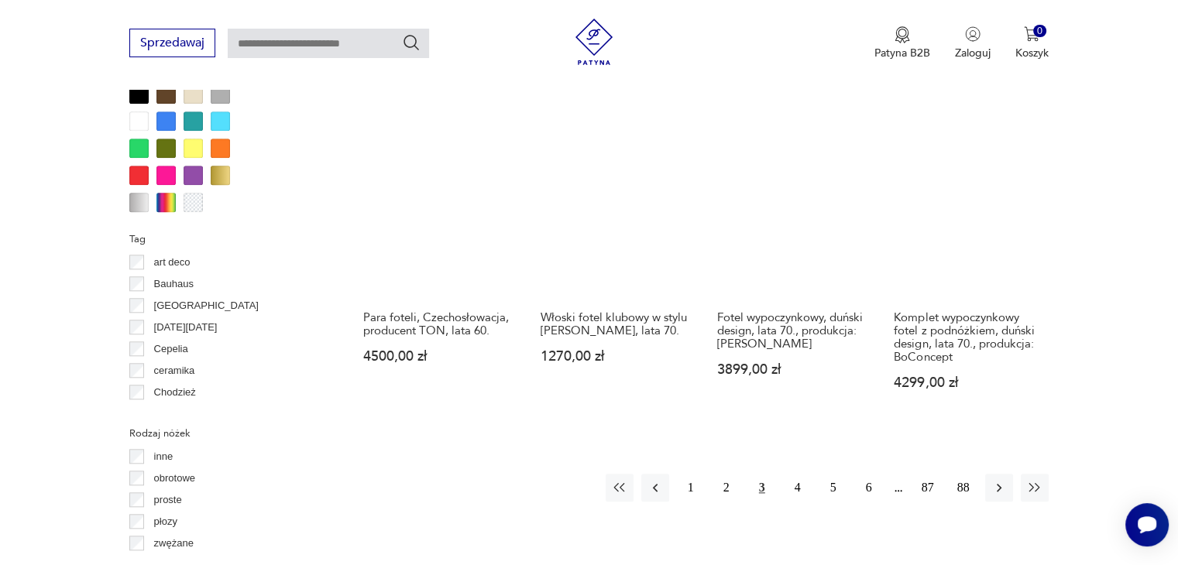
scroll to position [1572, 0]
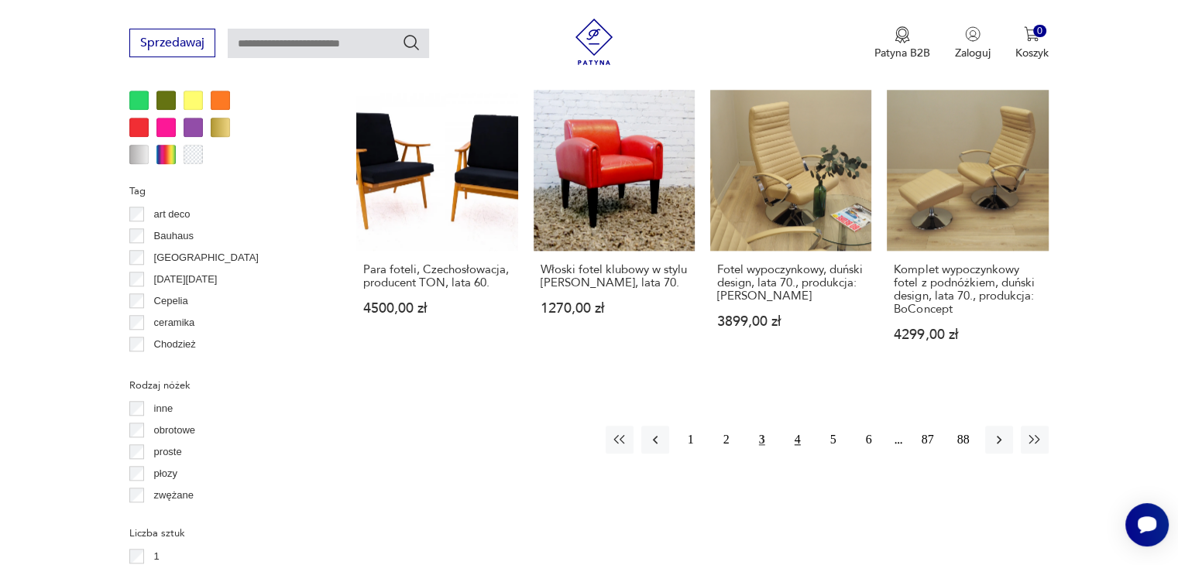
click at [790, 426] on button "4" at bounding box center [798, 440] width 28 height 28
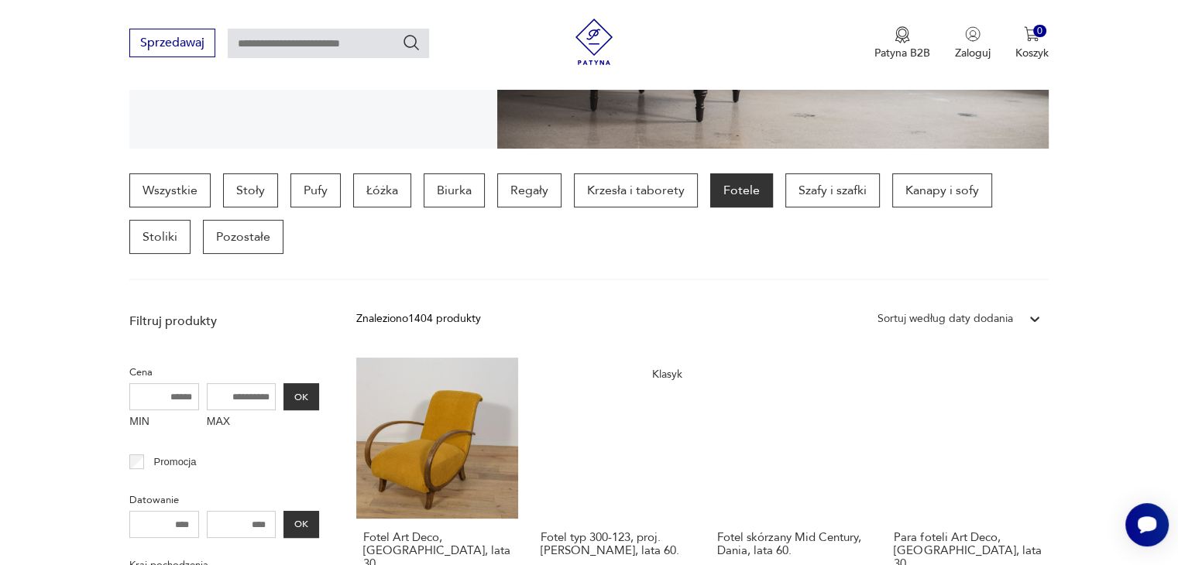
scroll to position [333, 0]
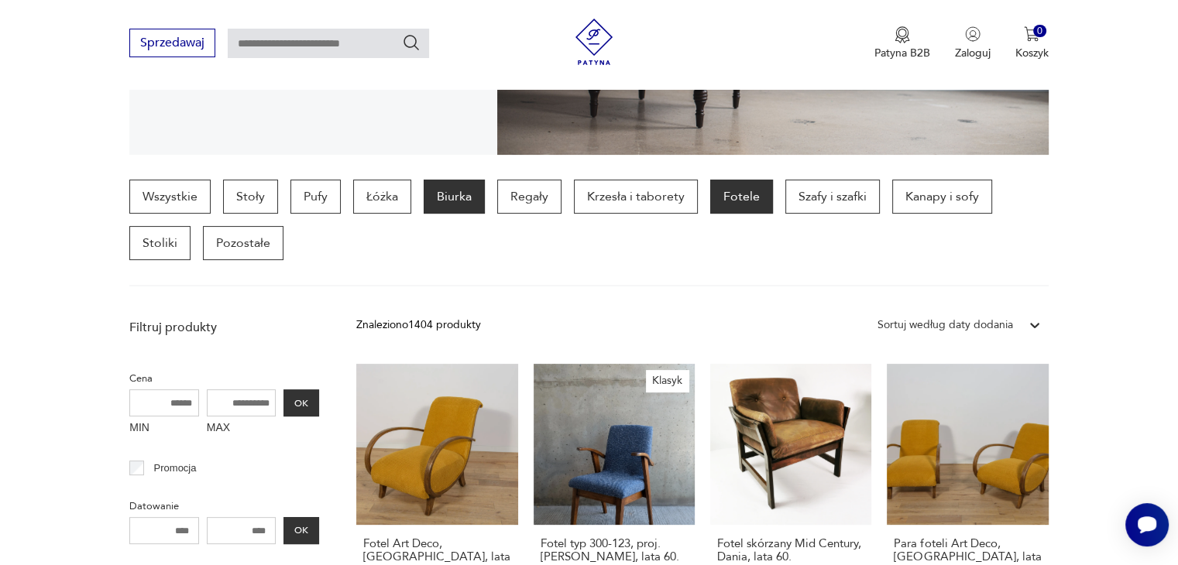
click at [454, 195] on p "Biurka" at bounding box center [454, 197] width 61 height 34
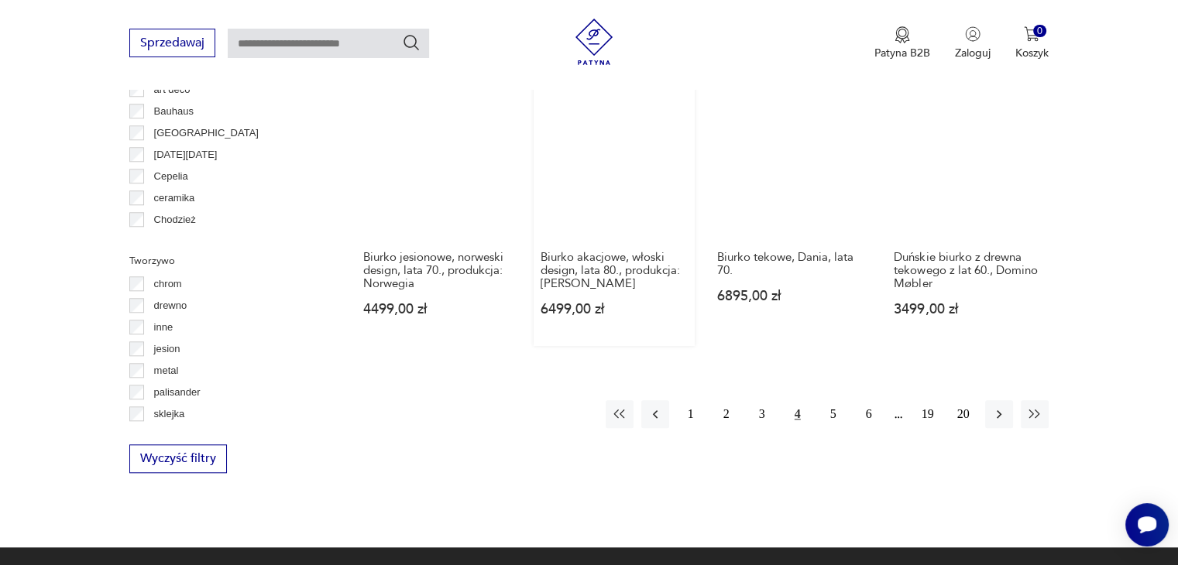
scroll to position [1572, 0]
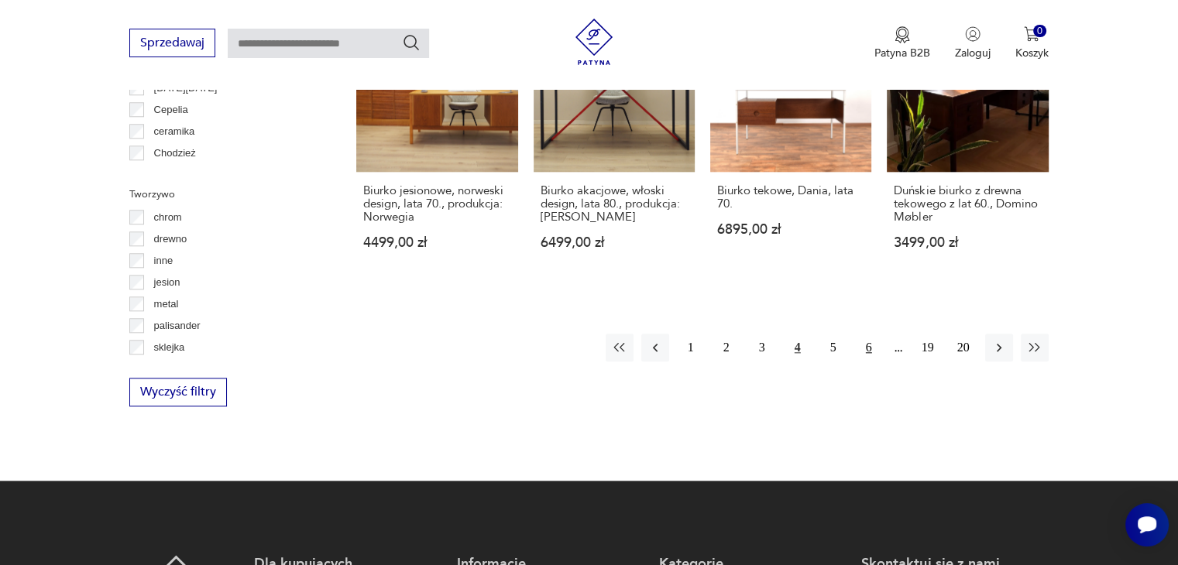
click at [862, 352] on button "6" at bounding box center [869, 348] width 28 height 28
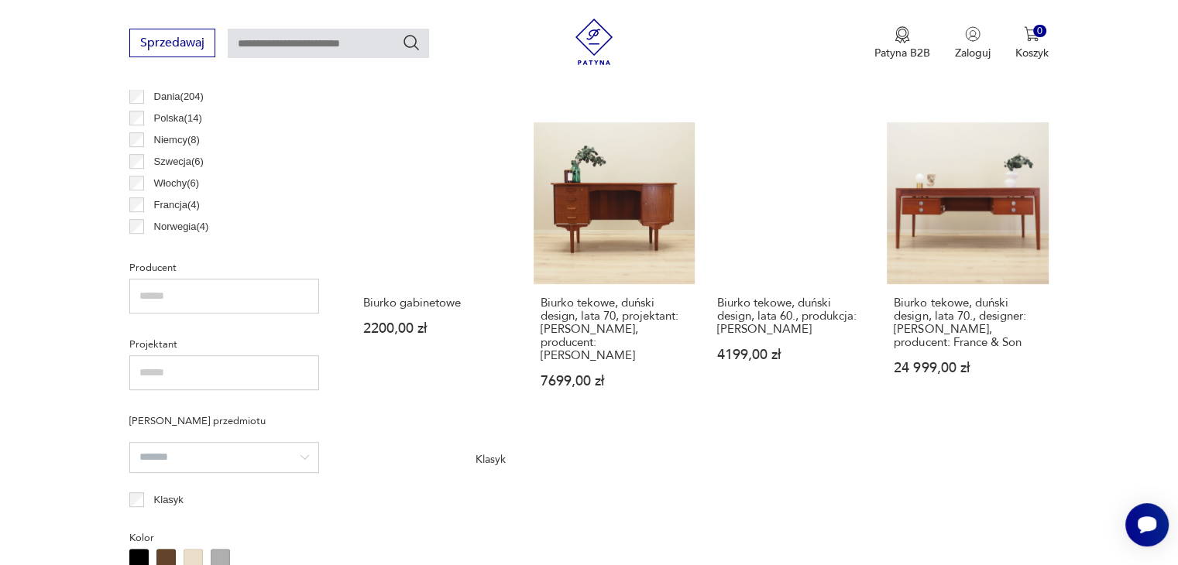
scroll to position [875, 0]
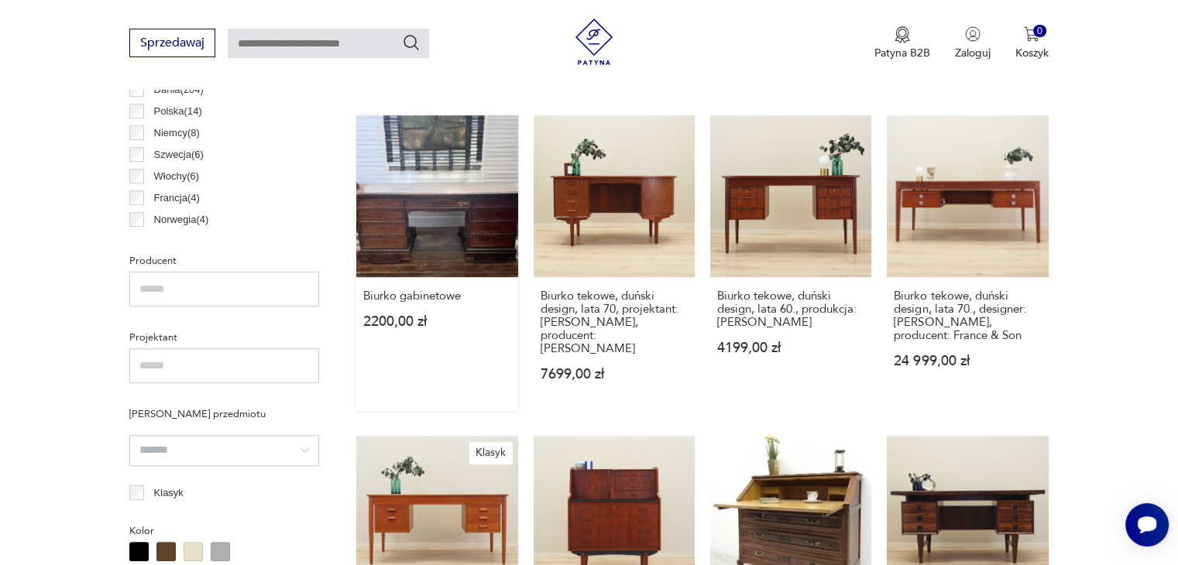
click at [437, 227] on link "Biurko gabinetowe 2200,00 zł" at bounding box center [436, 262] width 161 height 295
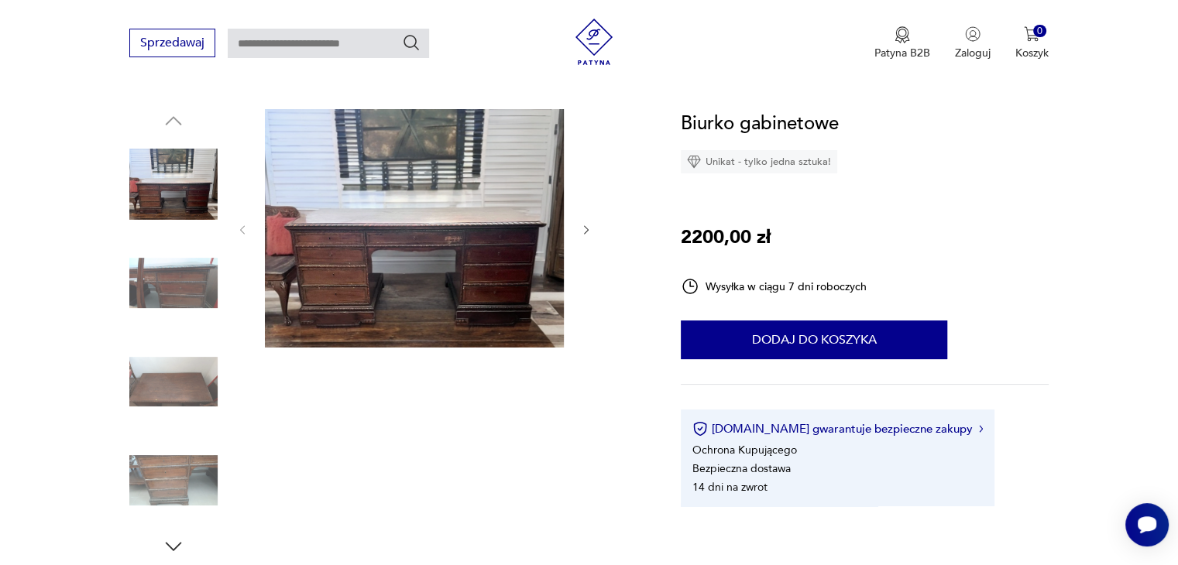
scroll to position [155, 0]
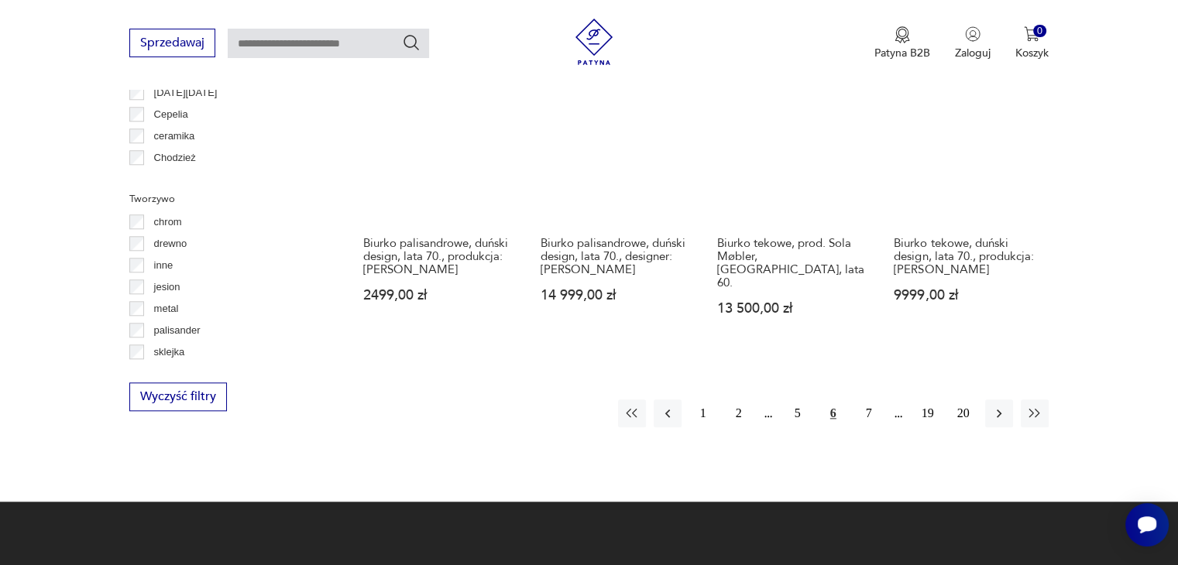
scroll to position [1572, 0]
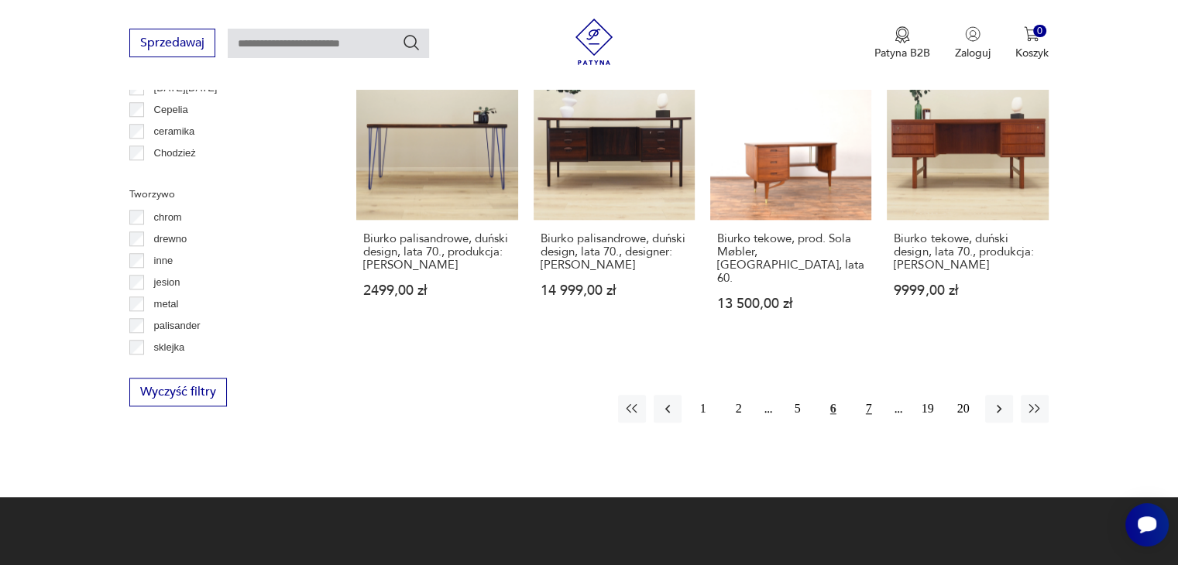
click at [866, 395] on button "7" at bounding box center [869, 409] width 28 height 28
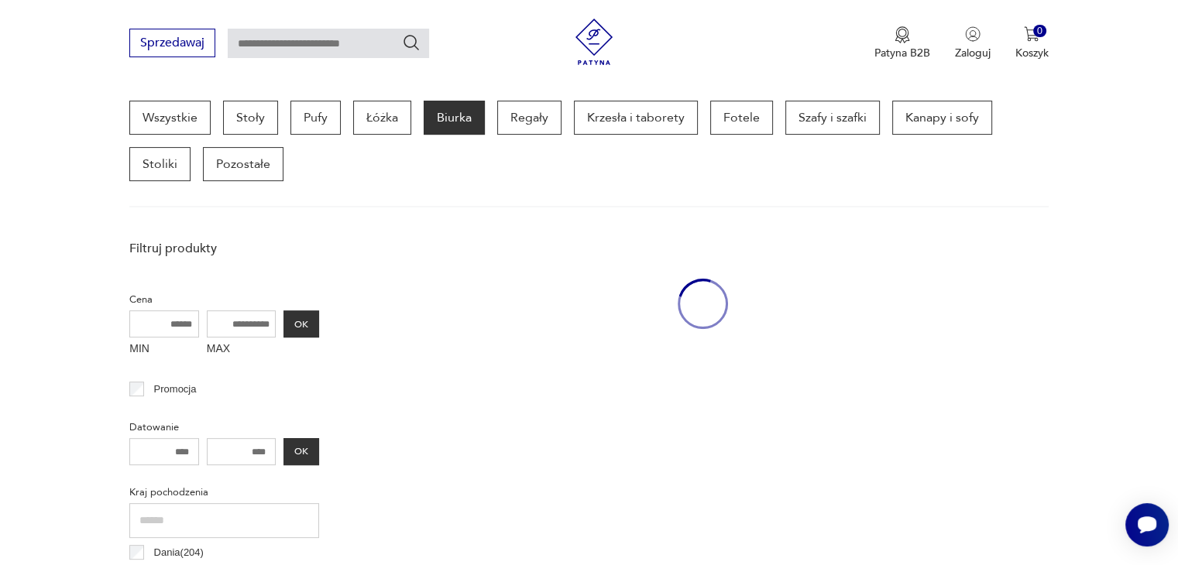
scroll to position [411, 0]
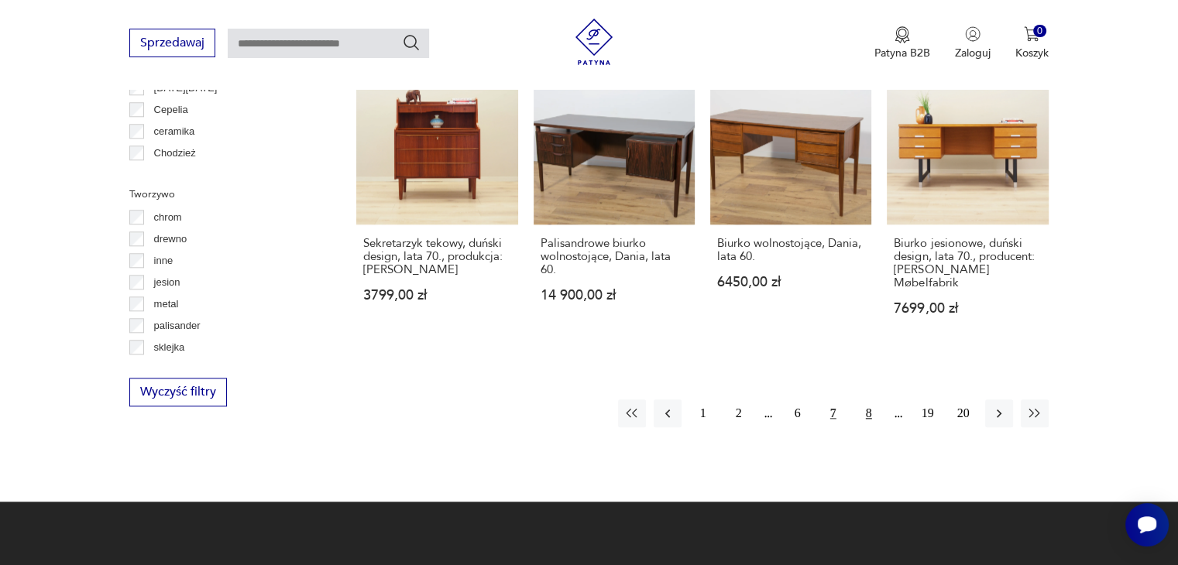
click at [868, 400] on button "8" at bounding box center [869, 414] width 28 height 28
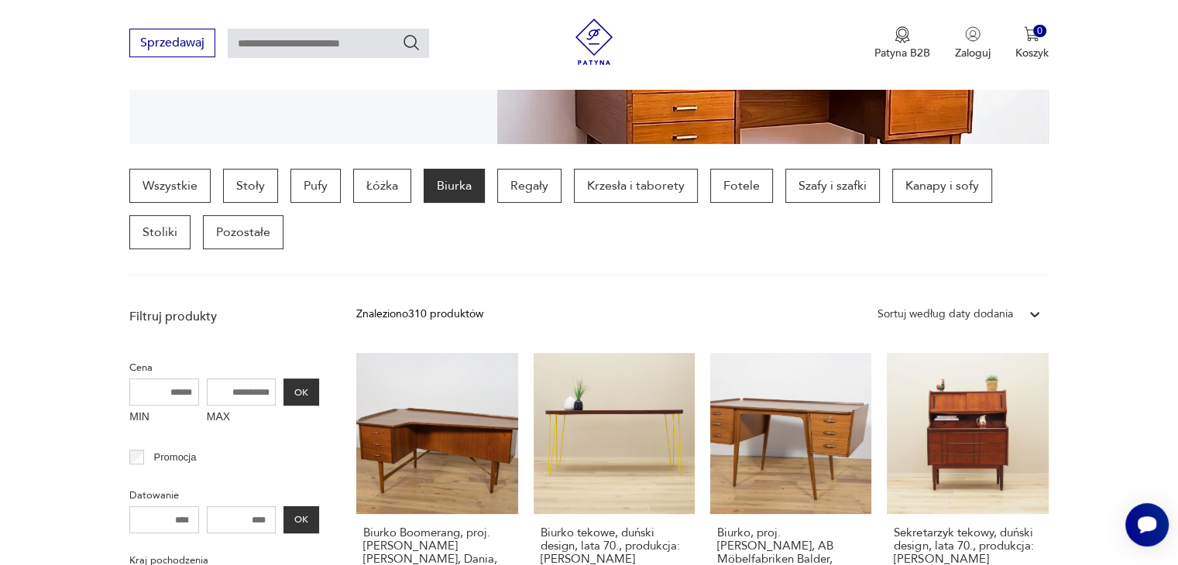
scroll to position [333, 0]
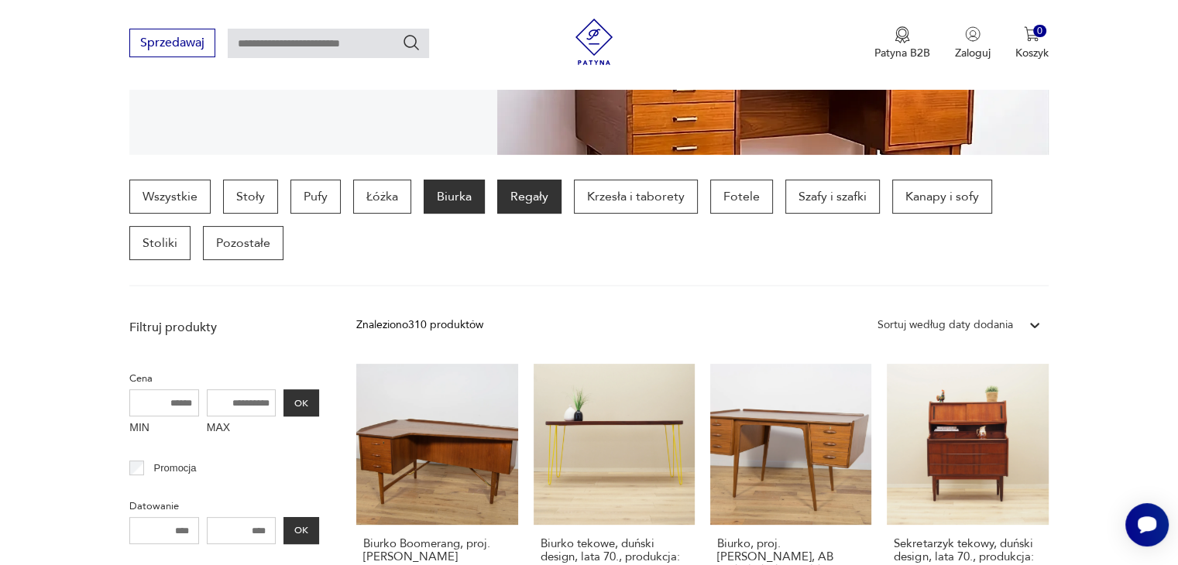
click at [534, 189] on p "Regały" at bounding box center [529, 197] width 64 height 34
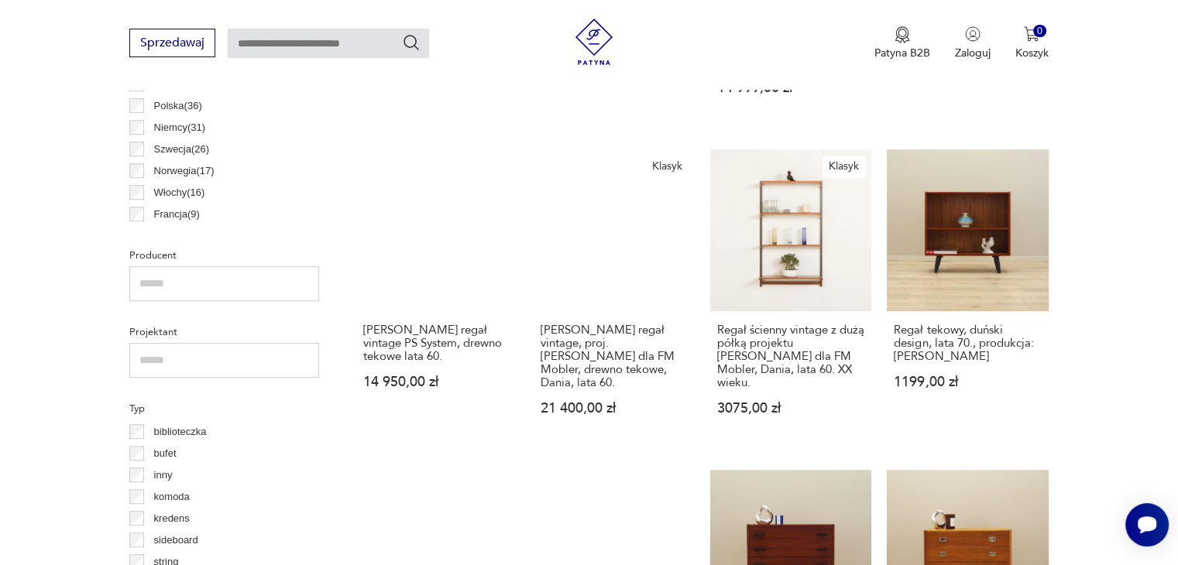
scroll to position [875, 0]
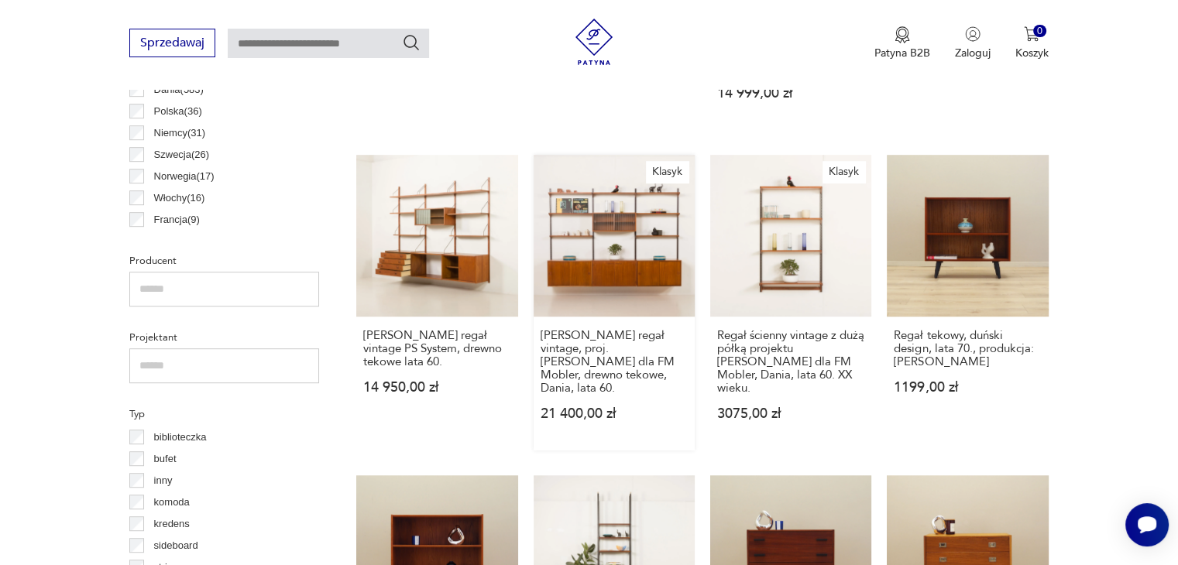
click at [663, 269] on link "[PERSON_NAME] regał vintage, proj. [PERSON_NAME] dla FM Mobler, drewno tekowe, …" at bounding box center [614, 302] width 161 height 295
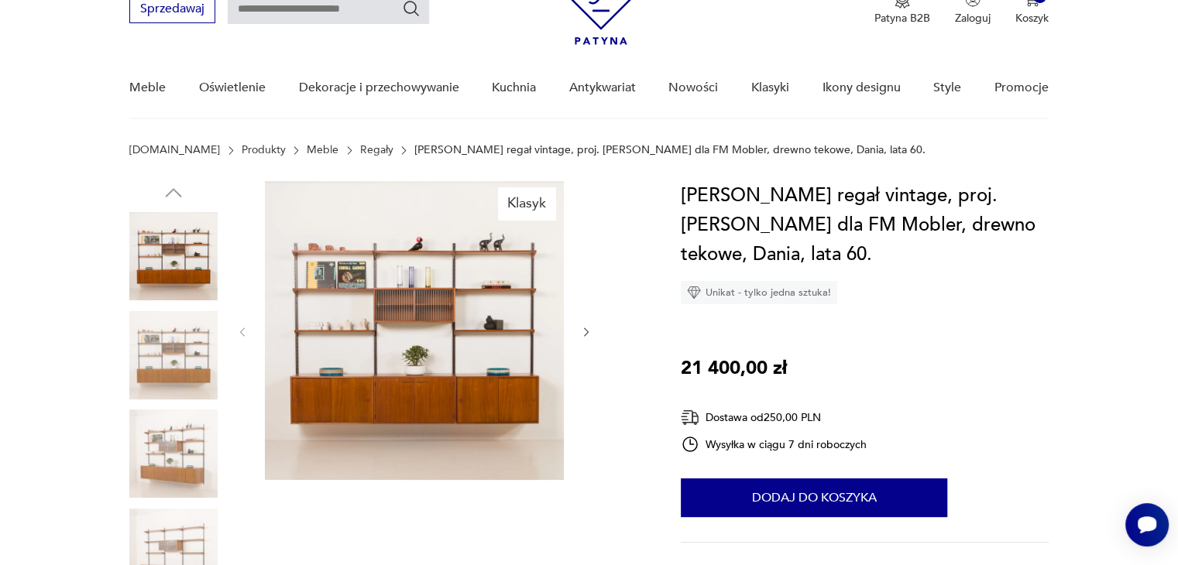
scroll to position [77, 0]
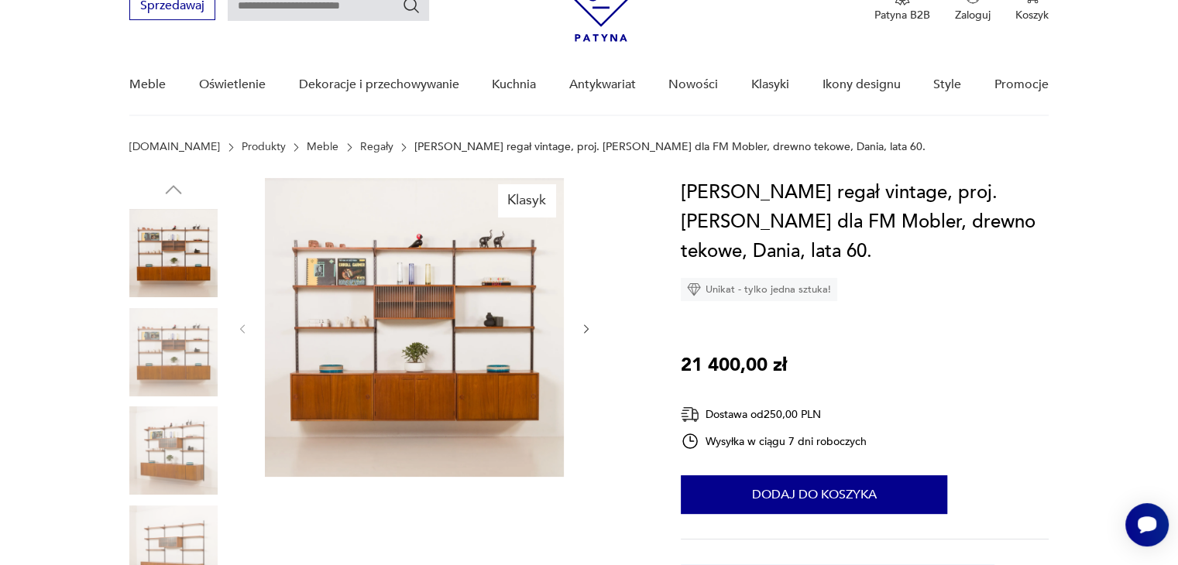
click at [180, 360] on img at bounding box center [173, 352] width 88 height 88
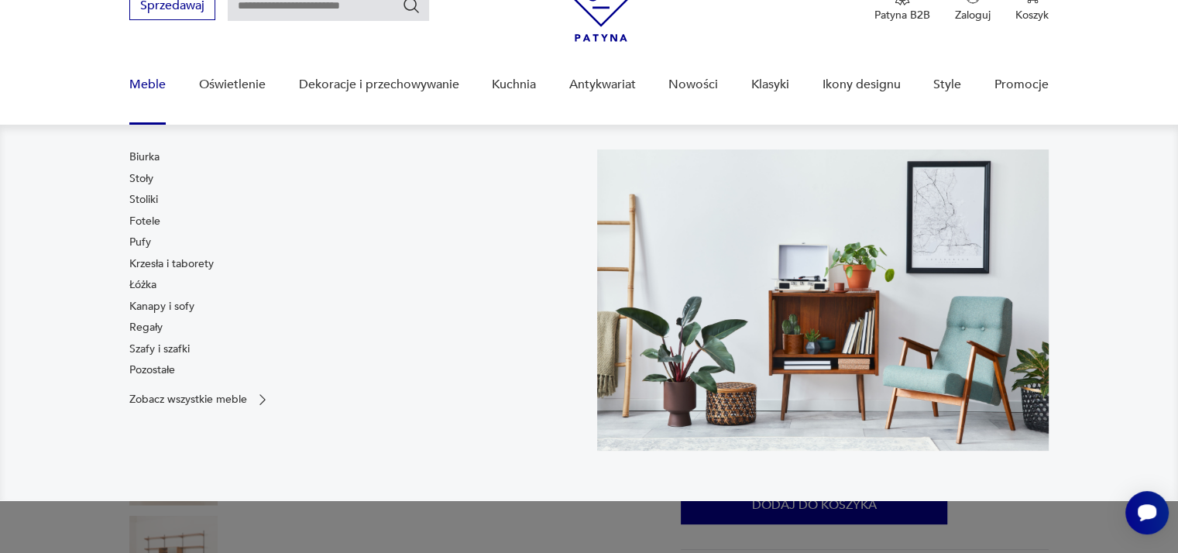
click at [134, 245] on link "Pufy" at bounding box center [140, 242] width 22 height 15
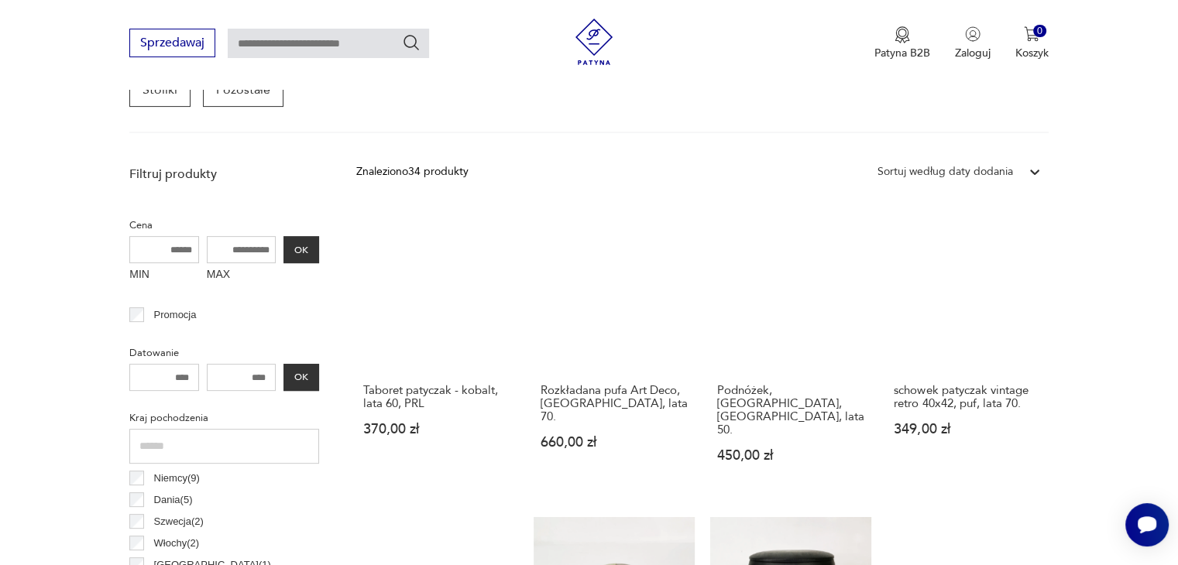
scroll to position [541, 0]
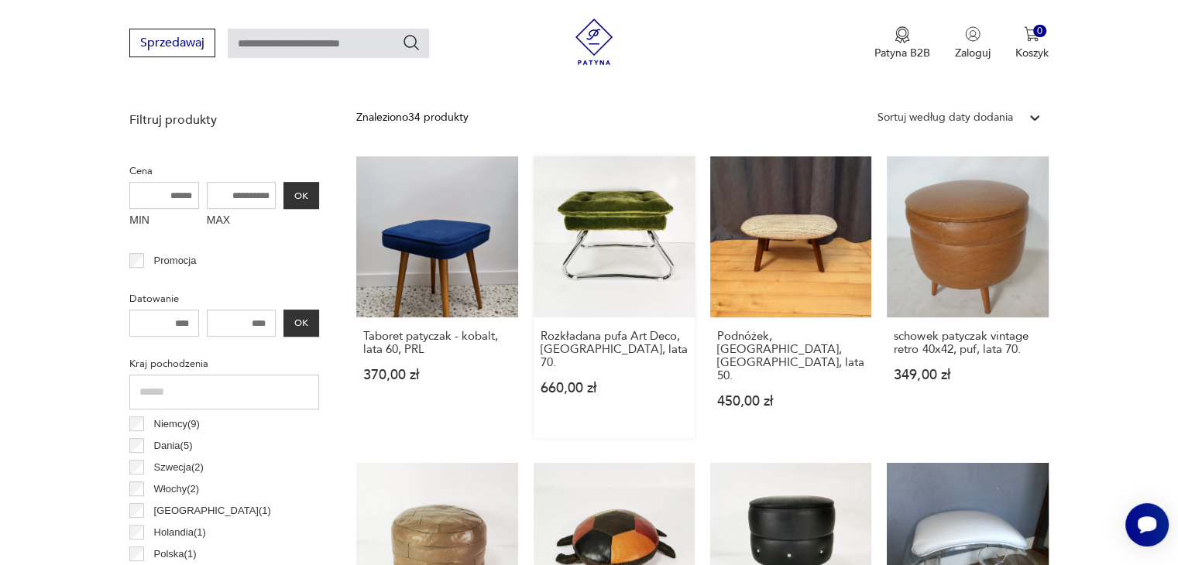
click at [595, 209] on link "Rozkładana pufa Art Deco, [GEOGRAPHIC_DATA], lata 70. 660,00 zł" at bounding box center [614, 297] width 161 height 282
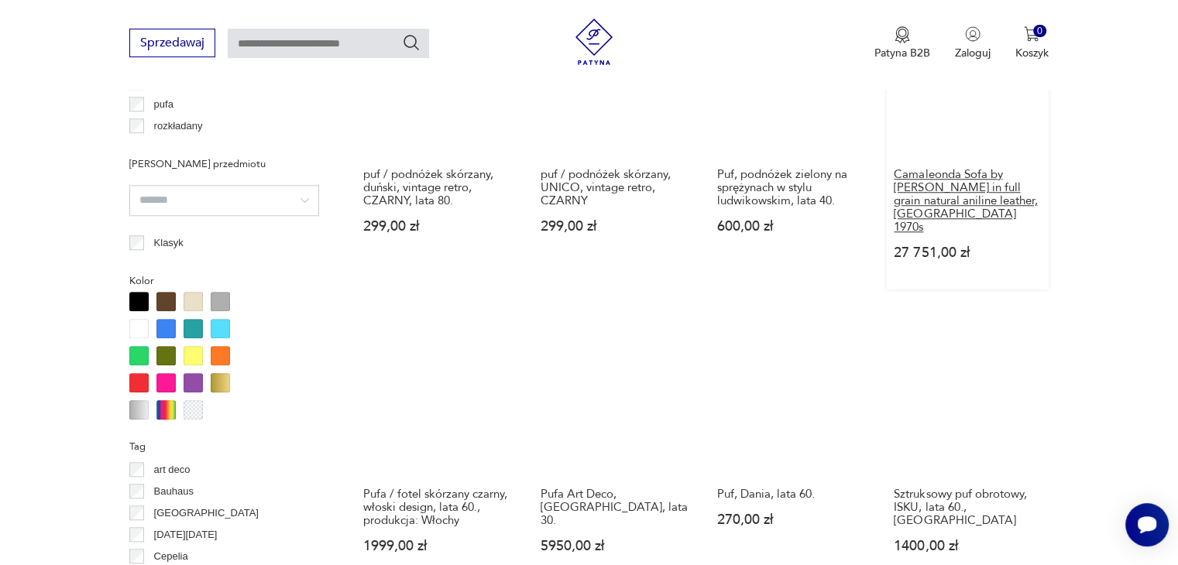
scroll to position [1083, 0]
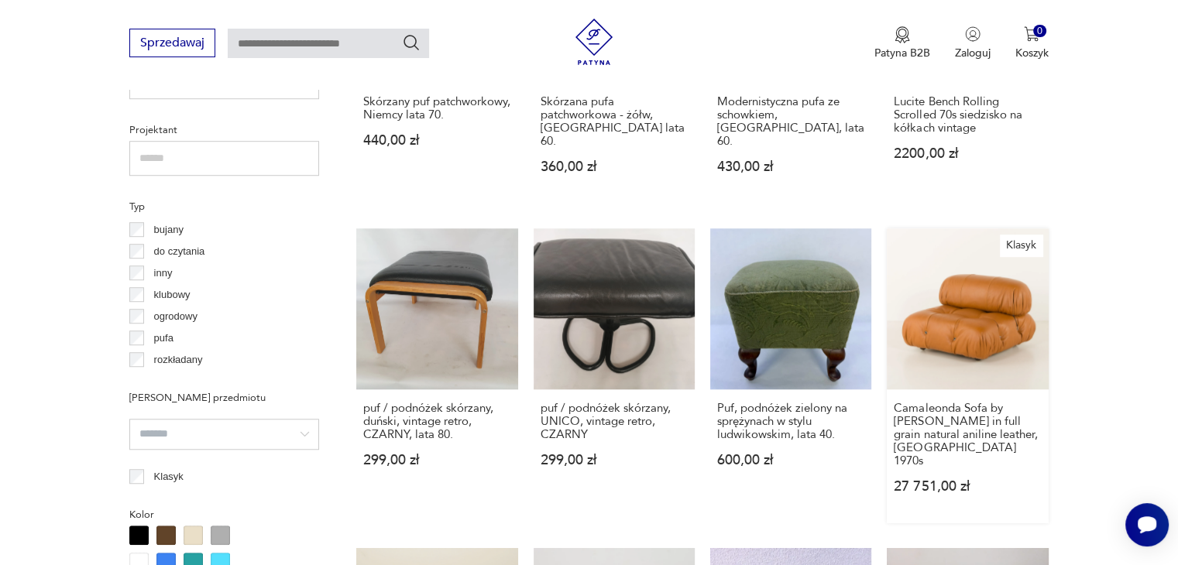
drag, startPoint x: 955, startPoint y: 277, endPoint x: 960, endPoint y: 270, distance: 8.8
click at [960, 270] on link "Klasyk Camaleonda Sofa by [PERSON_NAME] in full grain natural aniline leather, …" at bounding box center [967, 375] width 161 height 295
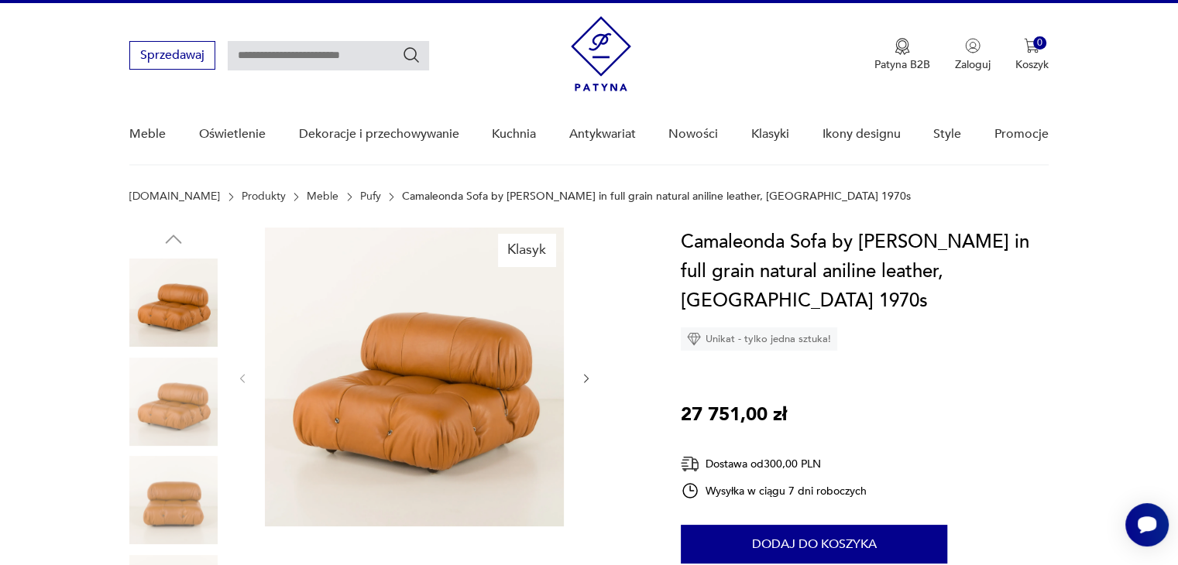
scroll to position [77, 0]
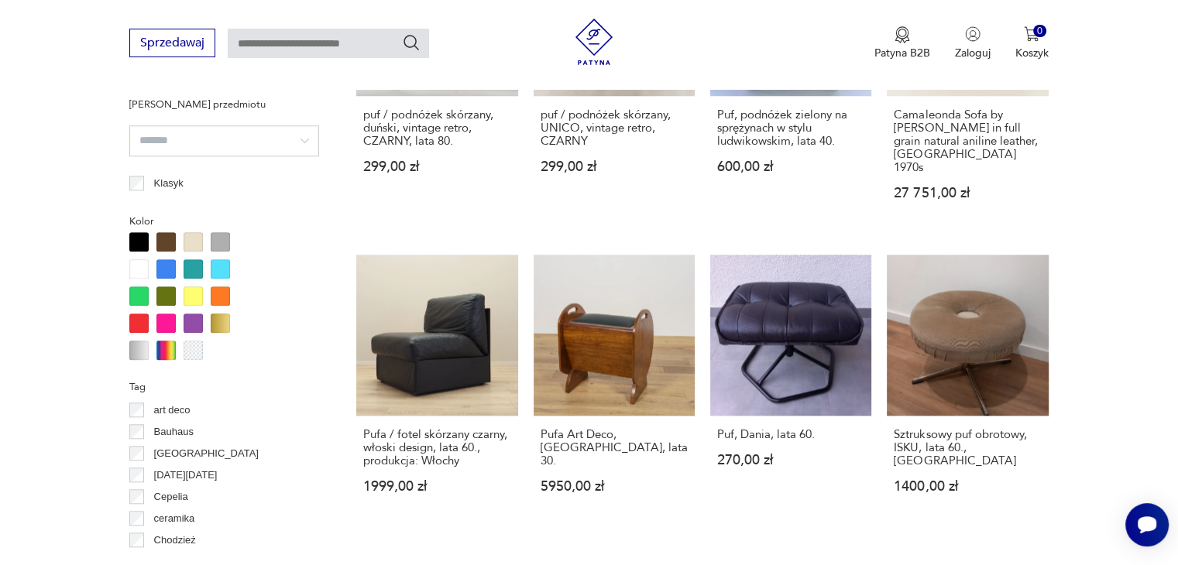
scroll to position [1381, 0]
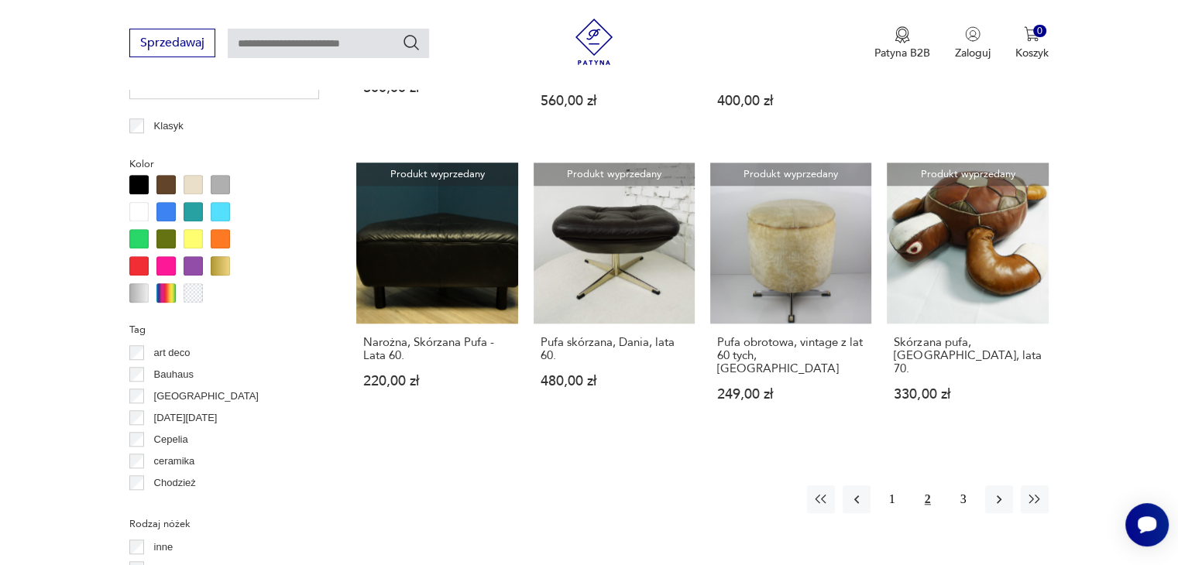
scroll to position [1495, 0]
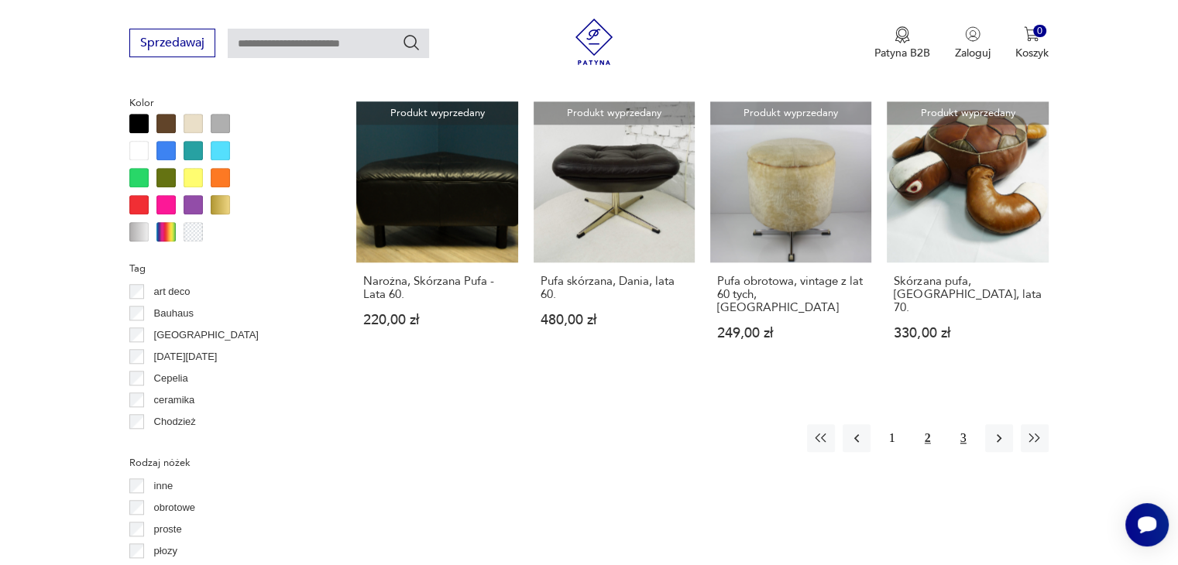
click at [961, 424] on button "3" at bounding box center [964, 438] width 28 height 28
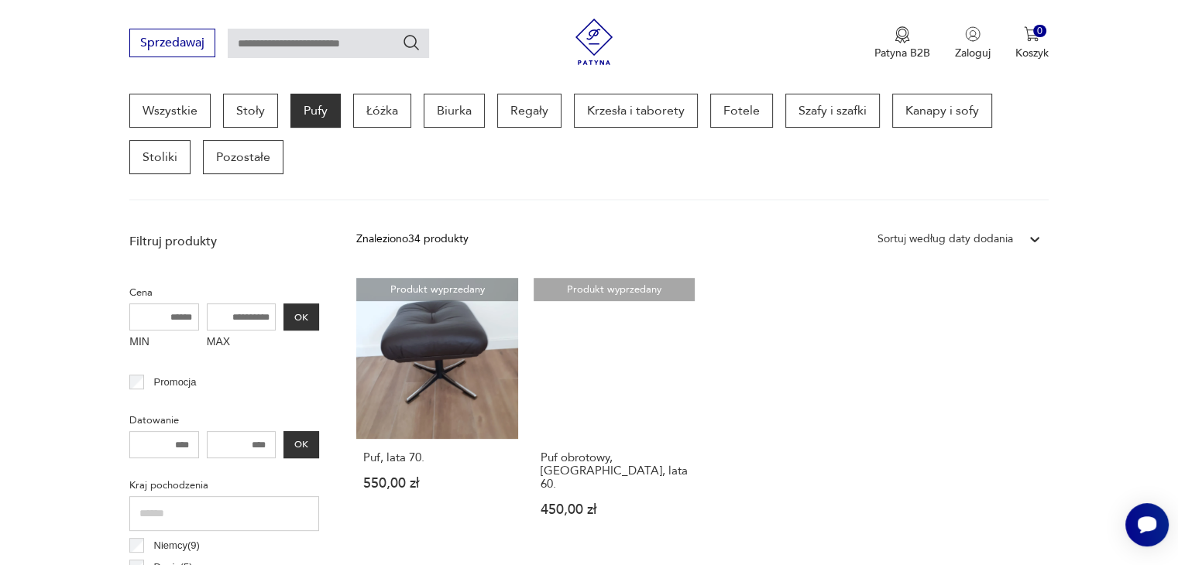
scroll to position [411, 0]
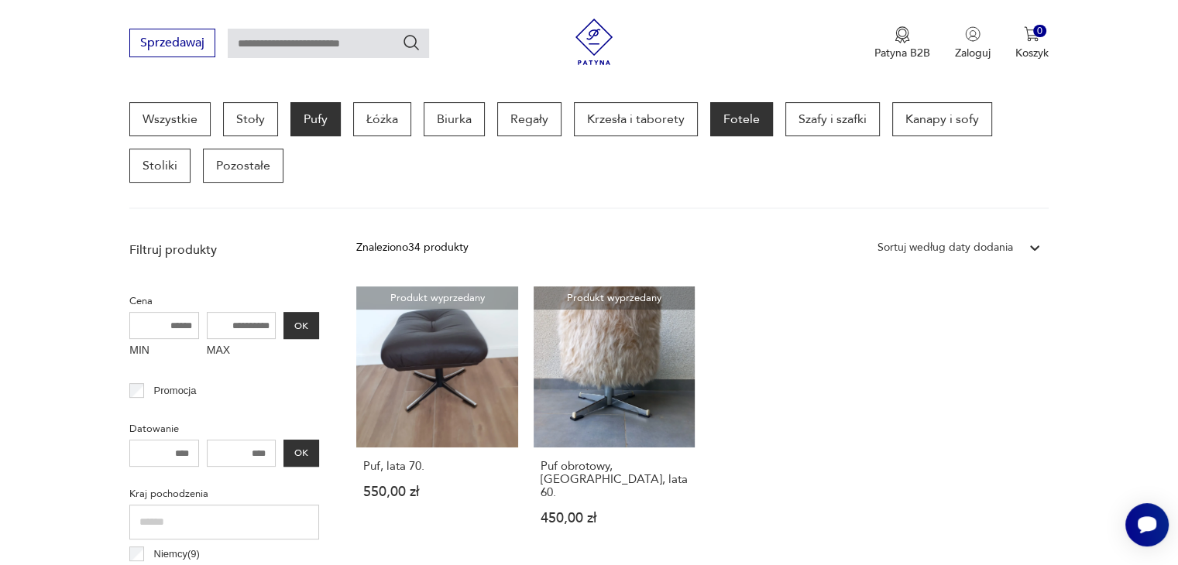
click at [752, 122] on p "Fotele" at bounding box center [741, 119] width 63 height 34
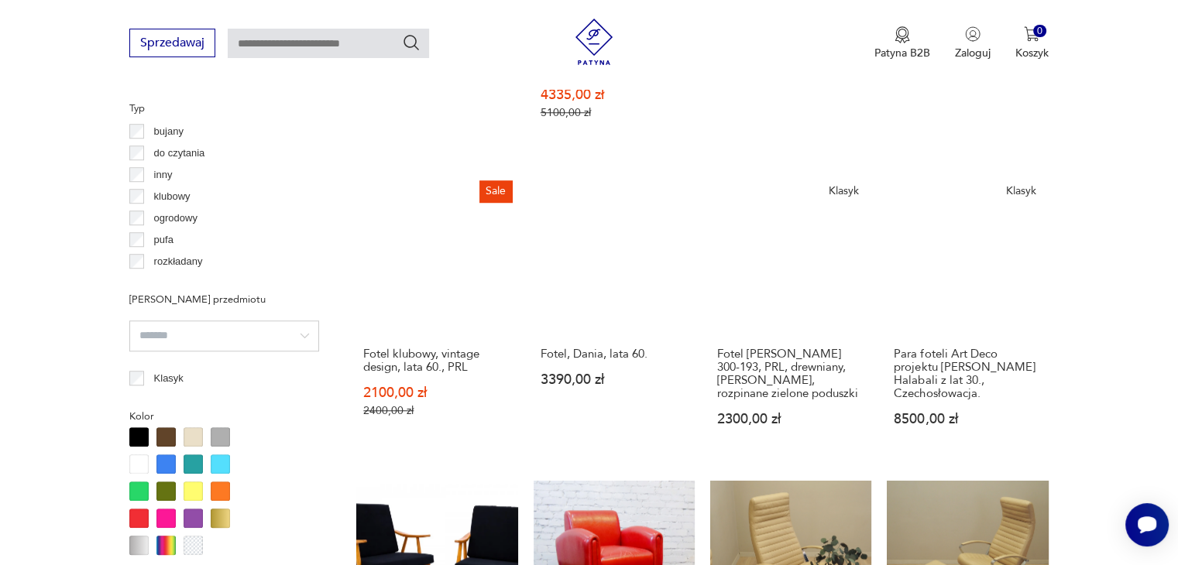
scroll to position [1340, 0]
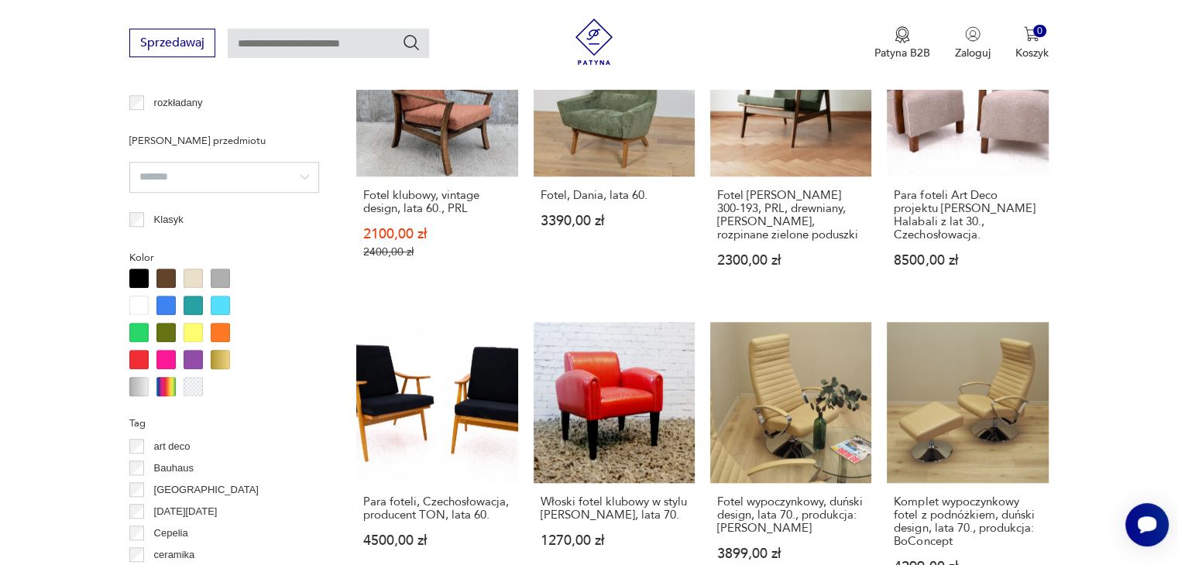
drag, startPoint x: 191, startPoint y: 335, endPoint x: 212, endPoint y: 334, distance: 21.0
click at [191, 337] on div at bounding box center [193, 332] width 19 height 19
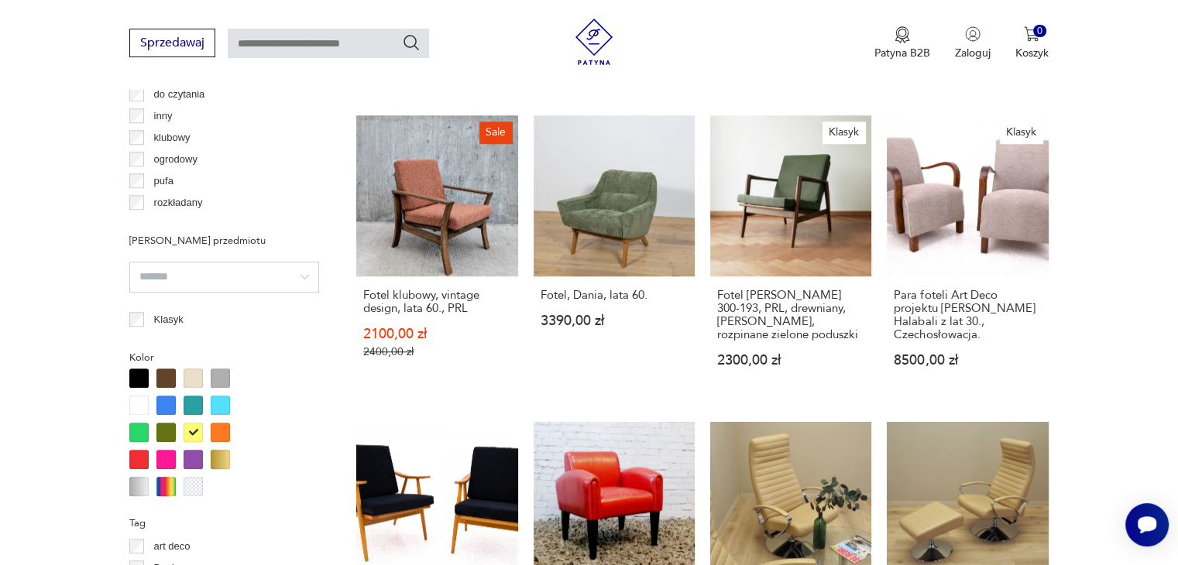
click at [226, 332] on div "Filtruj produkty Cena MIN MAX OK Promocja Datowanie OK Kraj pochodzenia Polska …" at bounding box center [224, 357] width 190 height 1890
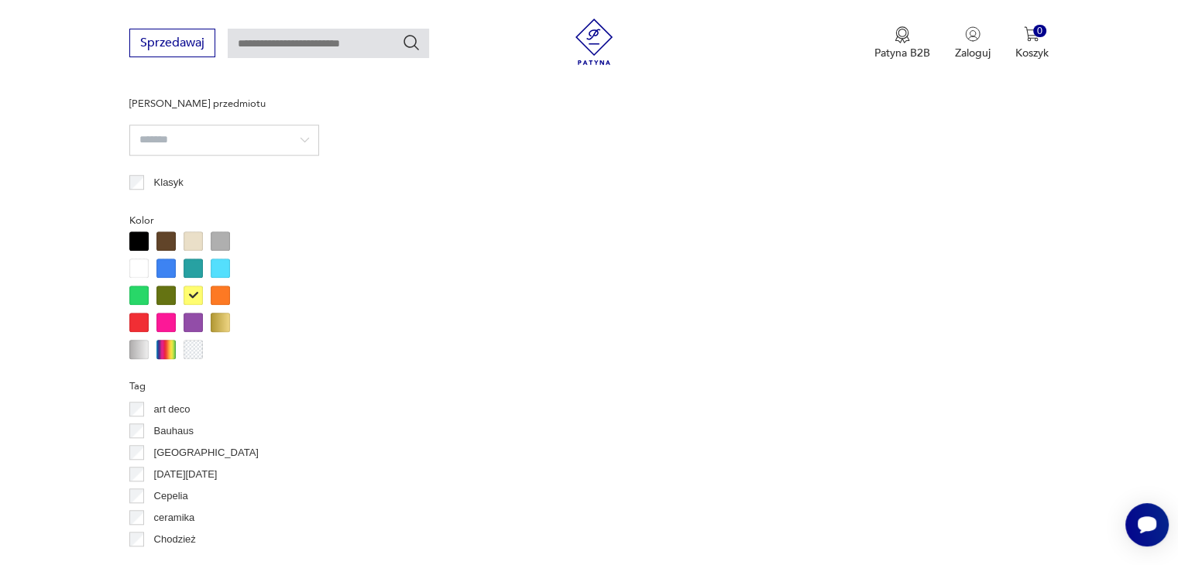
scroll to position [1340, 0]
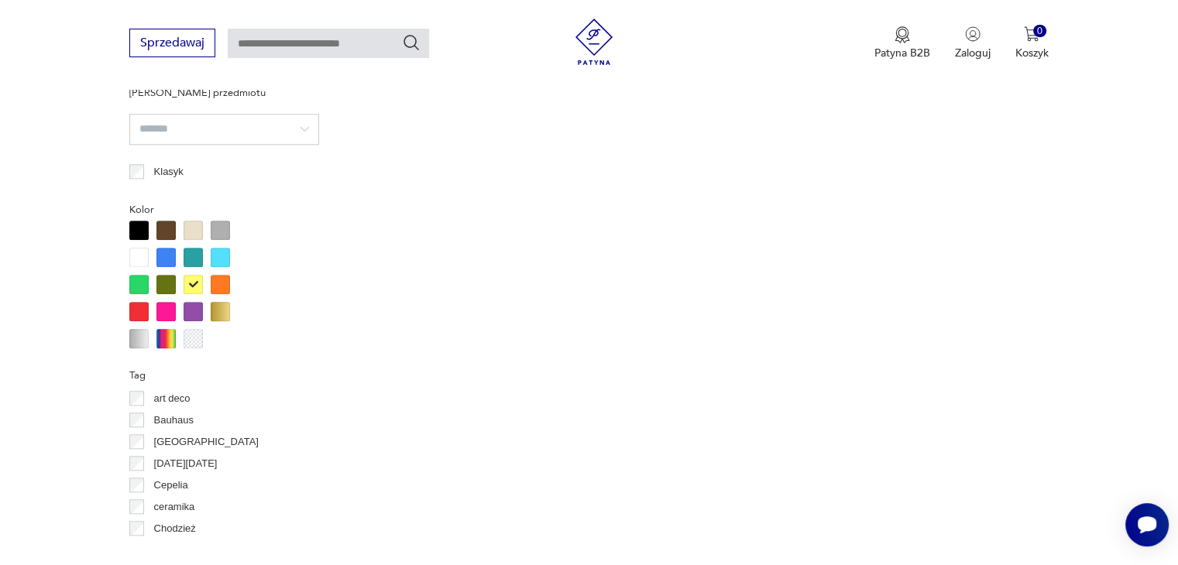
click at [216, 286] on div at bounding box center [220, 284] width 19 height 19
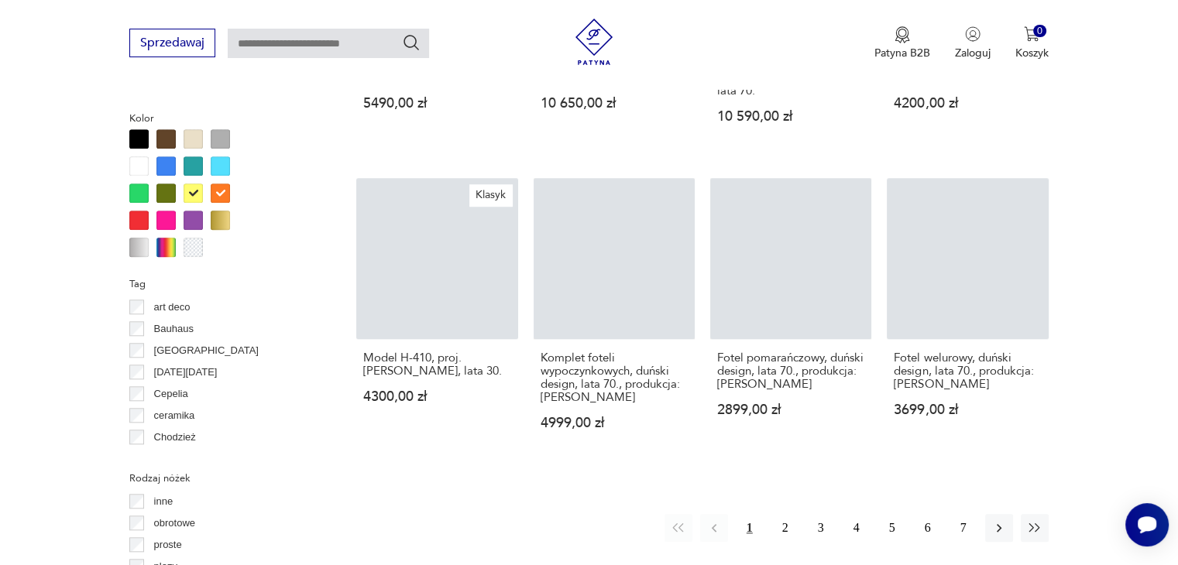
scroll to position [1495, 0]
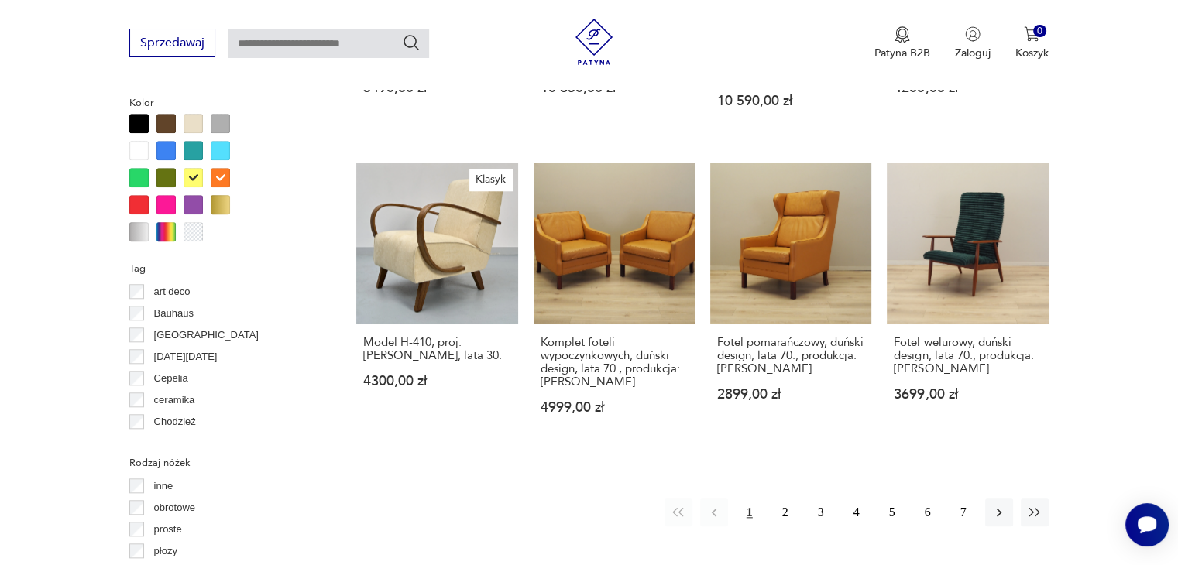
click at [164, 179] on div at bounding box center [165, 177] width 19 height 19
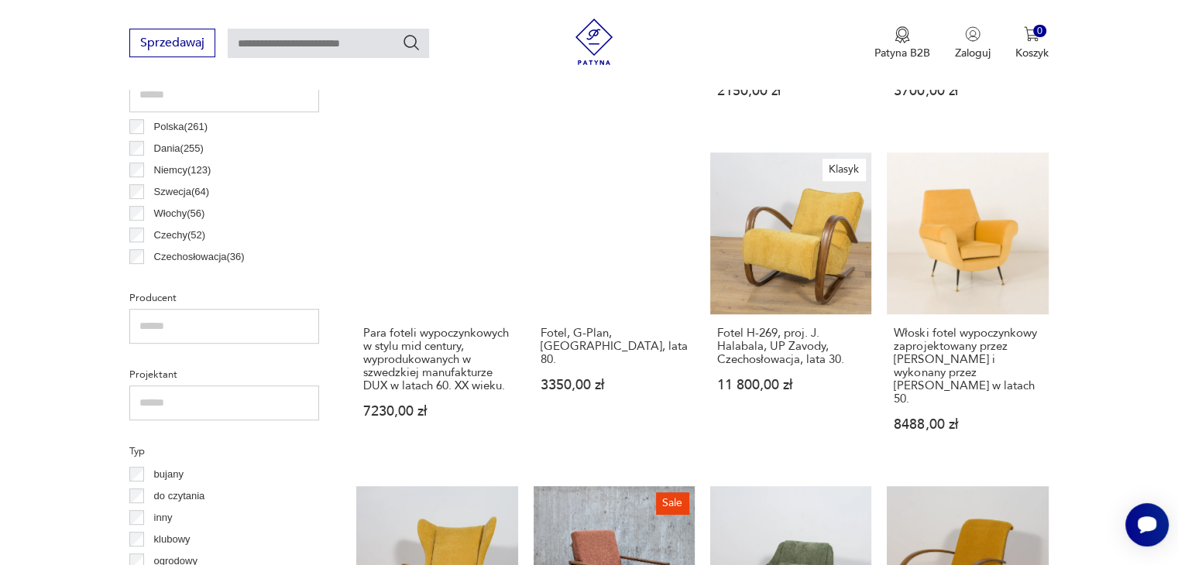
scroll to position [875, 0]
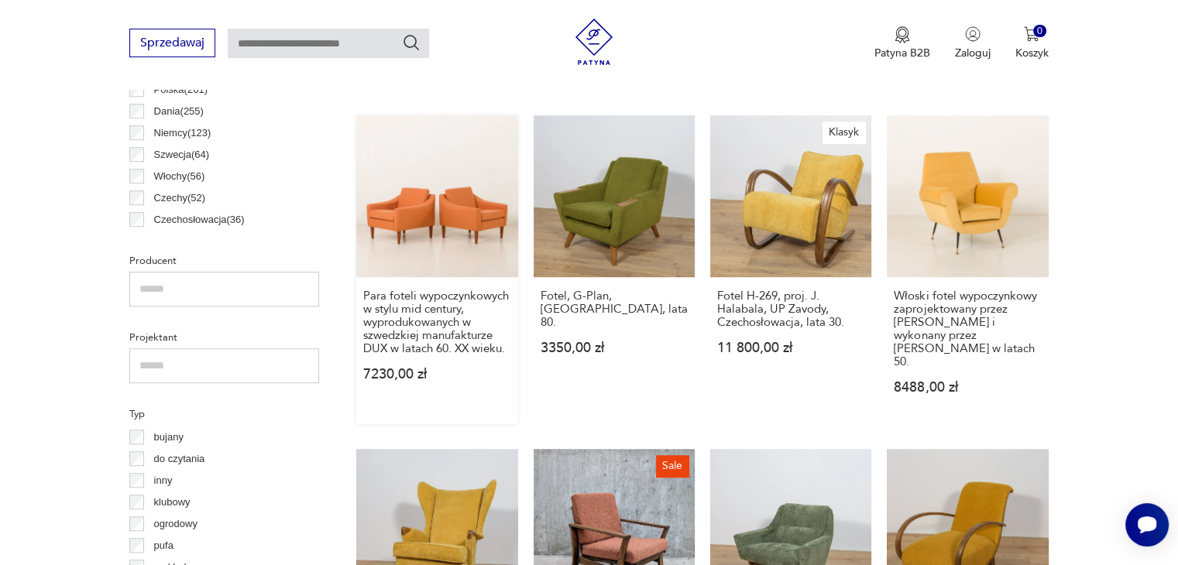
click at [453, 227] on link "Para foteli wypoczynkowych w stylu mid century, wyprodukowanych w szwedzkiej ma…" at bounding box center [436, 269] width 161 height 308
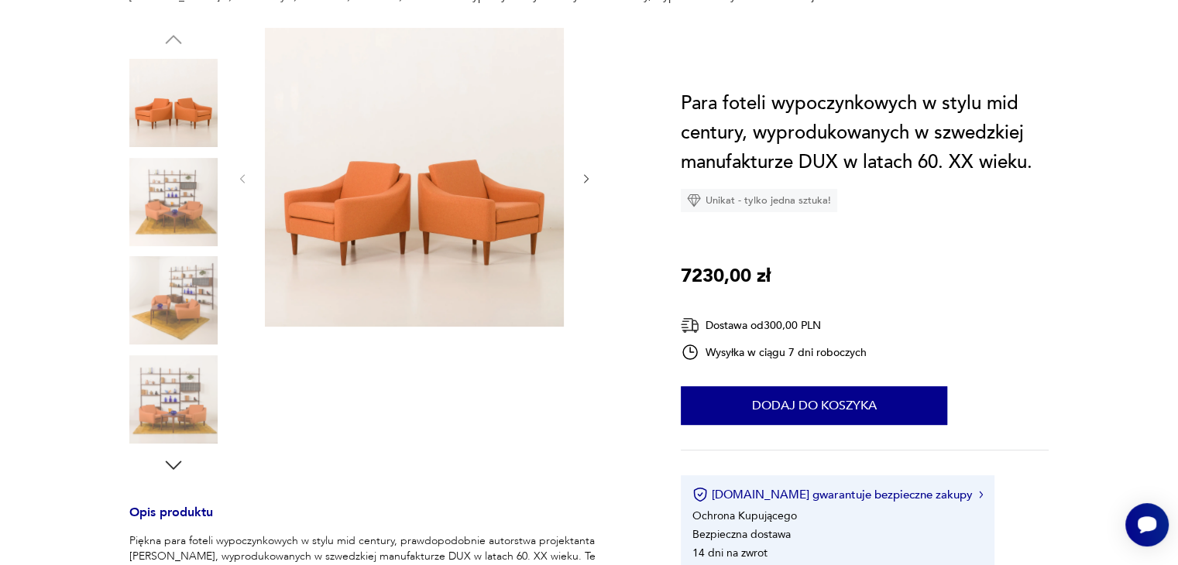
scroll to position [232, 0]
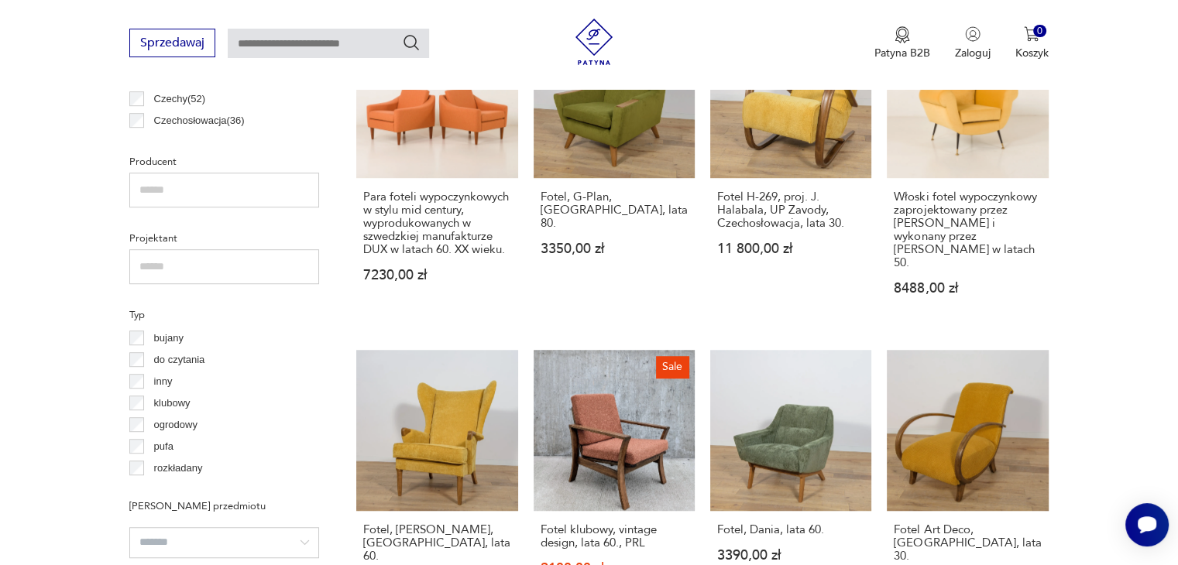
scroll to position [798, 0]
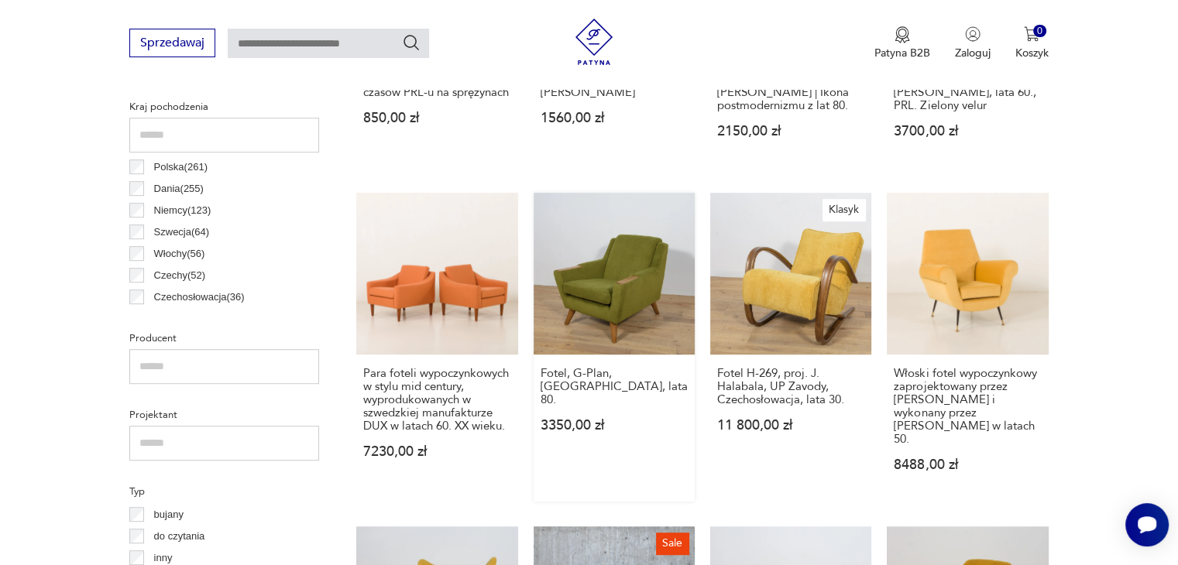
drag, startPoint x: 623, startPoint y: 245, endPoint x: 597, endPoint y: 274, distance: 39.0
click at [597, 274] on link "Fotel, G-Plan, [GEOGRAPHIC_DATA], lata 80. 3350,00 zł" at bounding box center [614, 347] width 161 height 308
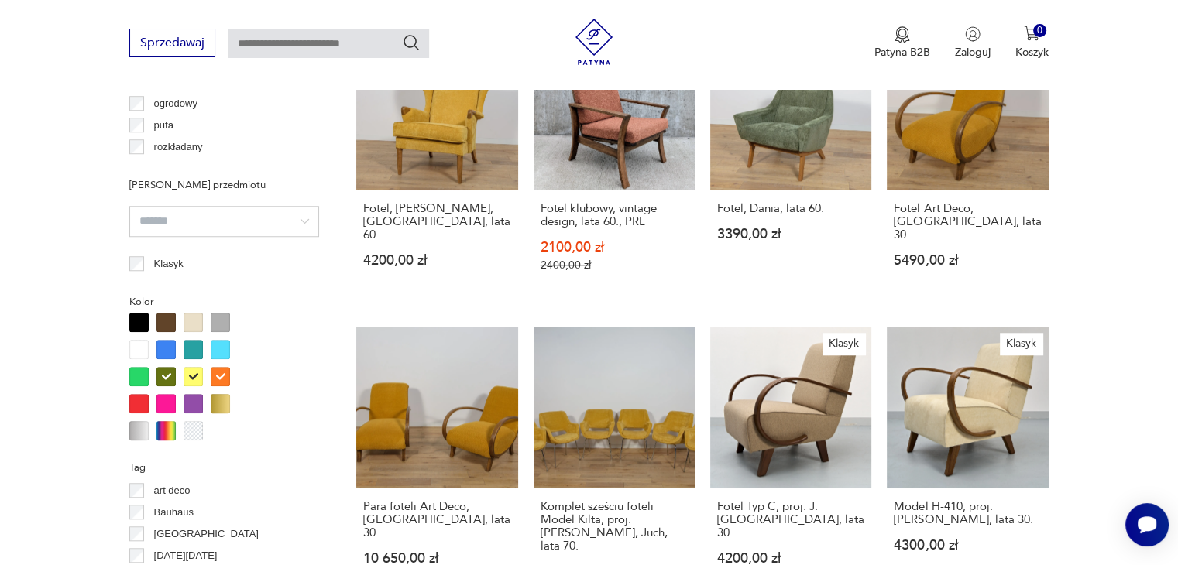
scroll to position [1572, 0]
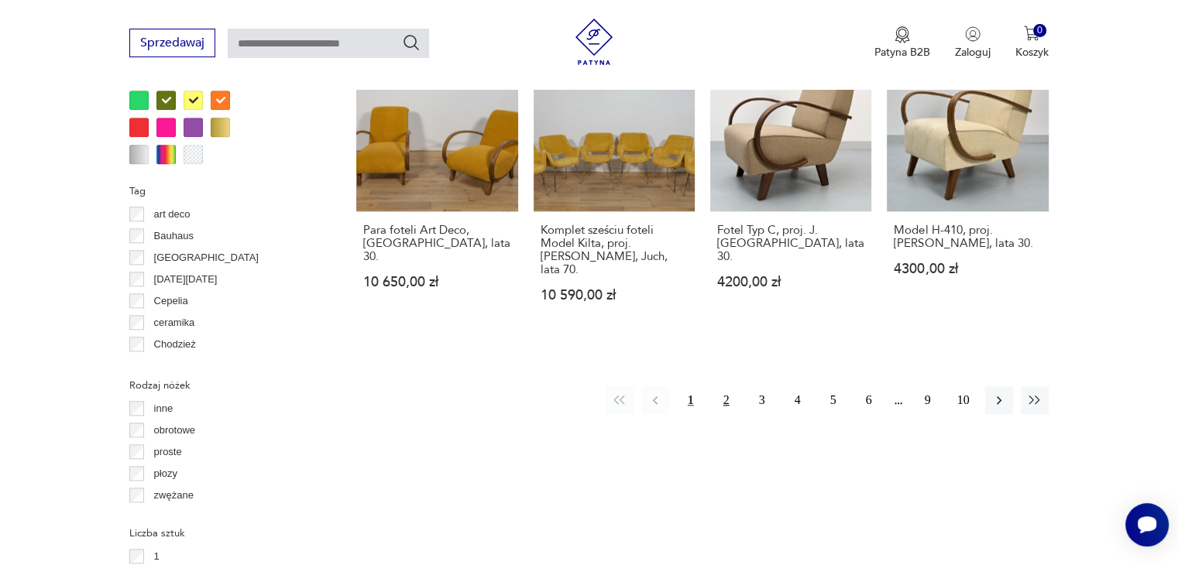
click at [731, 387] on button "2" at bounding box center [727, 401] width 28 height 28
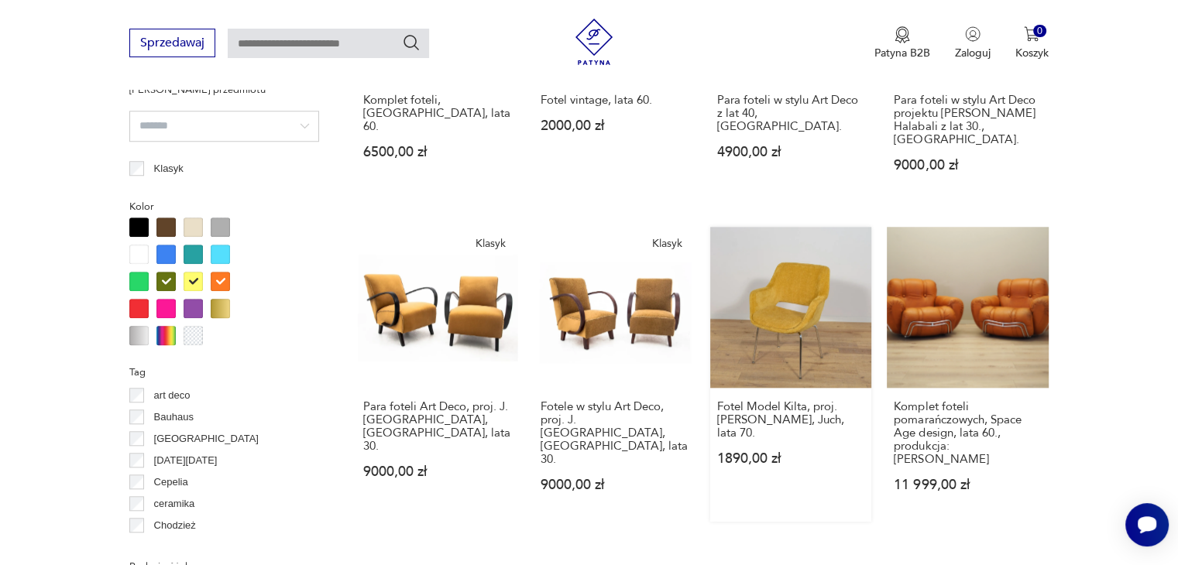
scroll to position [1650, 0]
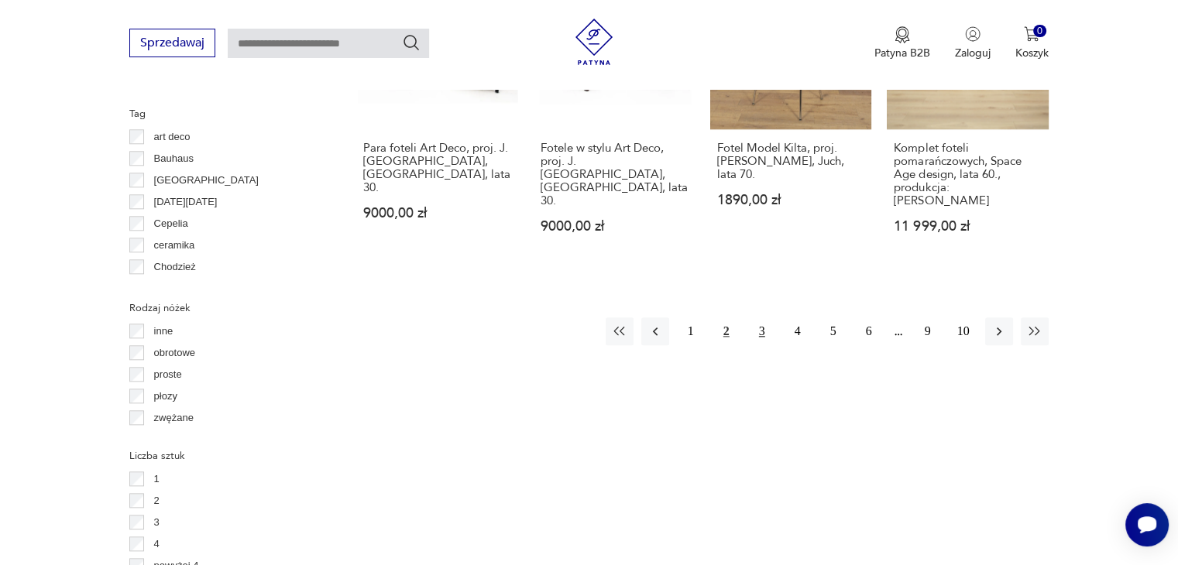
click at [770, 318] on button "3" at bounding box center [762, 332] width 28 height 28
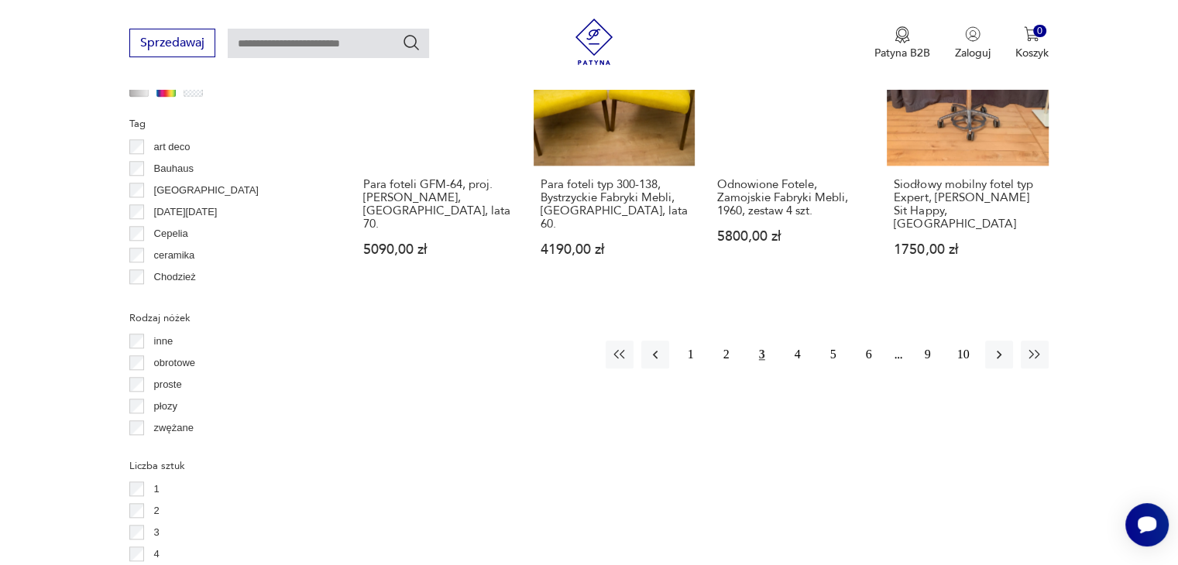
scroll to position [1650, 0]
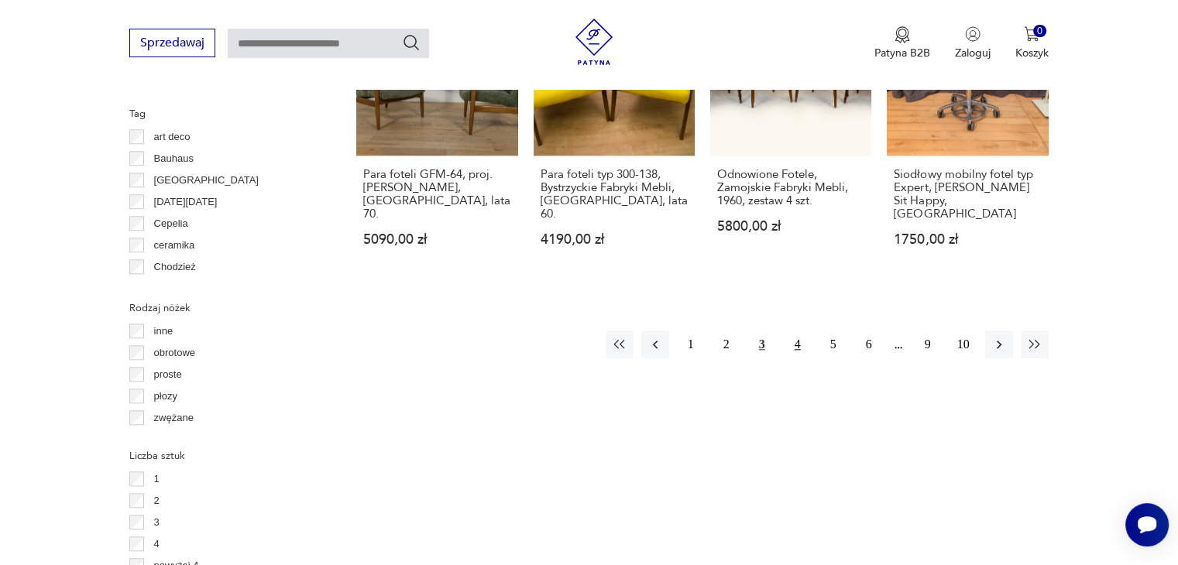
click at [806, 331] on button "4" at bounding box center [798, 345] width 28 height 28
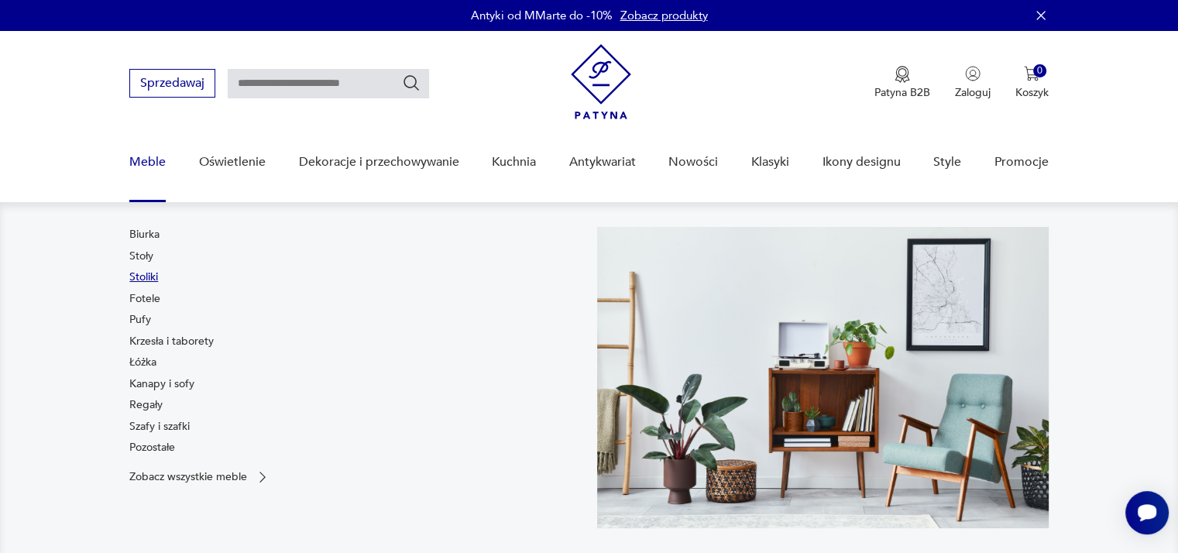
click at [150, 277] on link "Stoliki" at bounding box center [143, 277] width 29 height 15
click at [154, 428] on link "Szafy i szafki" at bounding box center [159, 426] width 60 height 15
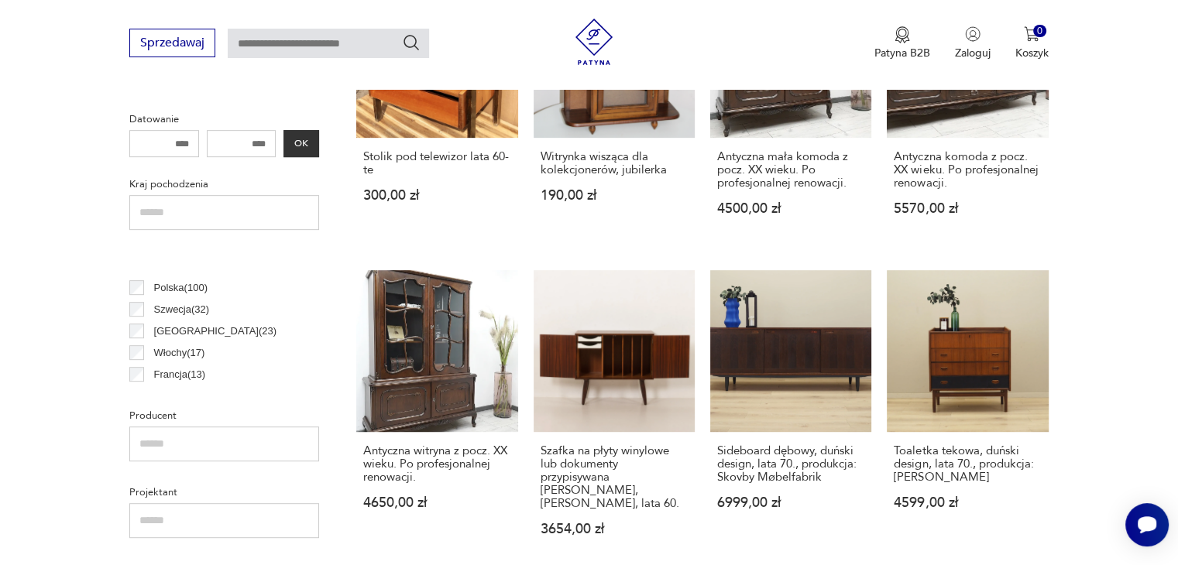
scroll to position [232, 0]
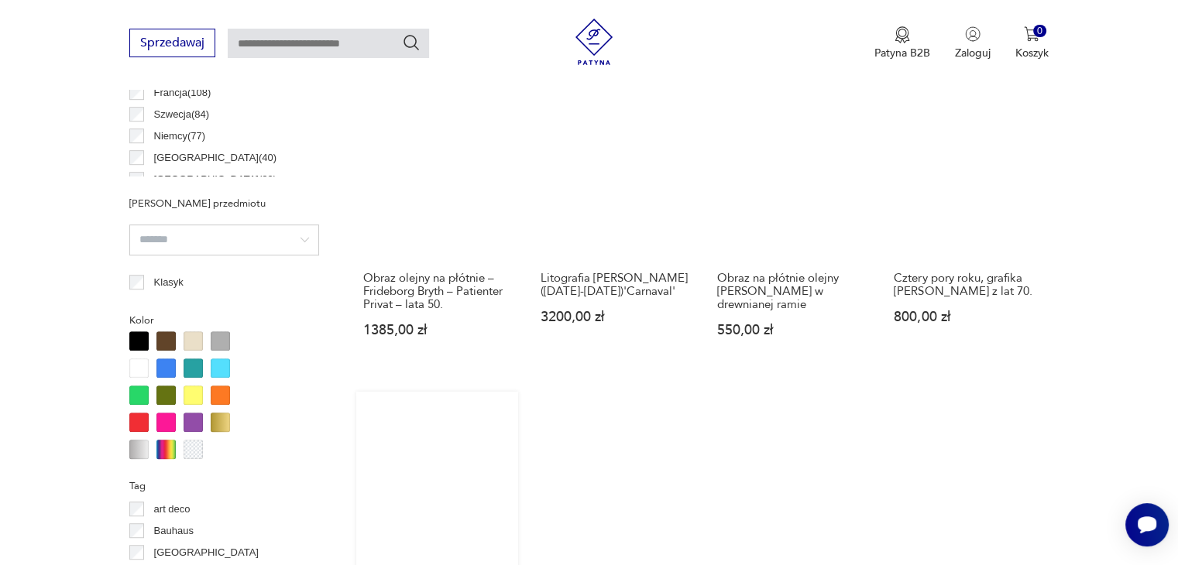
scroll to position [928, 0]
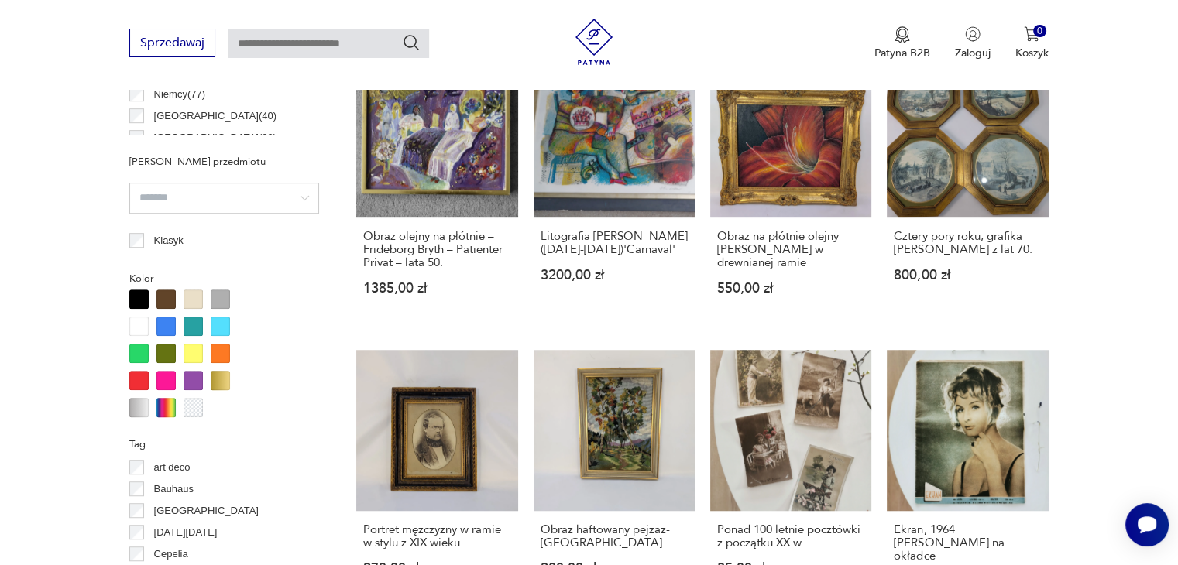
click at [163, 329] on div at bounding box center [165, 326] width 19 height 19
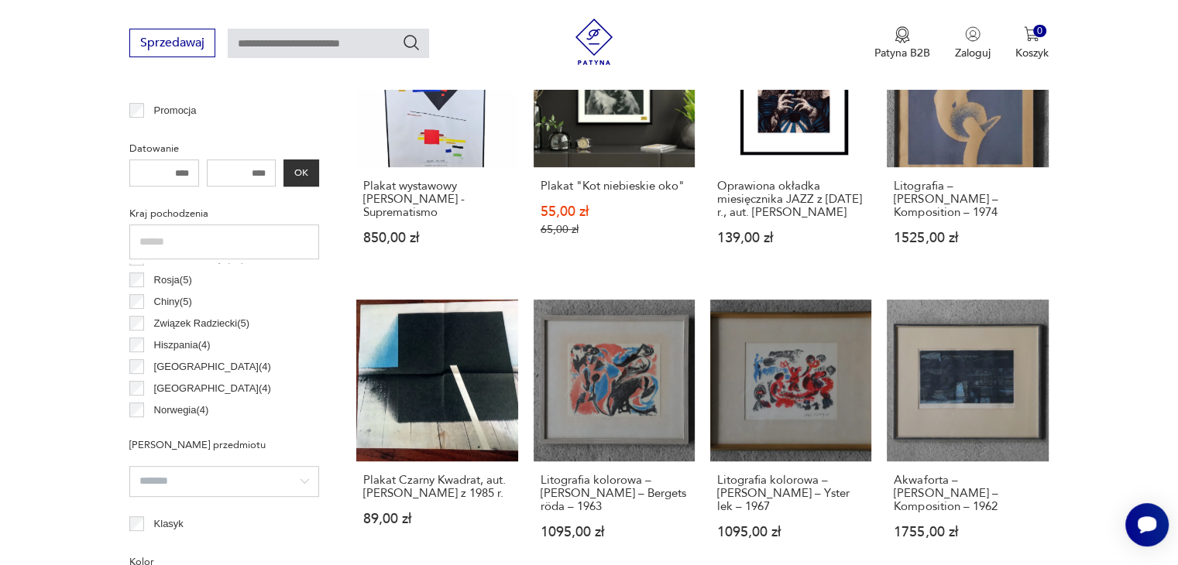
scroll to position [907, 0]
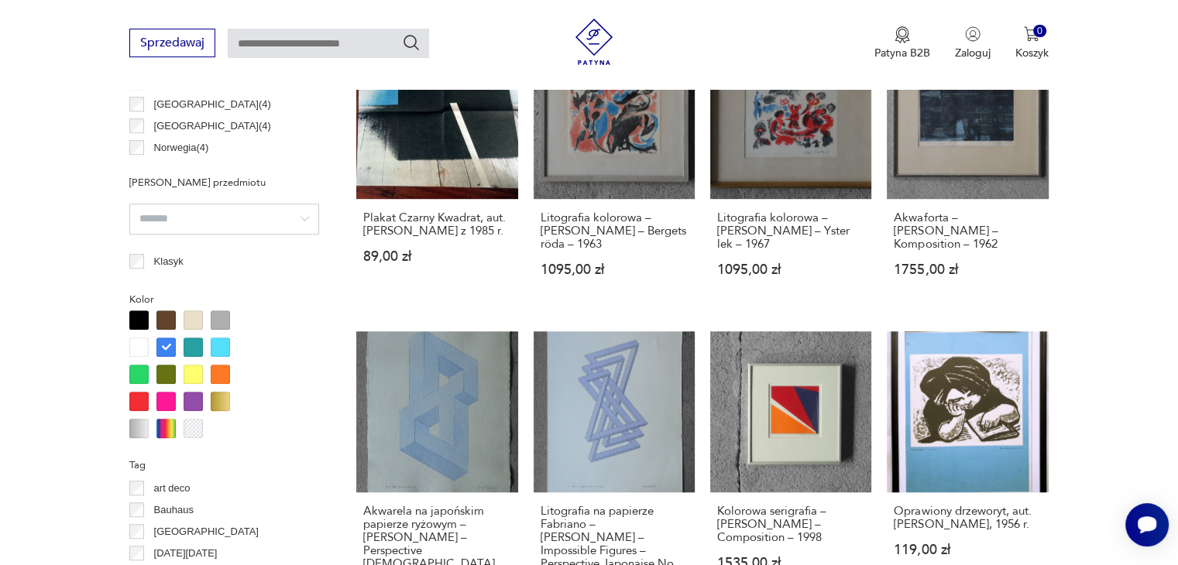
click at [222, 349] on div at bounding box center [220, 347] width 19 height 19
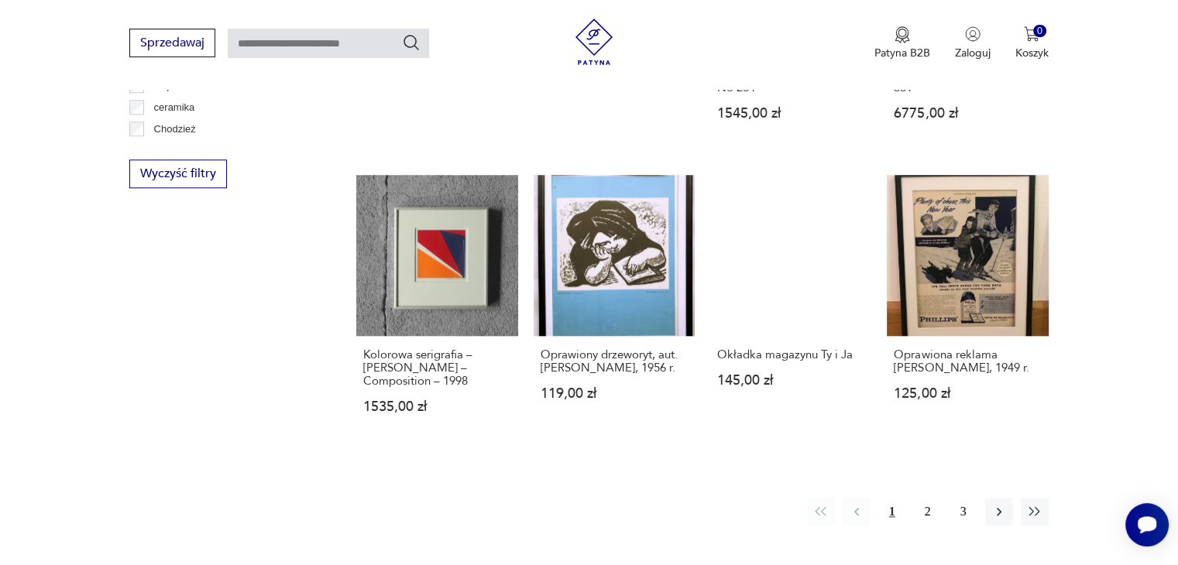
scroll to position [1448, 0]
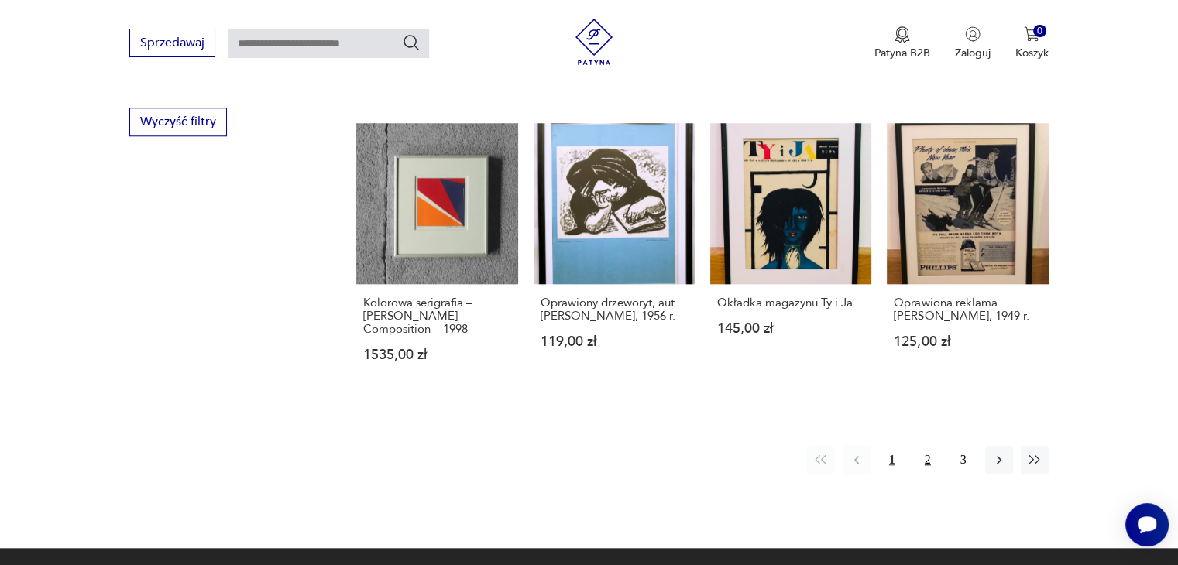
click at [930, 447] on button "2" at bounding box center [928, 460] width 28 height 28
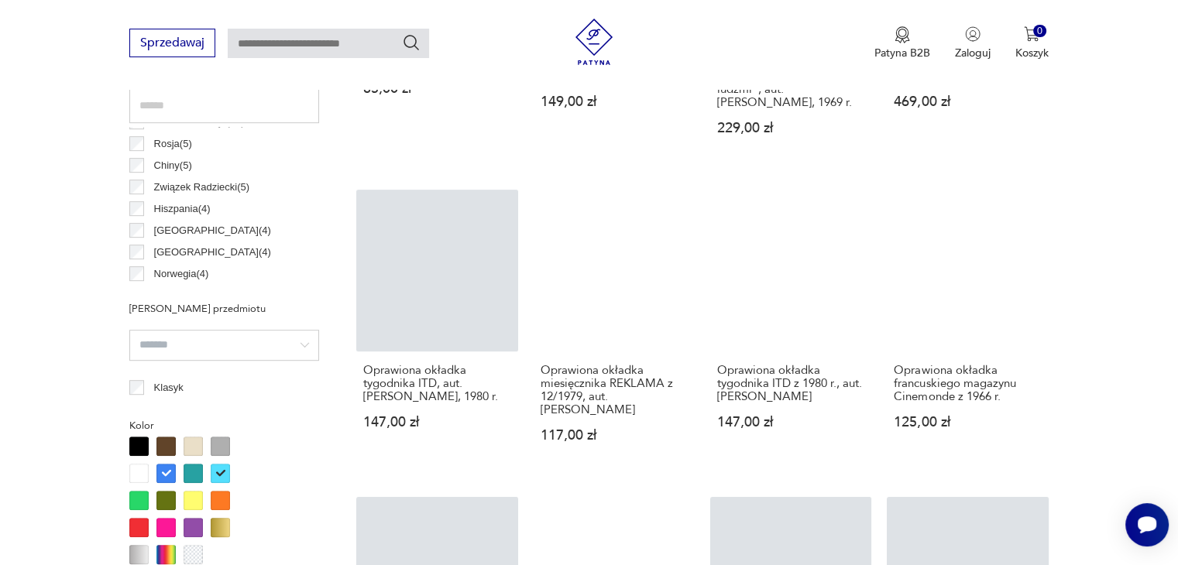
scroll to position [830, 0]
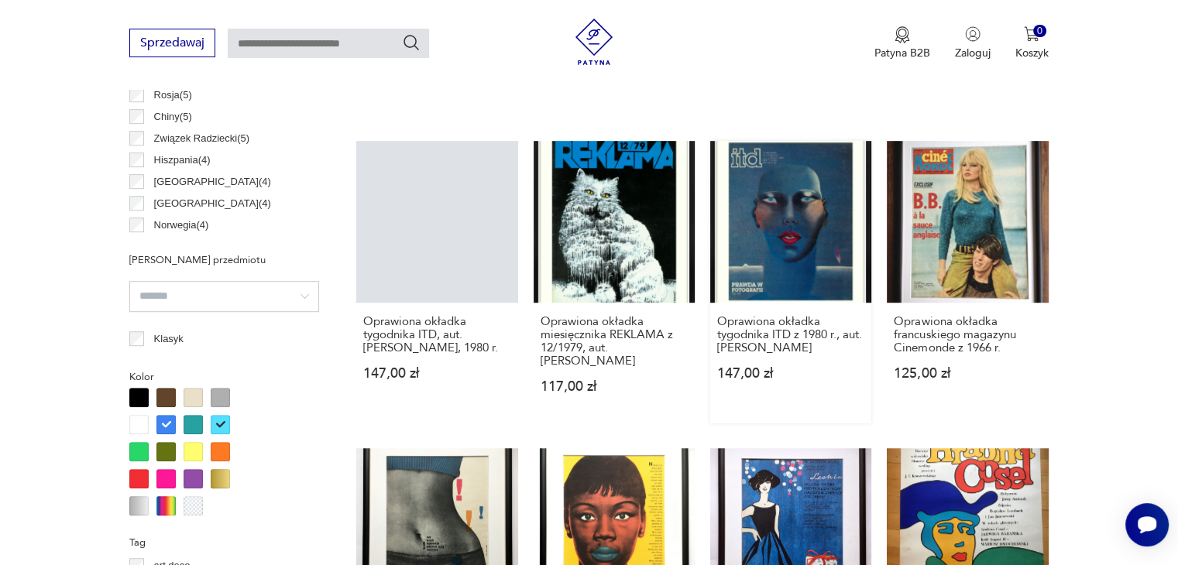
click at [800, 208] on link "Oprawiona okładka tygodnika ITD z 1980 r., aut. Barbara Nessim 147,00 zł" at bounding box center [790, 282] width 161 height 282
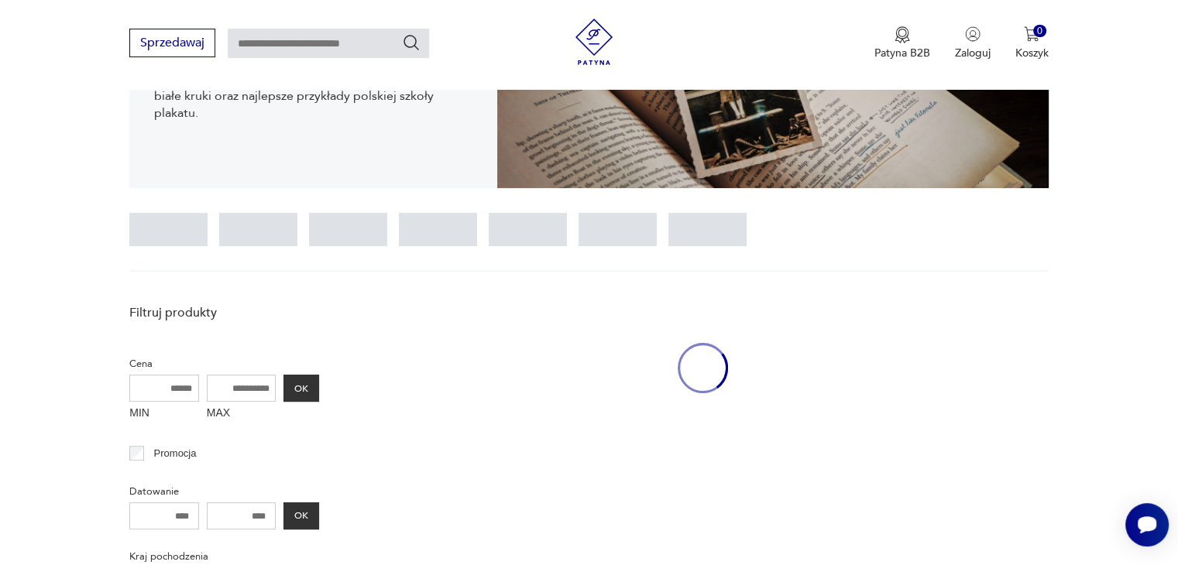
scroll to position [285, 0]
